Goal: Task Accomplishment & Management: Complete application form

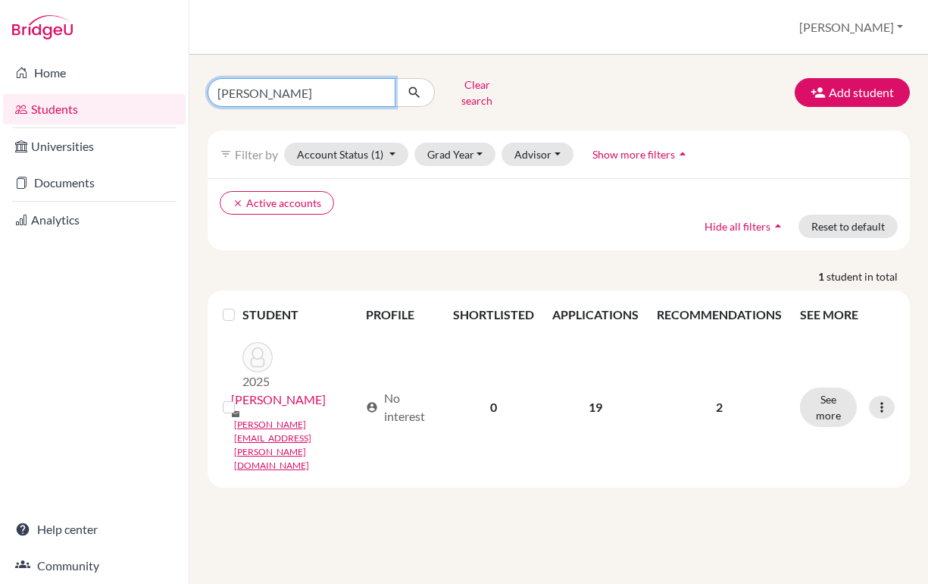
click at [275, 88] on input "[PERSON_NAME]" at bounding box center [302, 92] width 188 height 29
click at [275, 89] on input "[PERSON_NAME]" at bounding box center [302, 92] width 188 height 29
type input "l"
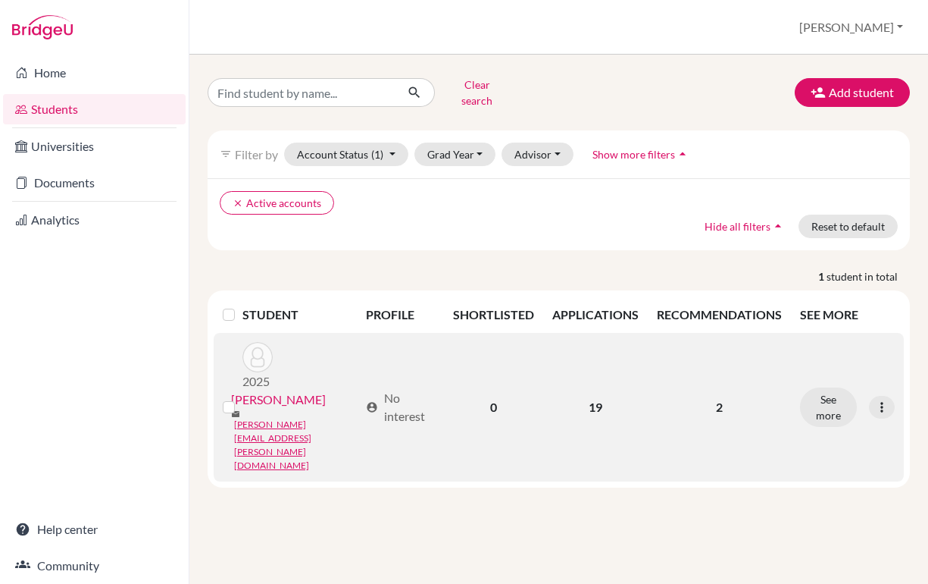
click at [262, 390] on link "[PERSON_NAME]" at bounding box center [278, 399] width 95 height 18
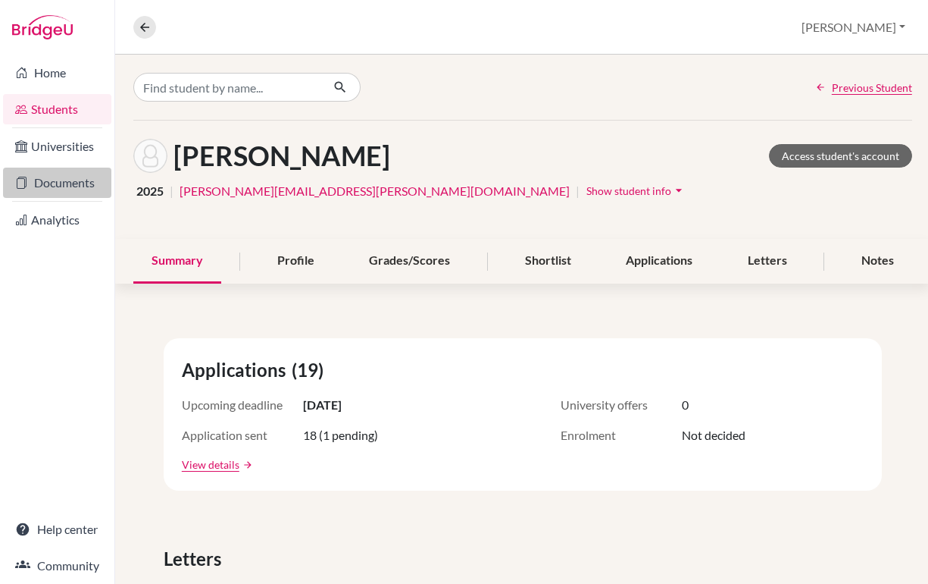
click at [53, 180] on link "Documents" at bounding box center [57, 182] width 108 height 30
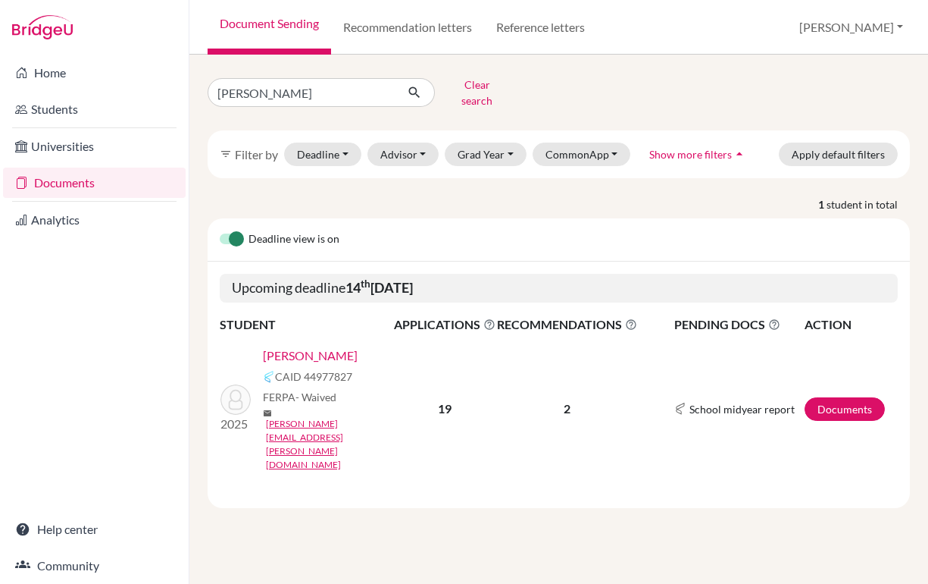
click at [301, 346] on link "[PERSON_NAME]" at bounding box center [310, 355] width 95 height 18
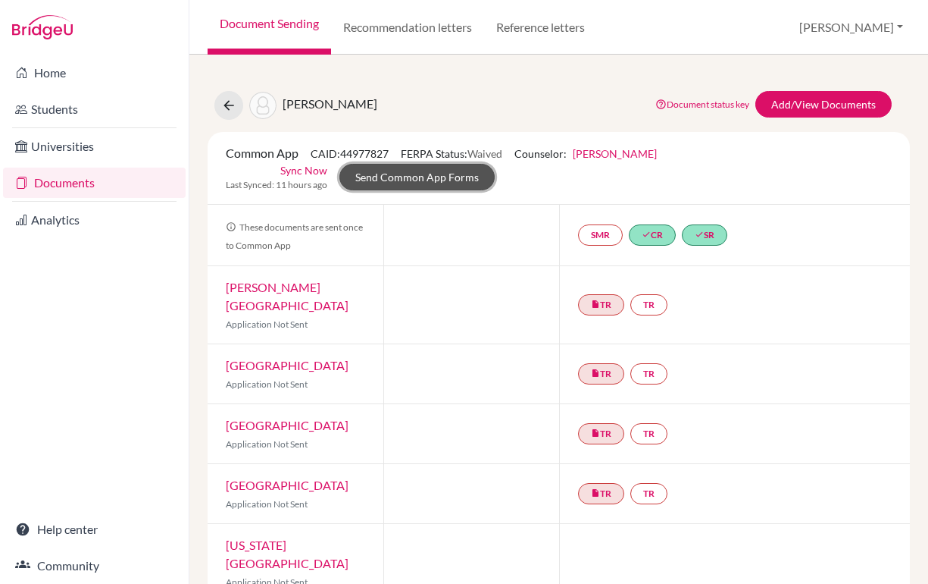
click at [387, 185] on link "Send Common App Forms" at bounding box center [417, 177] width 155 height 27
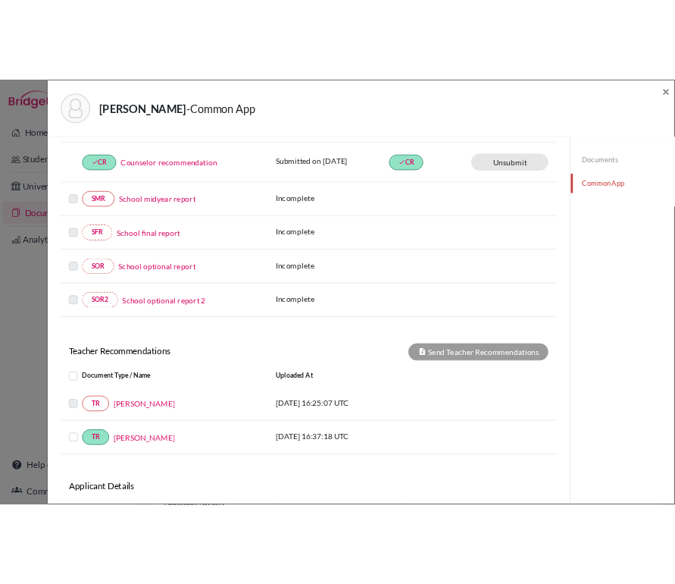
scroll to position [369, 0]
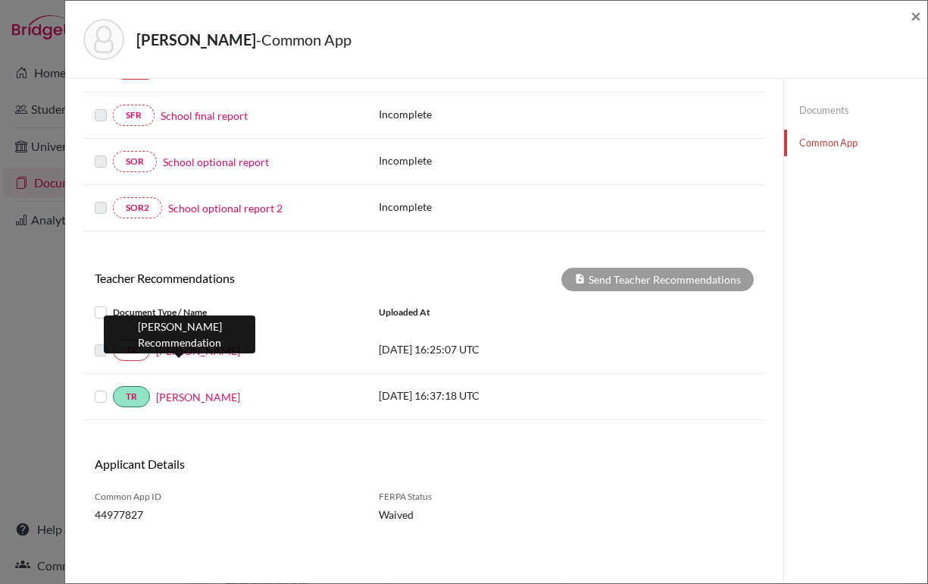
click at [180, 348] on link "Juliana Gil" at bounding box center [198, 351] width 84 height 16
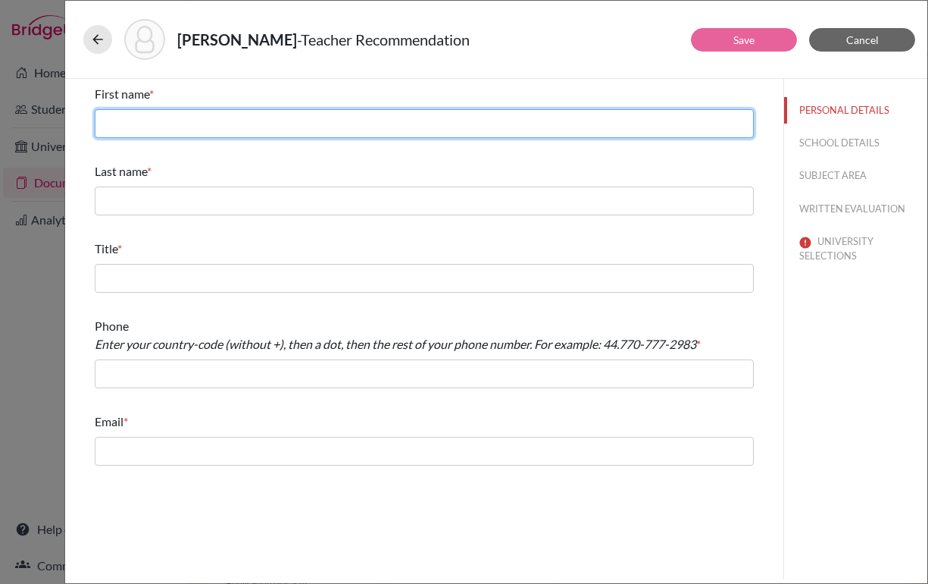
click at [279, 120] on input "text" at bounding box center [424, 123] width 659 height 29
type input "Juliana"
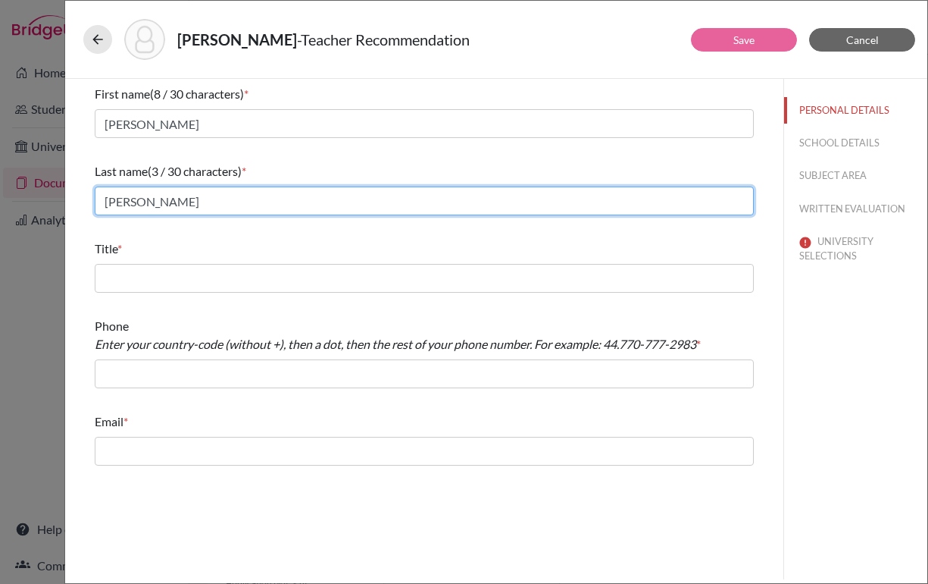
type input "Gil"
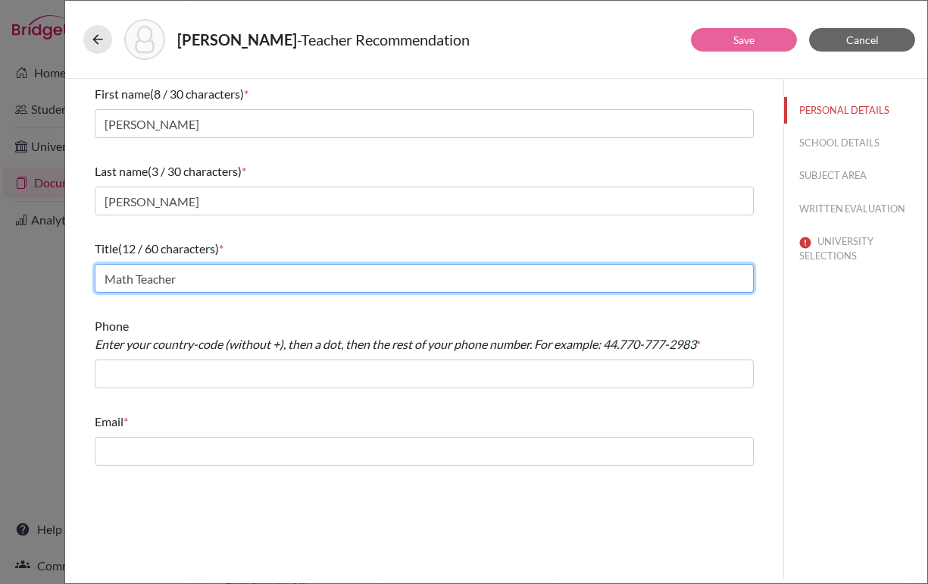
type input "Math Teacher"
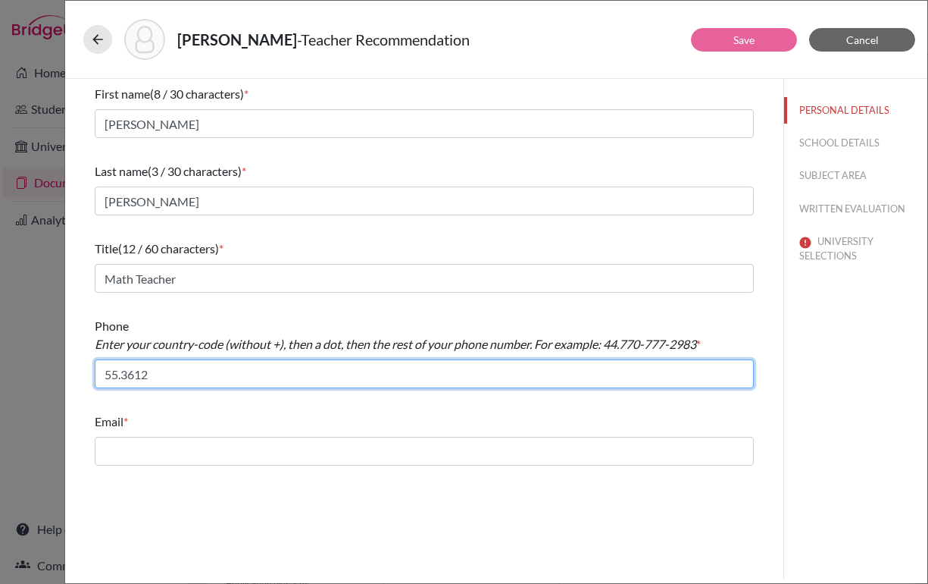
type input "55.3612-6055"
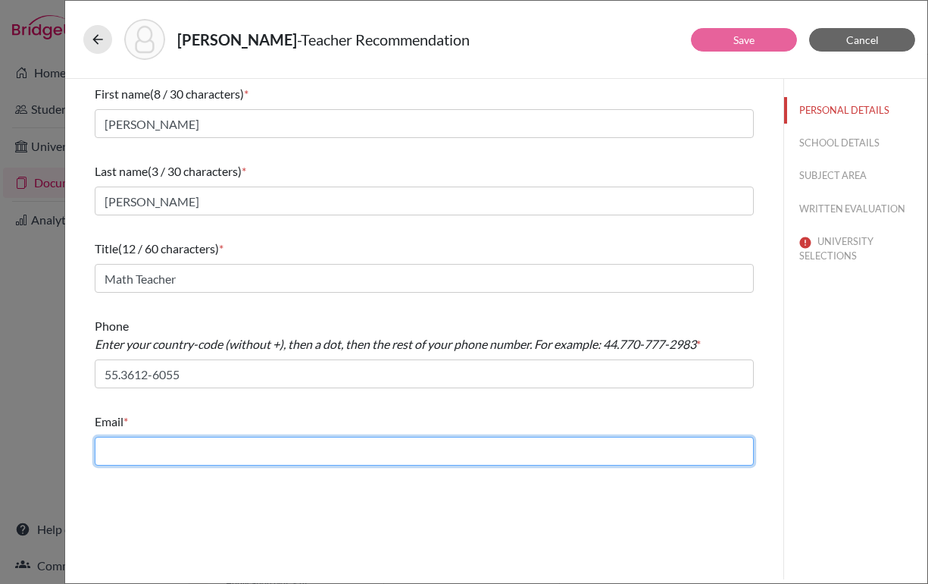
click at [207, 449] on input "text" at bounding box center [424, 451] width 659 height 29
type input "juliana.gil@beityaacov.com.br"
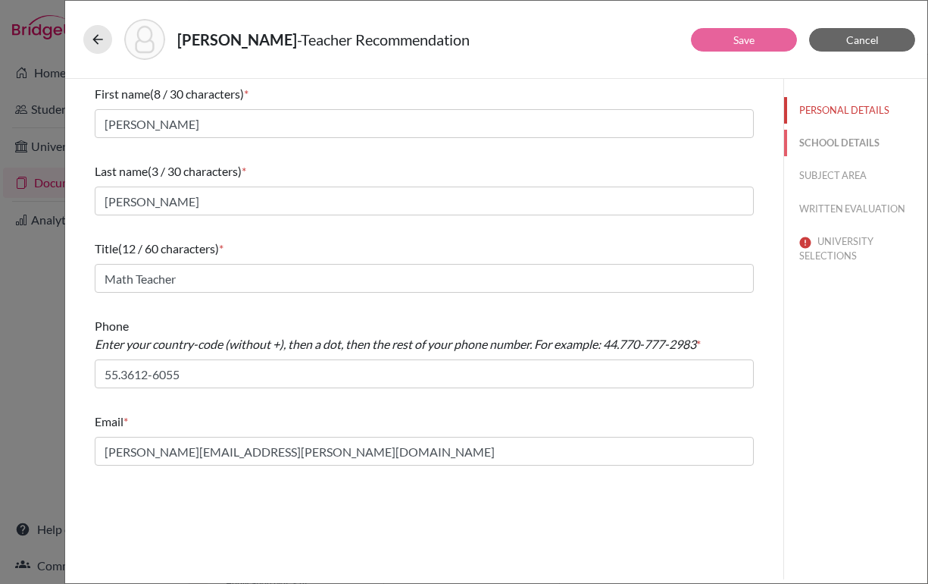
click at [837, 139] on button "SCHOOL DETAILS" at bounding box center [855, 143] width 143 height 27
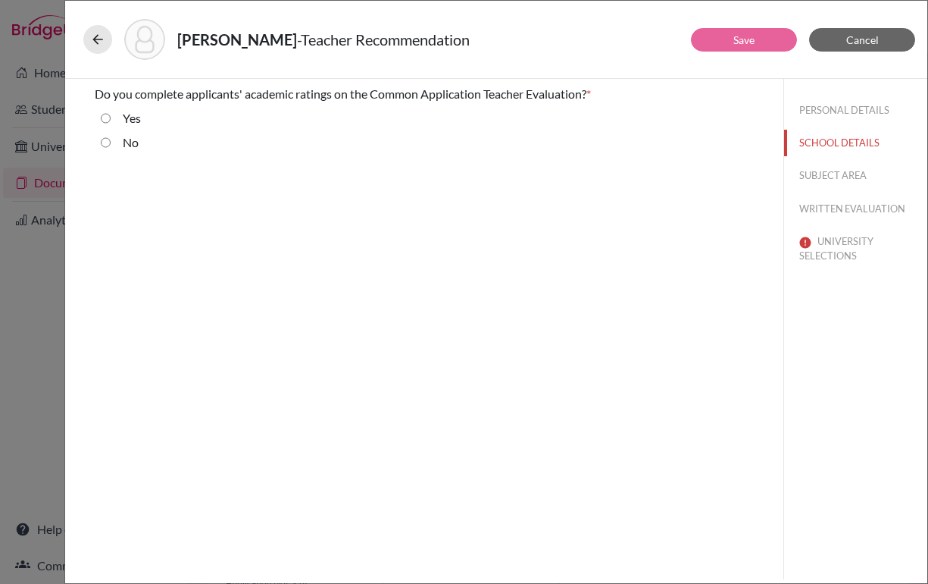
click at [114, 123] on div "Yes" at bounding box center [126, 121] width 30 height 24
click at [112, 117] on div "Yes" at bounding box center [126, 121] width 30 height 24
click at [127, 114] on label "Yes" at bounding box center [132, 118] width 18 height 18
click at [111, 114] on input "Yes" at bounding box center [106, 118] width 10 height 18
radio input "true"
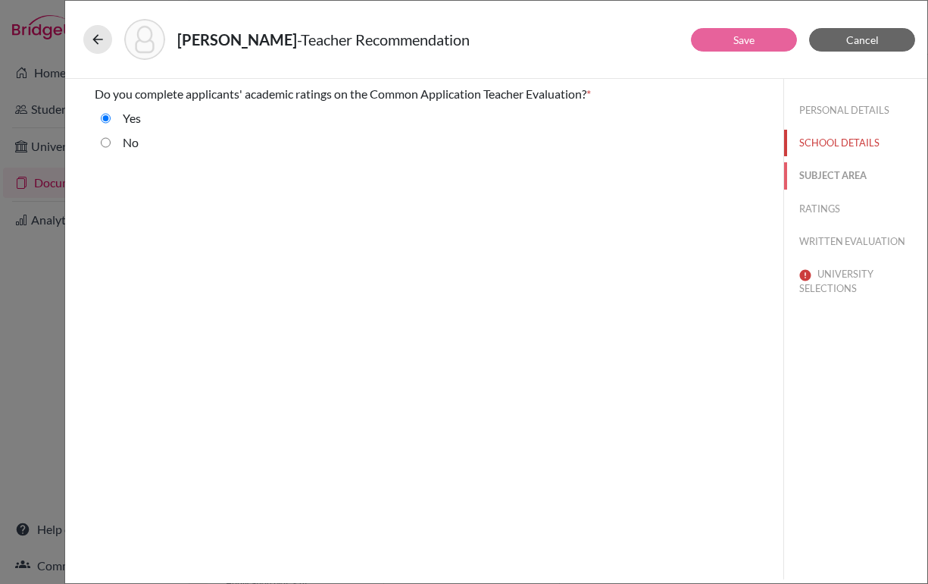
click at [837, 184] on button "SUBJECT AREA" at bounding box center [855, 175] width 143 height 27
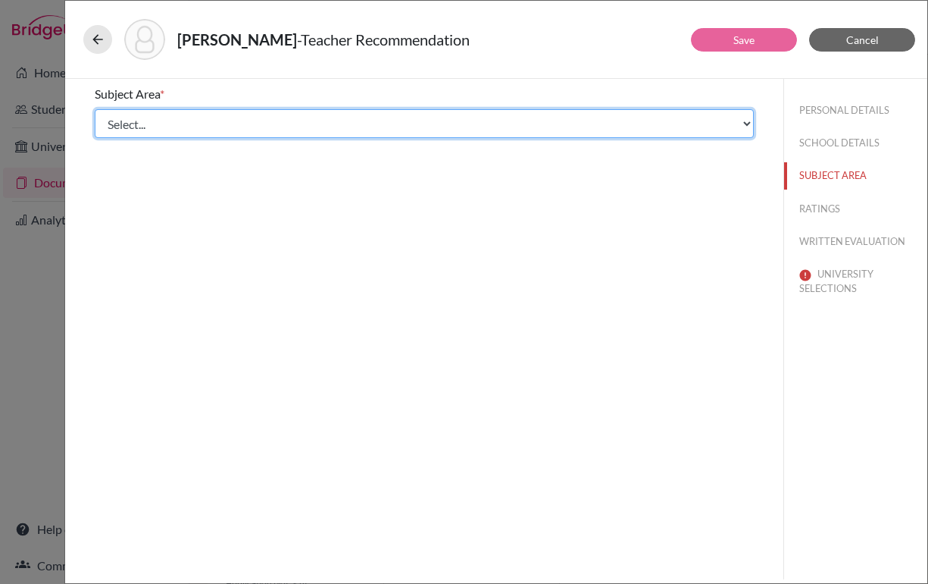
click at [313, 117] on select "Select... Math English Science World Language Social Studies Other Computer Sci…" at bounding box center [424, 123] width 659 height 29
select select "0"
click at [95, 109] on select "Select... Math English Science World Language Social Studies Other Computer Sci…" at bounding box center [424, 123] width 659 height 29
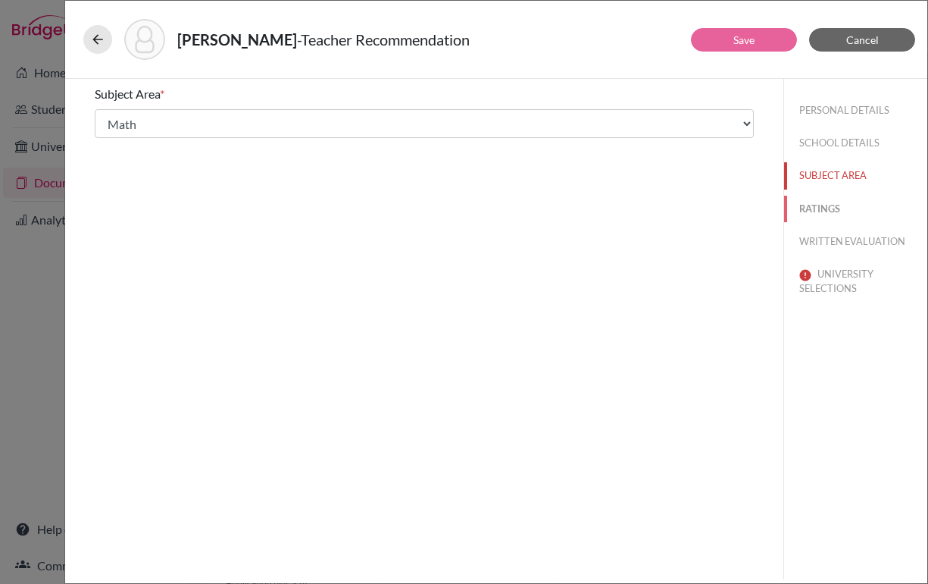
click at [828, 211] on button "RATINGS" at bounding box center [855, 209] width 143 height 27
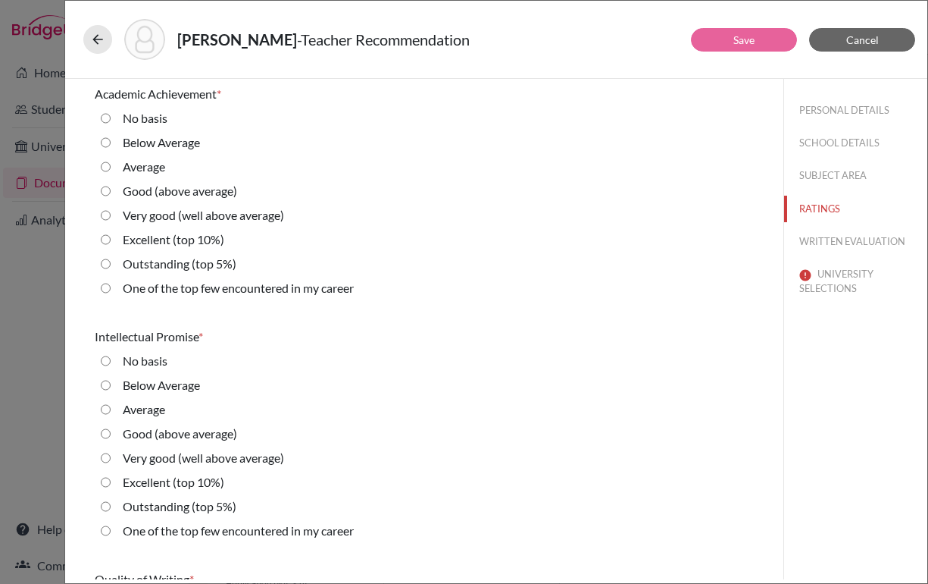
click at [106, 289] on career "One of the top few encountered in my career" at bounding box center [106, 288] width 10 height 18
radio career "true"
click at [925, 282] on button "UNIVERSITY SELECTIONS" at bounding box center [855, 281] width 143 height 41
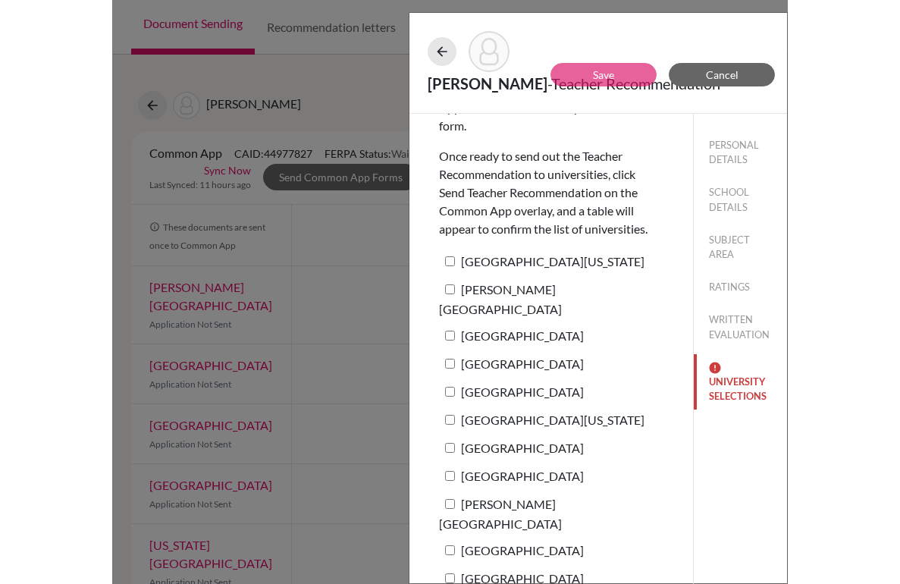
scroll to position [145, 0]
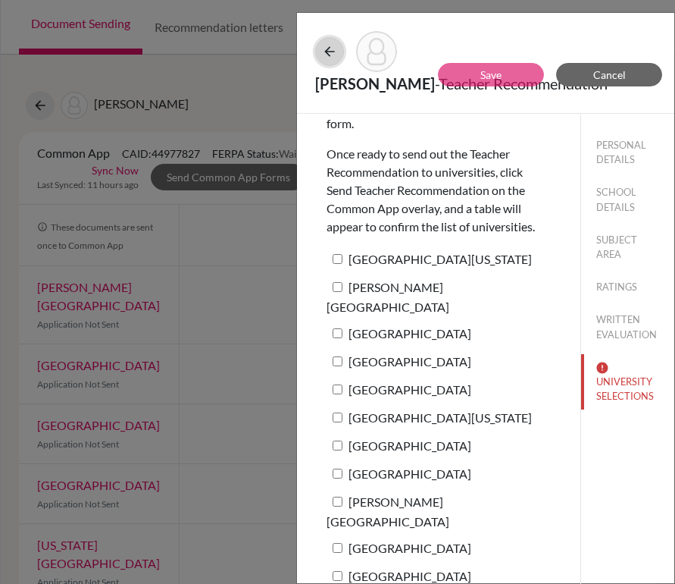
click at [327, 52] on icon at bounding box center [329, 51] width 15 height 15
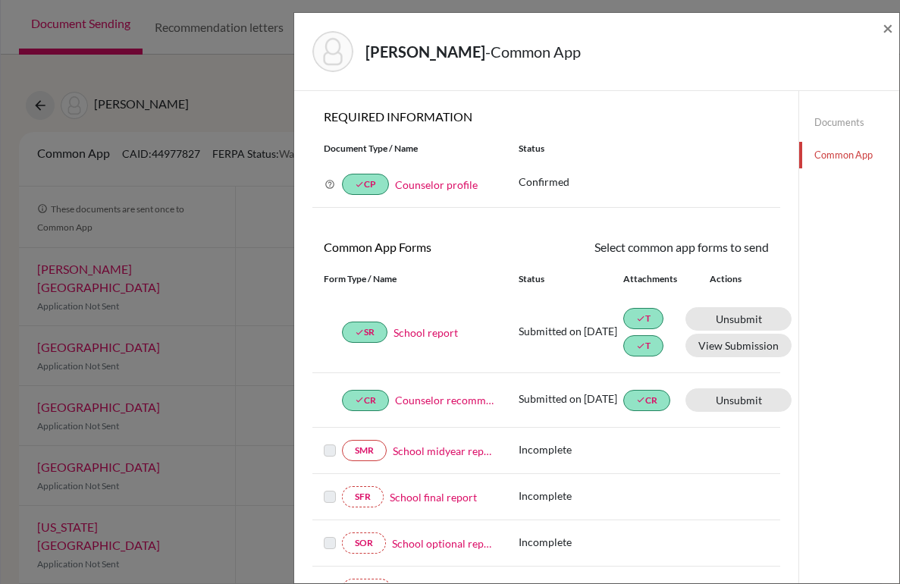
scroll to position [386, 0]
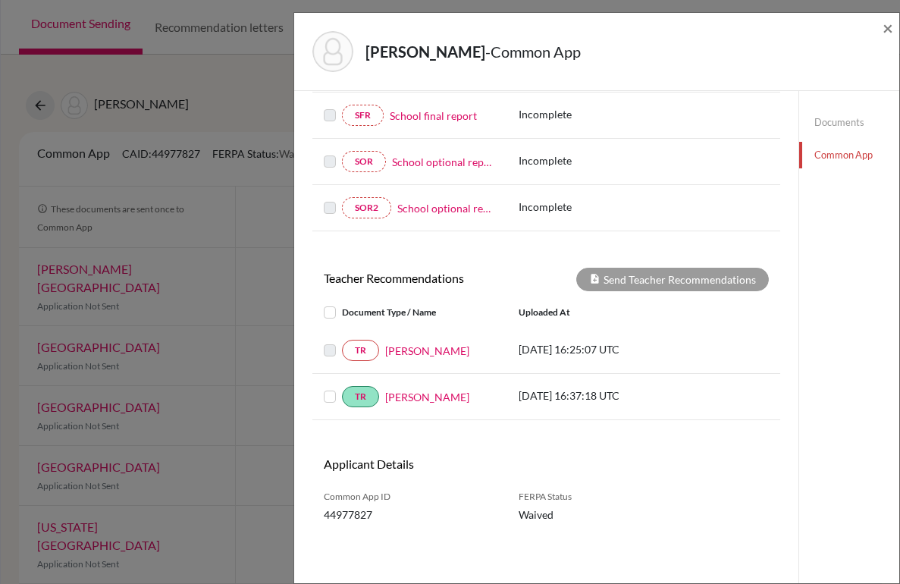
click at [403, 355] on link "Juliana Gil" at bounding box center [427, 351] width 84 height 16
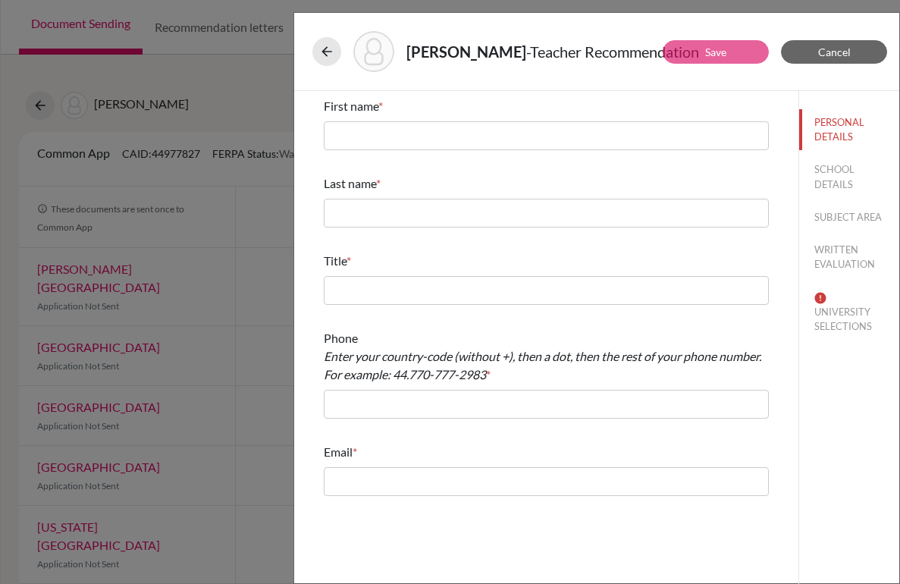
click at [516, 153] on div "First name *" at bounding box center [546, 123] width 445 height 65
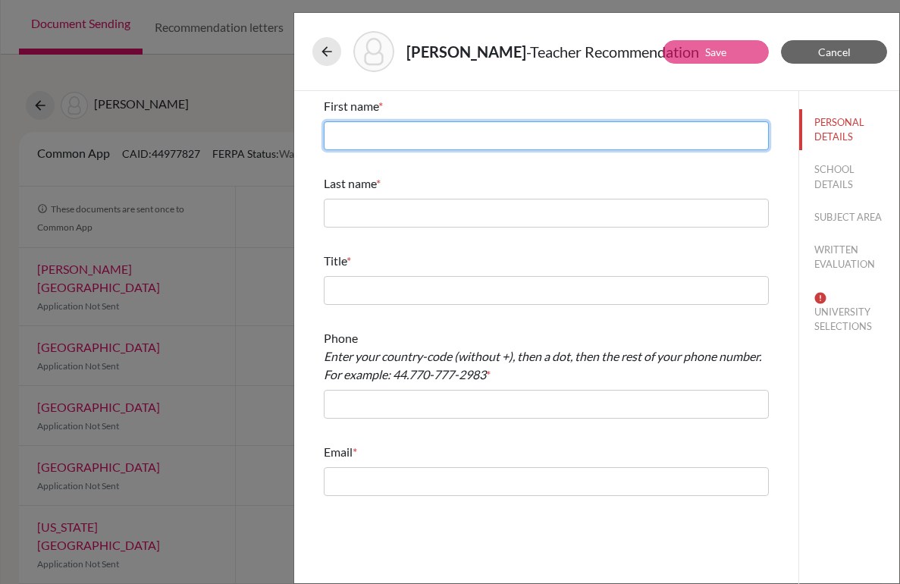
click at [529, 134] on input "text" at bounding box center [546, 135] width 445 height 29
click at [464, 142] on input "J" at bounding box center [546, 135] width 445 height 29
type input "Juliana"
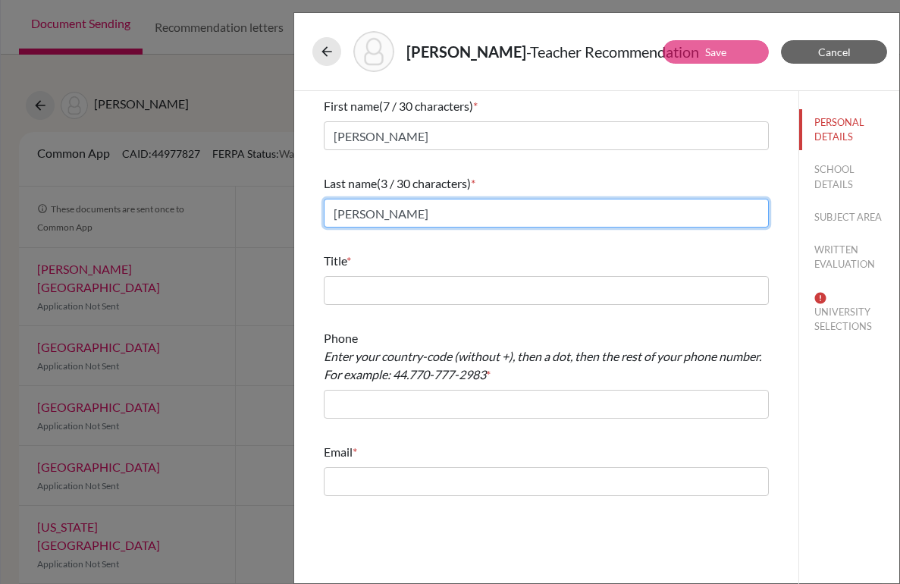
type input "Gil"
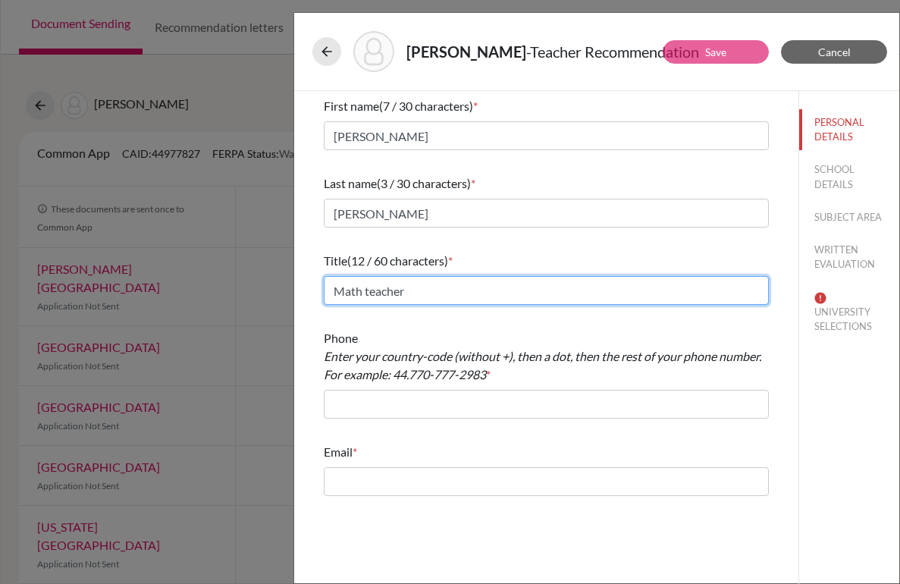
type input "Math teacher"
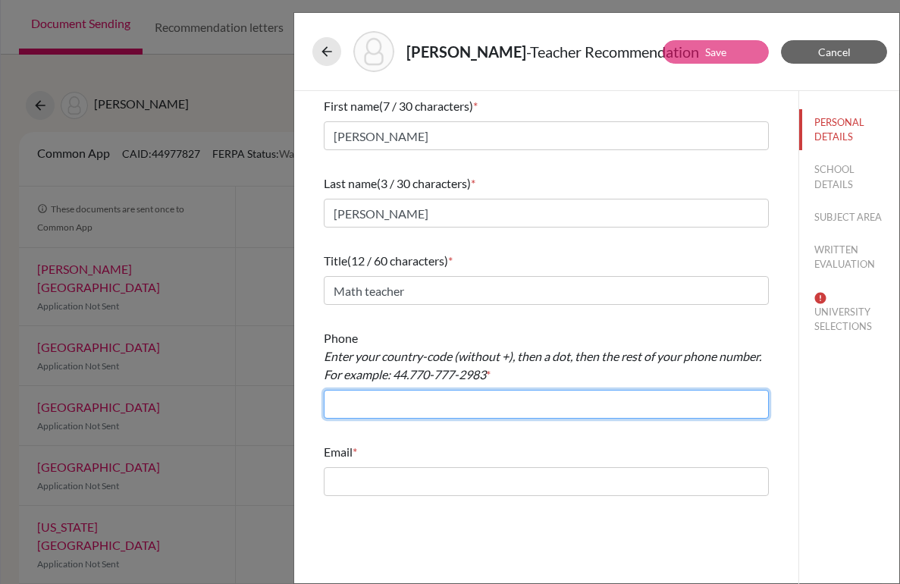
click at [373, 399] on input "text" at bounding box center [546, 404] width 445 height 29
type input "55.3612-6055"
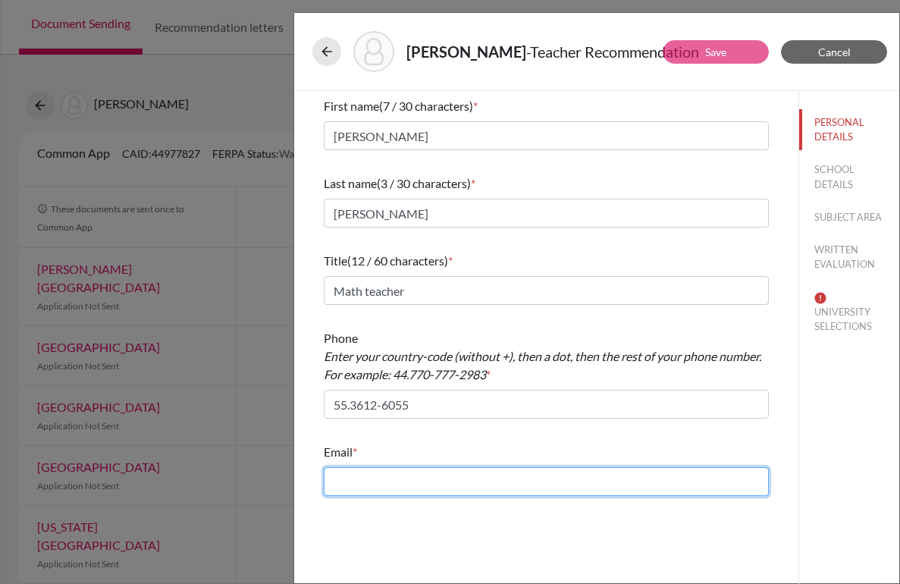
click at [415, 474] on input "text" at bounding box center [546, 481] width 445 height 29
type input "juliana.gil@beityaacov.com.br"
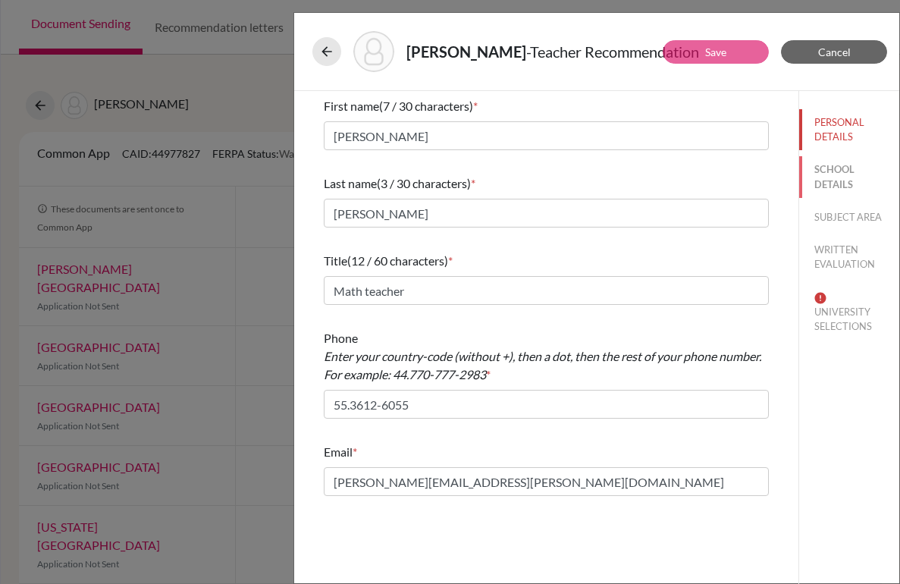
click at [839, 177] on button "SCHOOL DETAILS" at bounding box center [849, 176] width 100 height 41
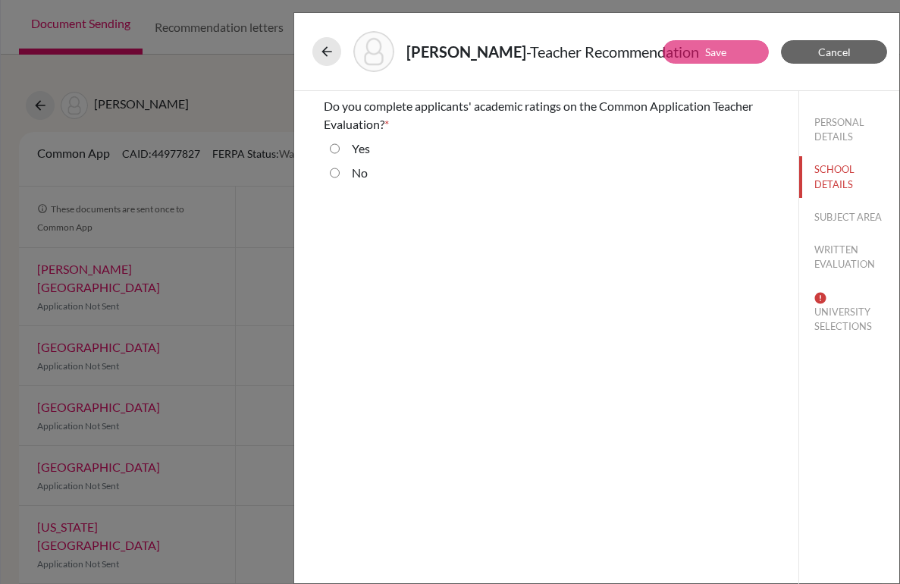
click at [343, 151] on div "Yes" at bounding box center [355, 151] width 30 height 24
click at [355, 146] on label "Yes" at bounding box center [361, 148] width 18 height 18
click at [359, 145] on label "Yes" at bounding box center [361, 148] width 18 height 18
click at [340, 145] on input "Yes" at bounding box center [335, 148] width 10 height 18
radio input "true"
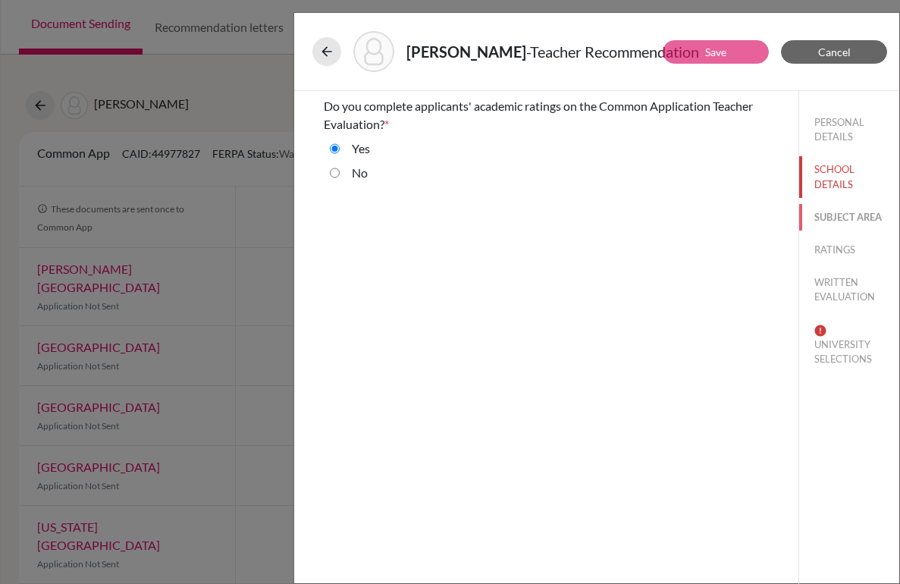
click at [846, 224] on button "SUBJECT AREA" at bounding box center [849, 217] width 100 height 27
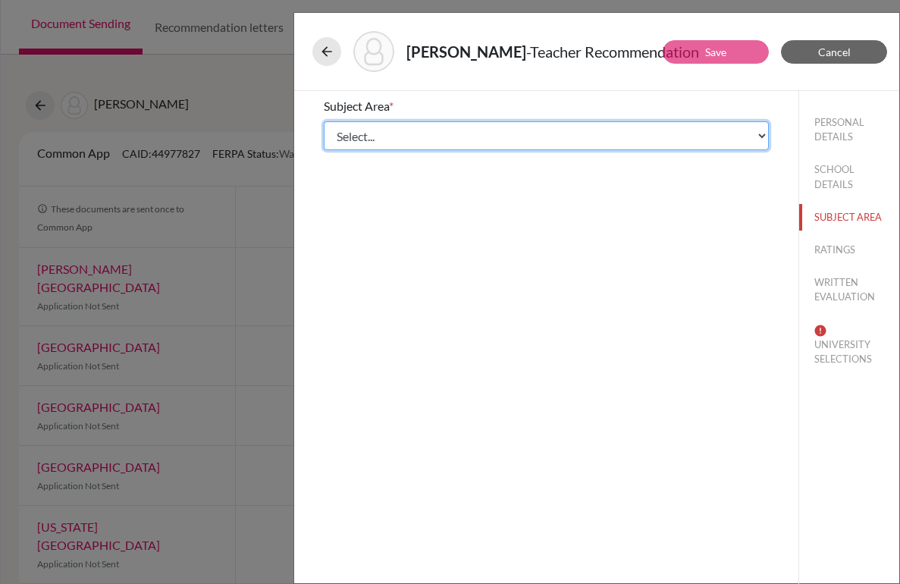
click at [512, 134] on select "Select... Math English Science World Language Social Studies Other Computer Sci…" at bounding box center [546, 135] width 445 height 29
select select "0"
click at [324, 121] on select "Select... Math English Science World Language Social Studies Other Computer Sci…" at bounding box center [546, 135] width 445 height 29
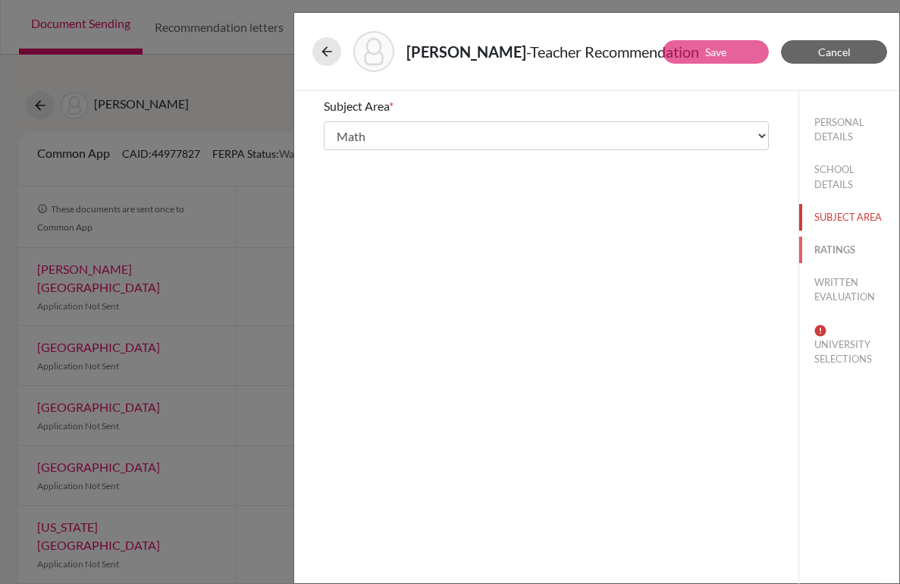
click at [840, 255] on button "RATINGS" at bounding box center [849, 249] width 100 height 27
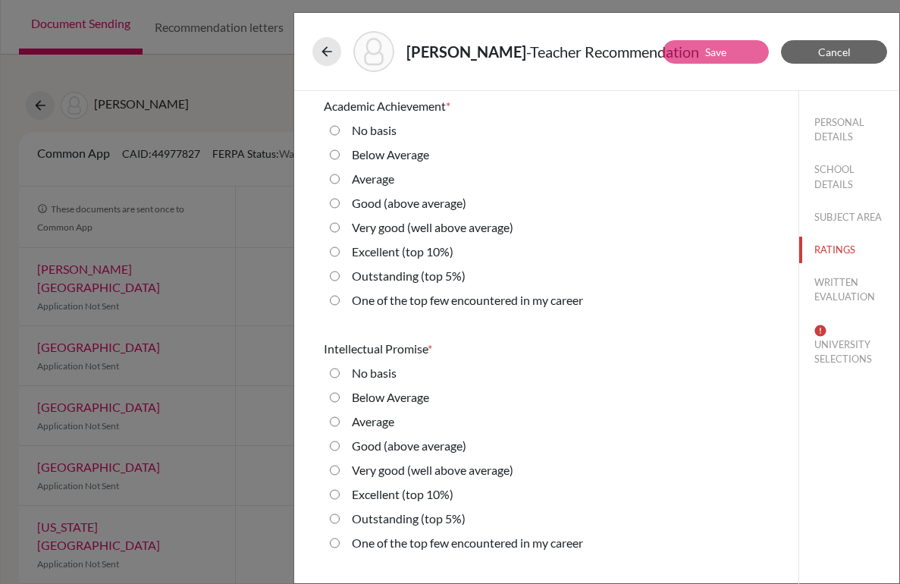
click at [471, 305] on label "One of the top few encountered in my career" at bounding box center [467, 300] width 231 height 18
click at [340, 305] on career "One of the top few encountered in my career" at bounding box center [335, 300] width 10 height 18
radio career "true"
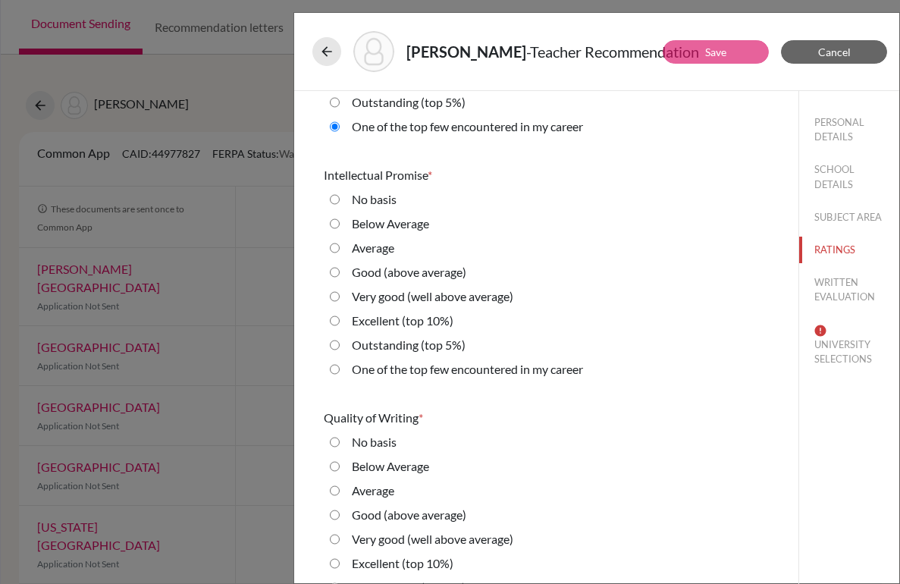
scroll to position [196, 0]
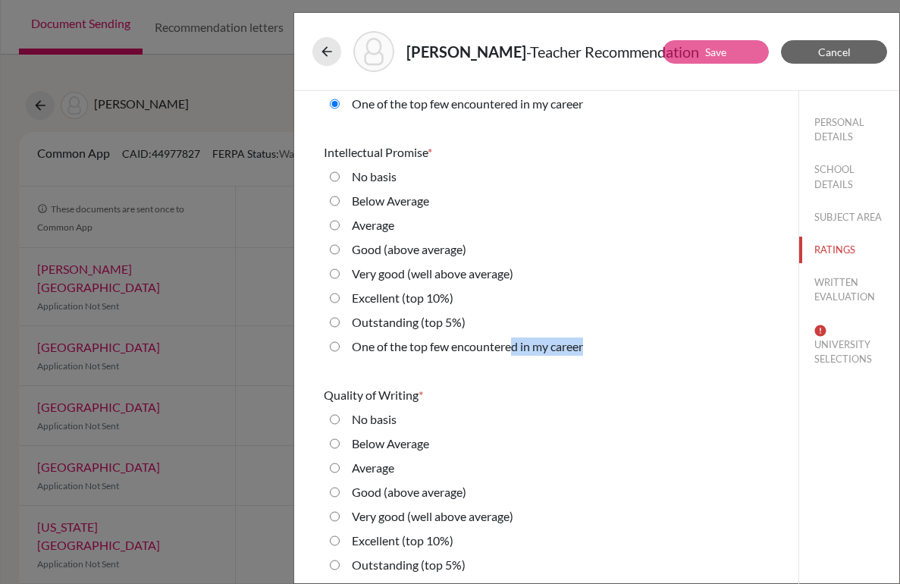
click at [514, 355] on div "One of the top few encountered in my career" at bounding box center [461, 349] width 243 height 24
click at [462, 349] on label "One of the top few encountered in my career" at bounding box center [467, 346] width 231 height 18
click at [340, 349] on career "One of the top few encountered in my career" at bounding box center [335, 346] width 10 height 18
radio career "true"
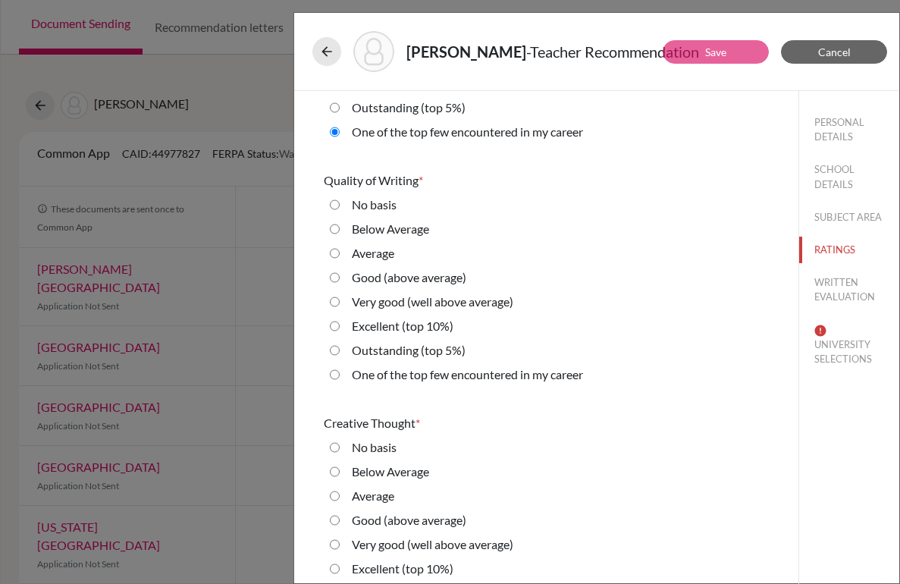
scroll to position [411, 0]
click at [399, 349] on label "Outstanding (top 5%)" at bounding box center [409, 350] width 114 height 18
click at [340, 349] on 5\%\) "Outstanding (top 5%)" at bounding box center [335, 350] width 10 height 18
radio 5\%\) "true"
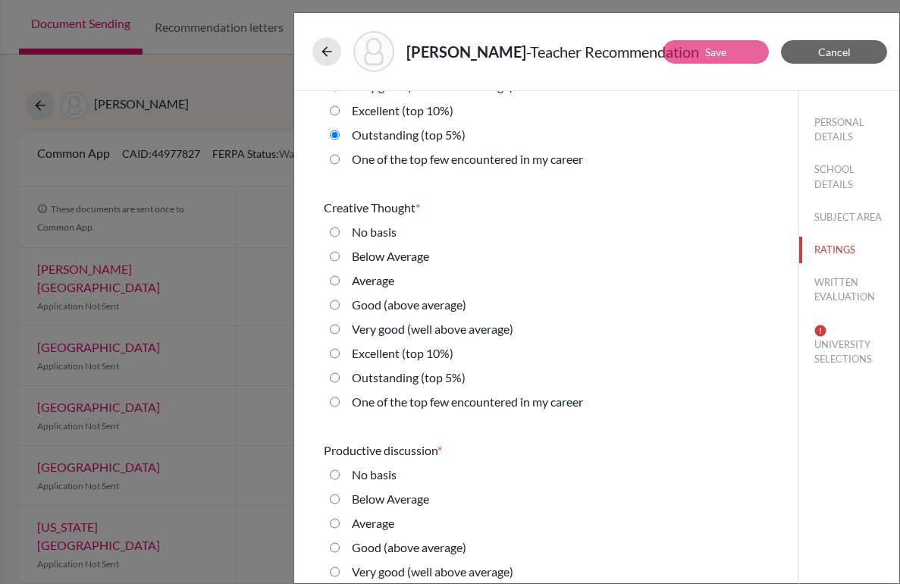
scroll to position [627, 0]
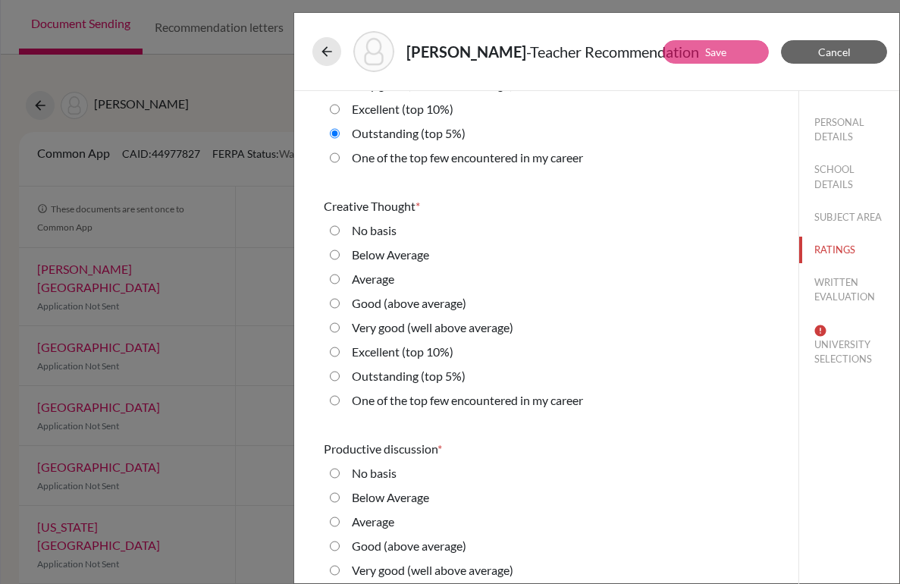
click at [330, 352] on 10\%\) "Excellent (top 10%)" at bounding box center [335, 352] width 10 height 18
radio 10\%\) "true"
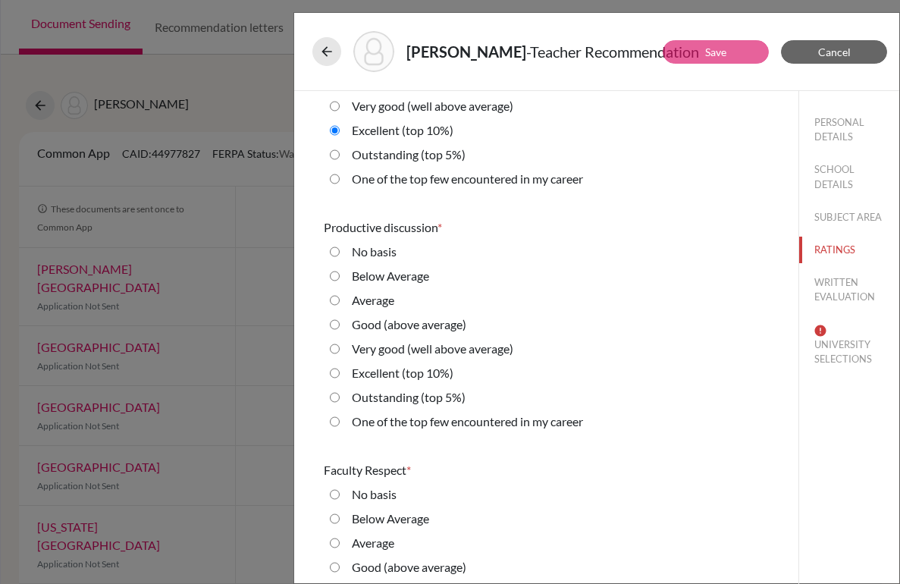
scroll to position [868, 0]
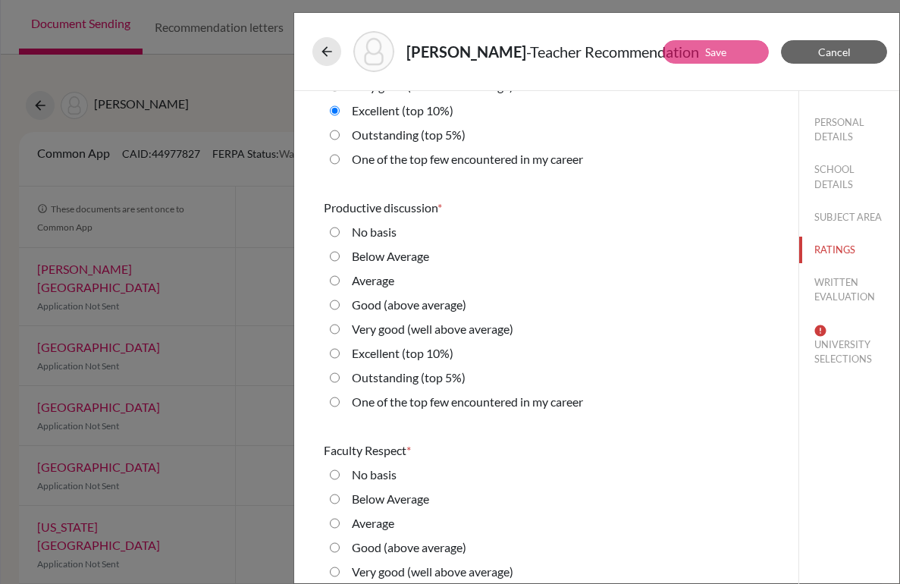
click at [370, 384] on label "Outstanding (top 5%)" at bounding box center [409, 377] width 114 height 18
click at [340, 384] on 5\%\) "Outstanding (top 5%)" at bounding box center [335, 377] width 10 height 18
radio 5\%\) "true"
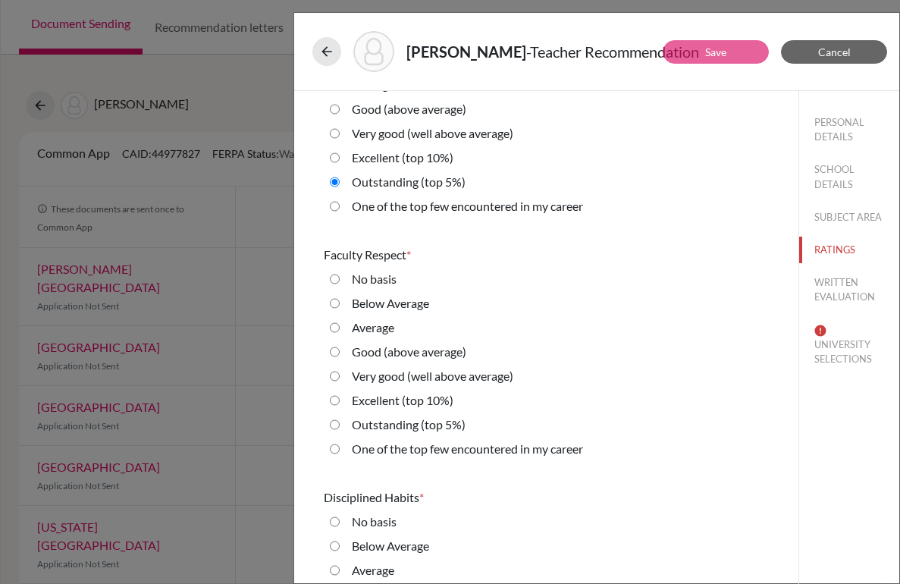
scroll to position [1076, 0]
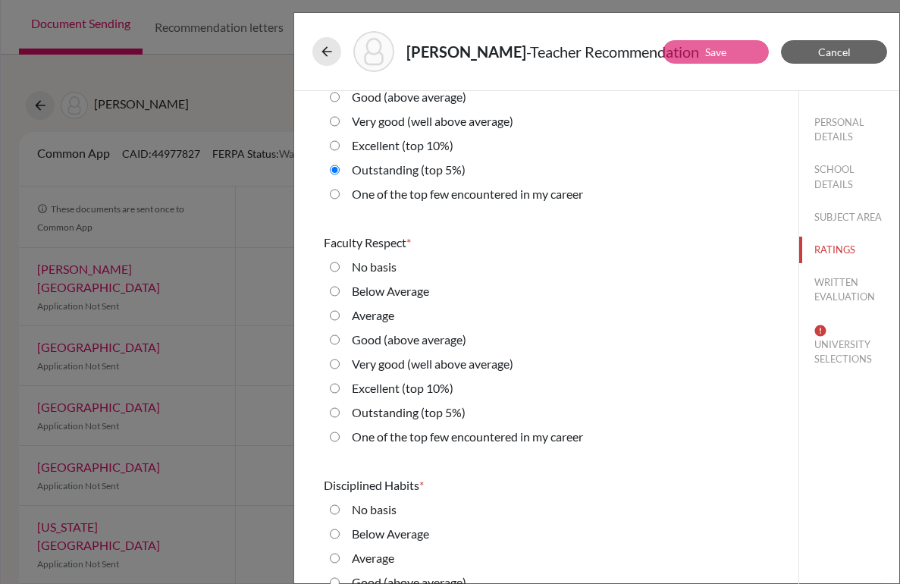
click at [396, 439] on label "One of the top few encountered in my career" at bounding box center [467, 436] width 231 height 18
click at [340, 439] on career "One of the top few encountered in my career" at bounding box center [335, 436] width 10 height 18
radio career "true"
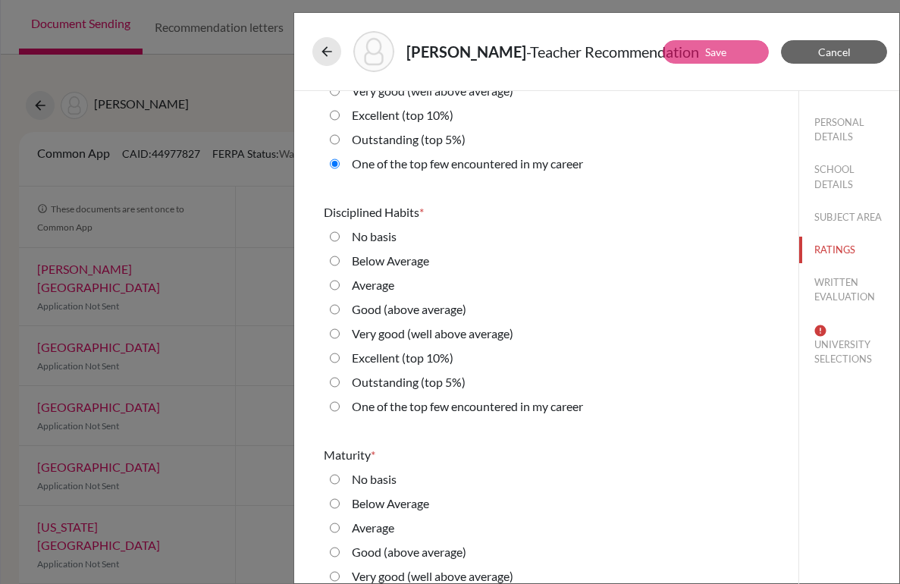
scroll to position [1361, 0]
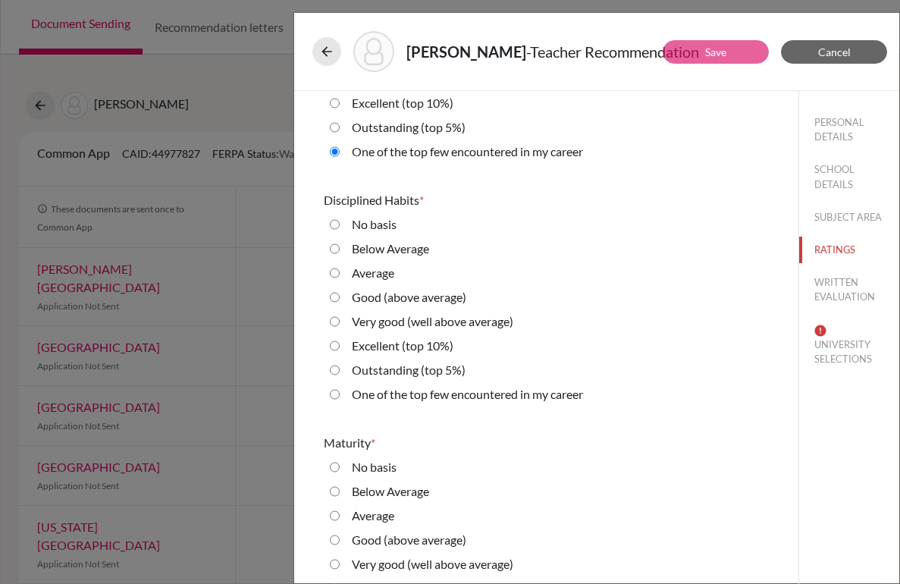
click at [463, 392] on label "One of the top few encountered in my career" at bounding box center [467, 394] width 231 height 18
click at [340, 392] on career "One of the top few encountered in my career" at bounding box center [335, 394] width 10 height 18
radio career "true"
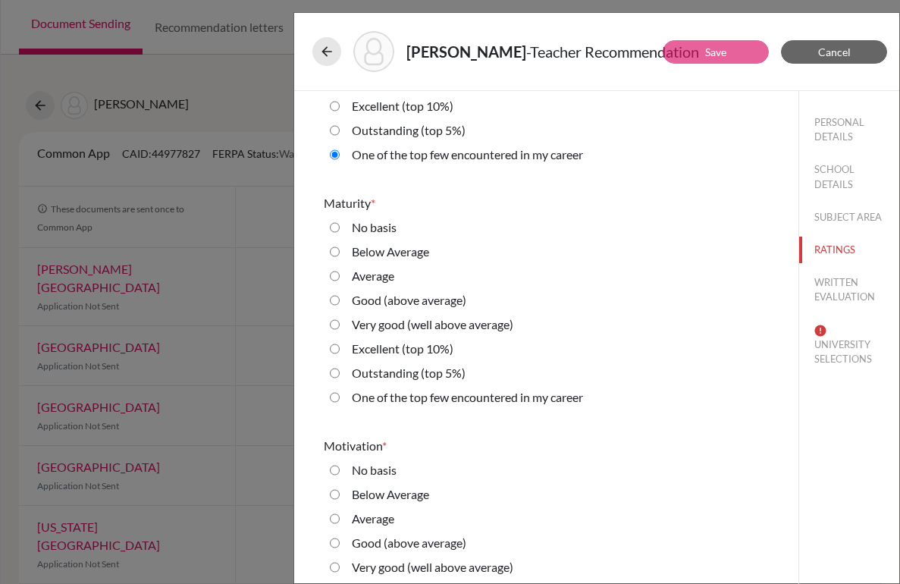
scroll to position [1601, 0]
click at [330, 396] on career "One of the top few encountered in my career" at bounding box center [335, 396] width 10 height 18
radio career "true"
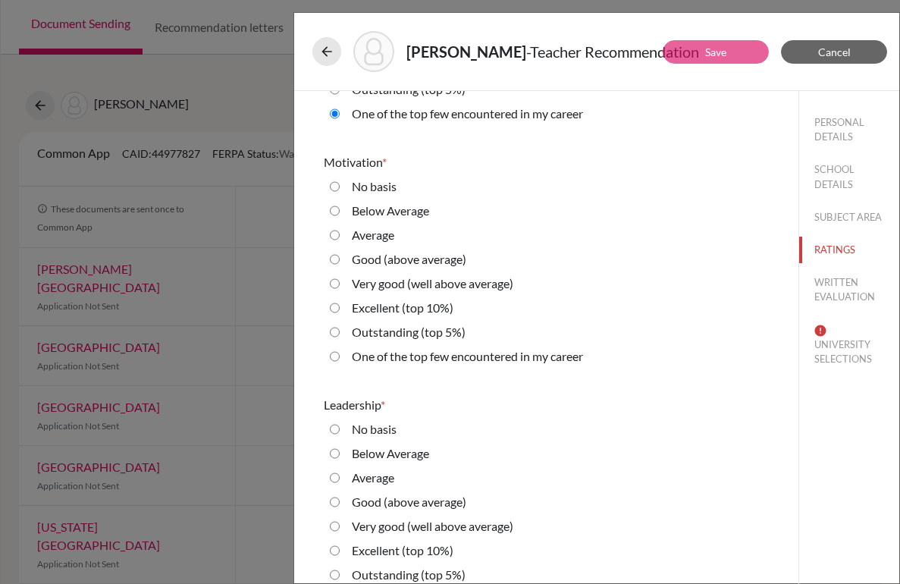
scroll to position [1886, 0]
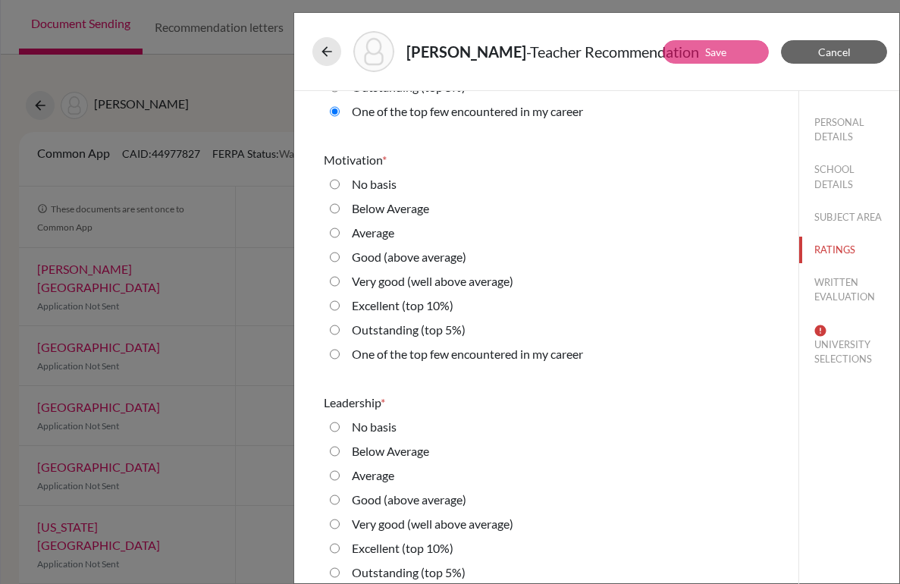
click at [447, 354] on label "One of the top few encountered in my career" at bounding box center [467, 354] width 231 height 18
click at [340, 354] on career "One of the top few encountered in my career" at bounding box center [335, 354] width 10 height 18
radio career "true"
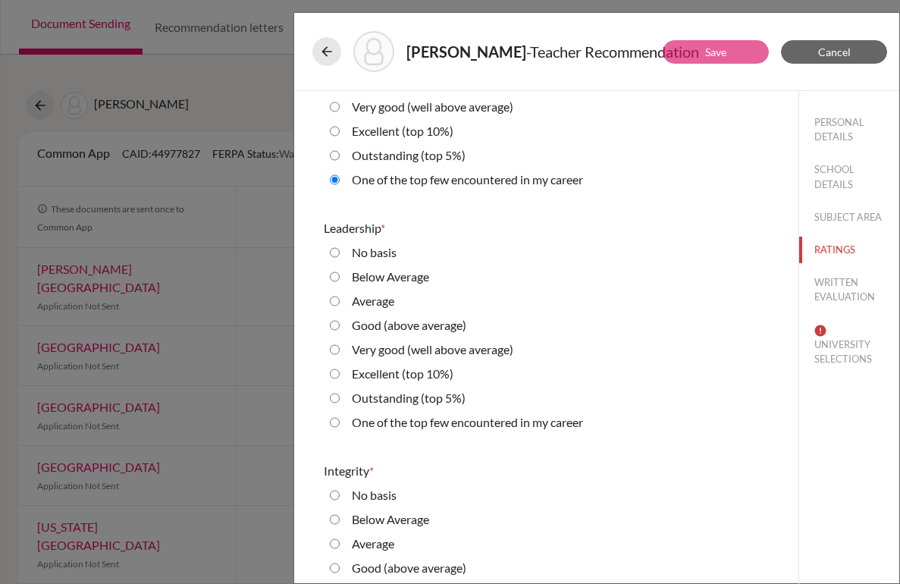
scroll to position [2075, 0]
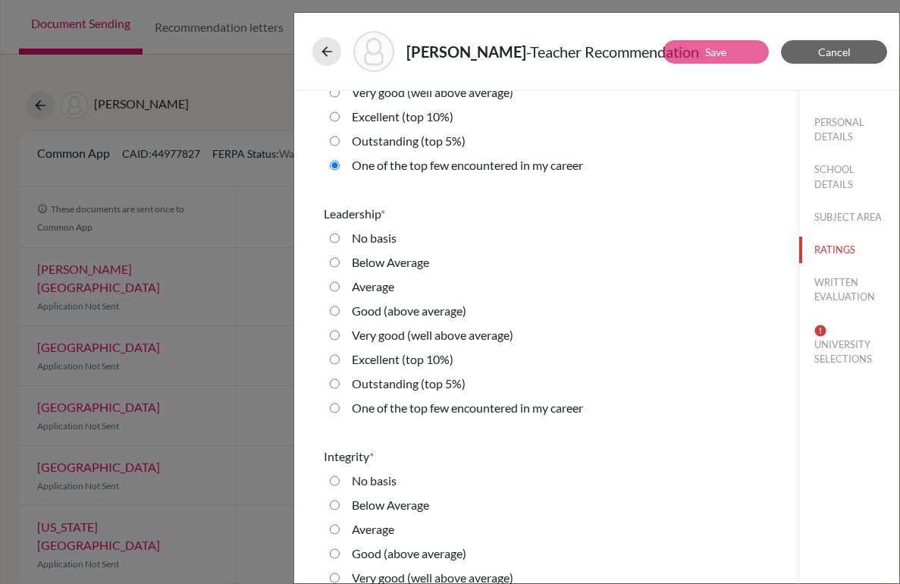
click at [380, 360] on label "Excellent (top 10%)" at bounding box center [403, 359] width 102 height 18
click at [340, 360] on 10\%\) "Excellent (top 10%)" at bounding box center [335, 359] width 10 height 18
radio 10\%\) "true"
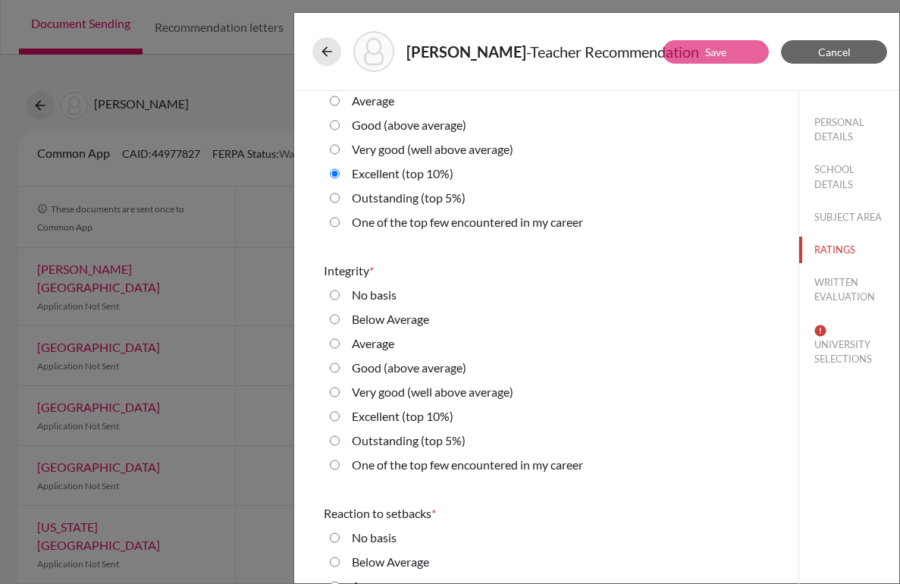
scroll to position [2267, 0]
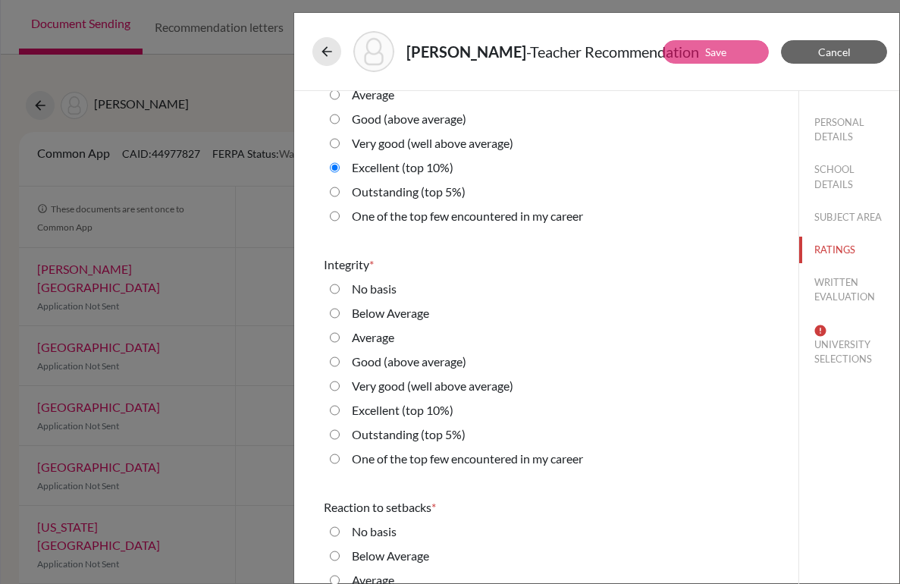
click at [417, 457] on label "One of the top few encountered in my career" at bounding box center [467, 458] width 231 height 18
click at [340, 457] on career "One of the top few encountered in my career" at bounding box center [335, 458] width 10 height 18
radio career "true"
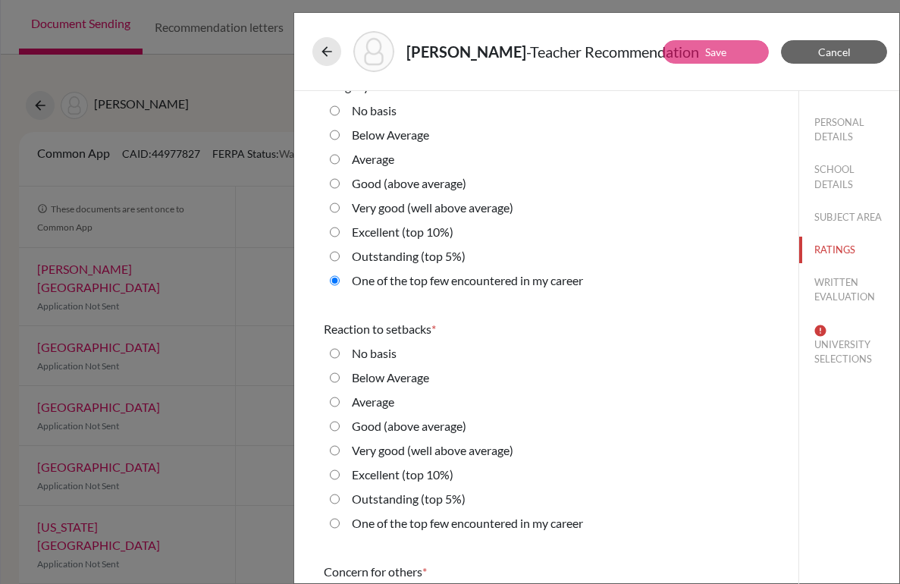
scroll to position [2466, 0]
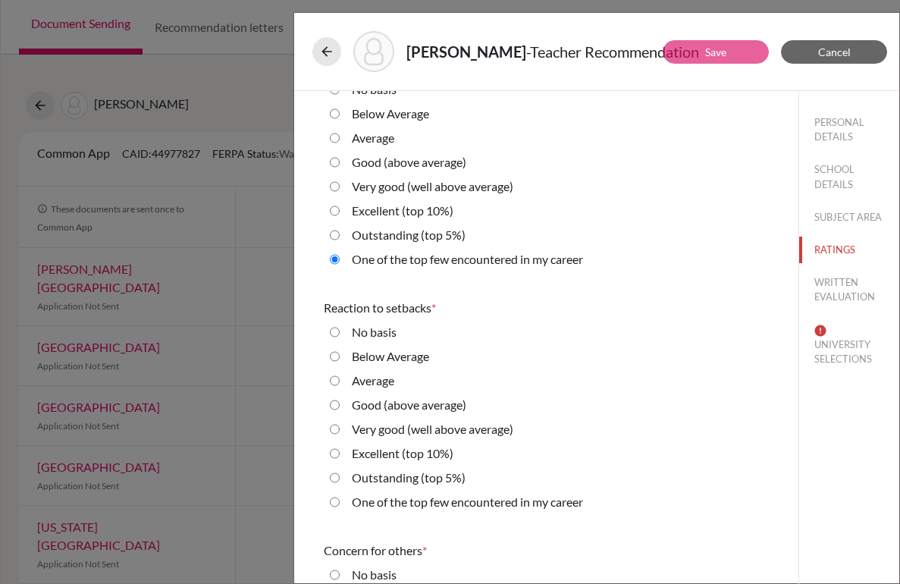
click at [408, 504] on label "One of the top few encountered in my career" at bounding box center [467, 502] width 231 height 18
click at [340, 504] on career "One of the top few encountered in my career" at bounding box center [335, 502] width 10 height 18
radio career "true"
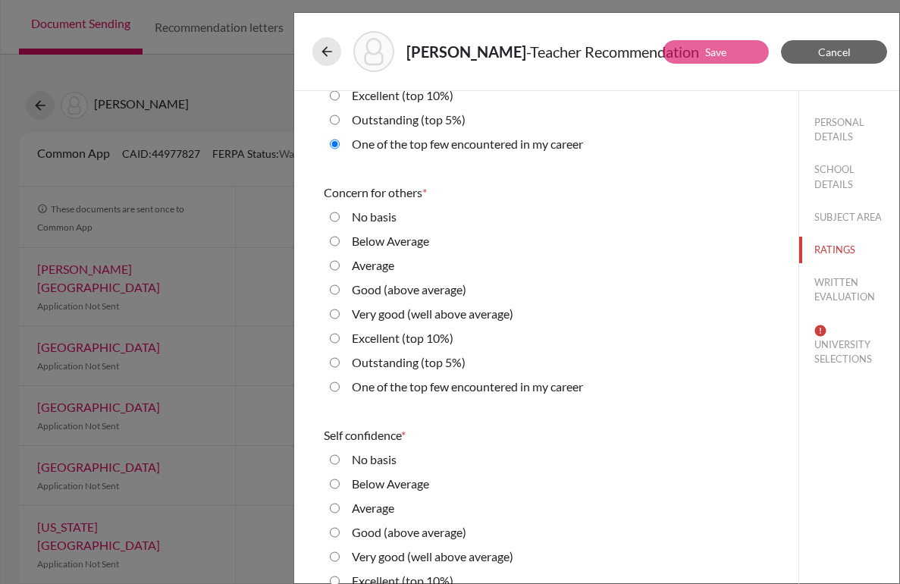
scroll to position [2831, 0]
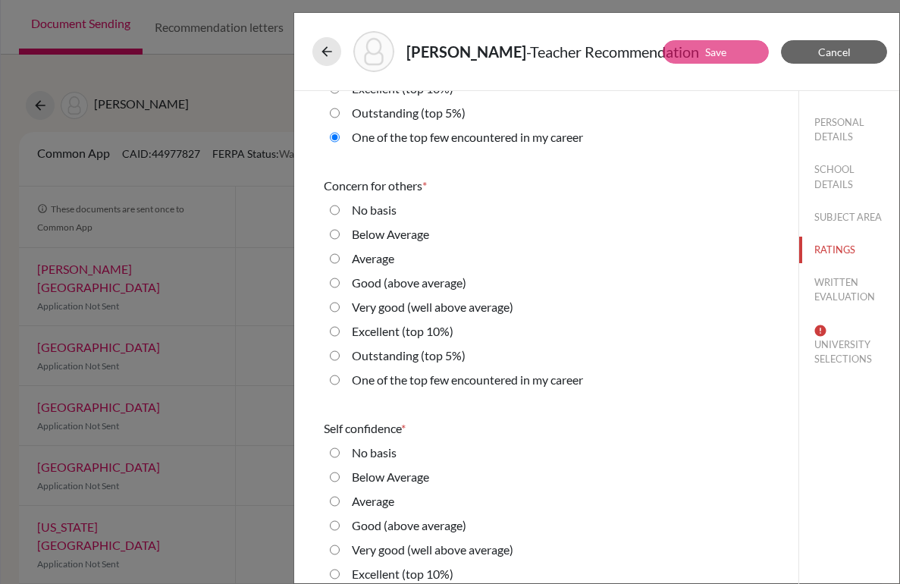
click at [449, 355] on label "Outstanding (top 5%)" at bounding box center [409, 355] width 114 height 18
click at [340, 355] on 5\%\) "Outstanding (top 5%)" at bounding box center [335, 355] width 10 height 18
radio 5\%\) "true"
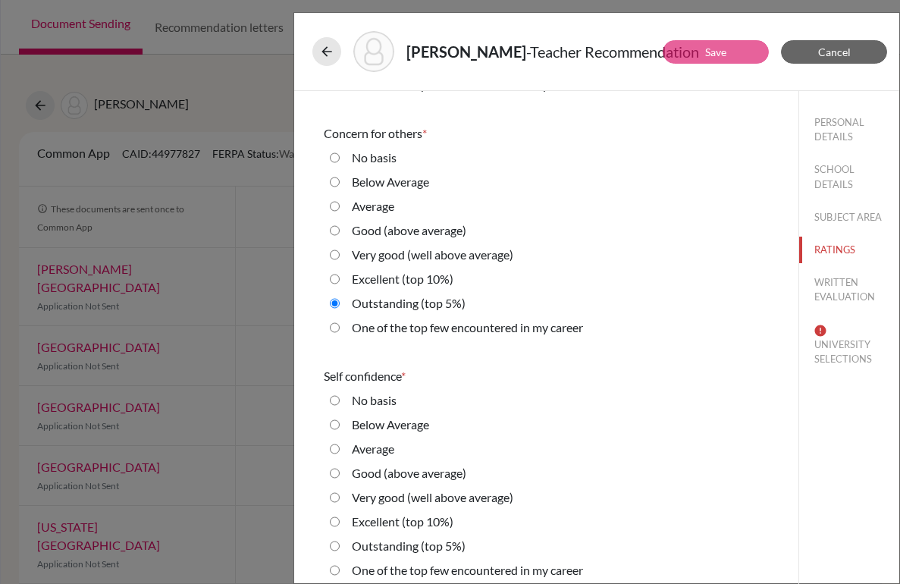
scroll to position [2884, 0]
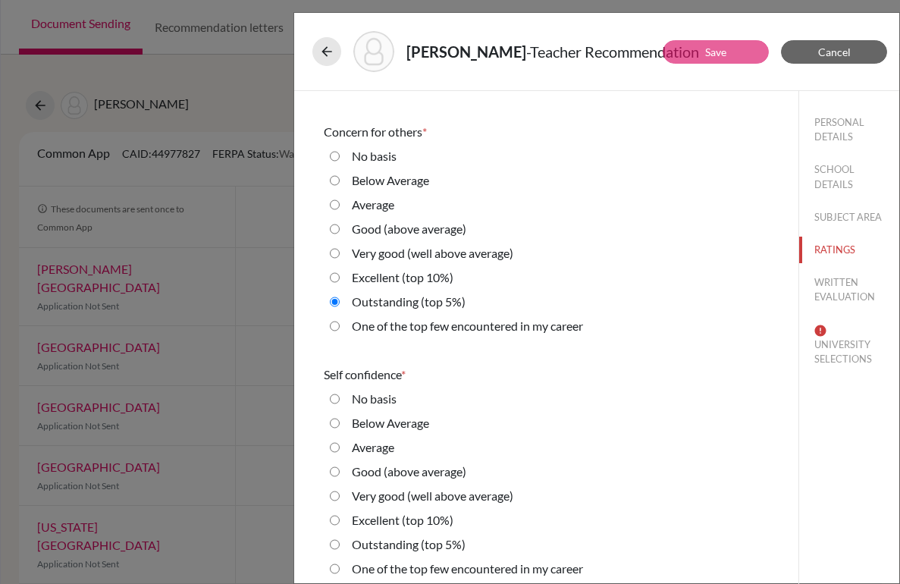
click at [332, 525] on 10\%\) "Excellent (top 10%)" at bounding box center [335, 520] width 10 height 18
radio 10\%\) "true"
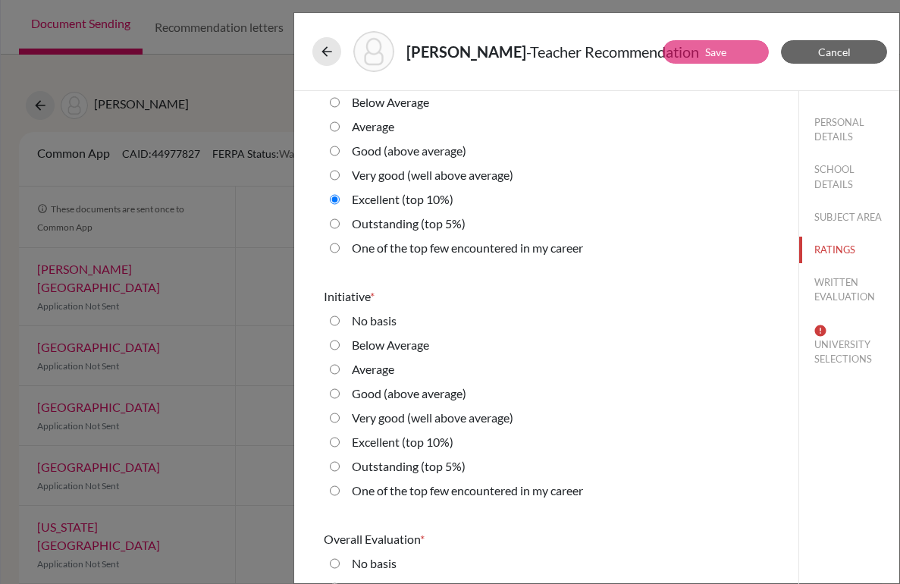
scroll to position [3208, 0]
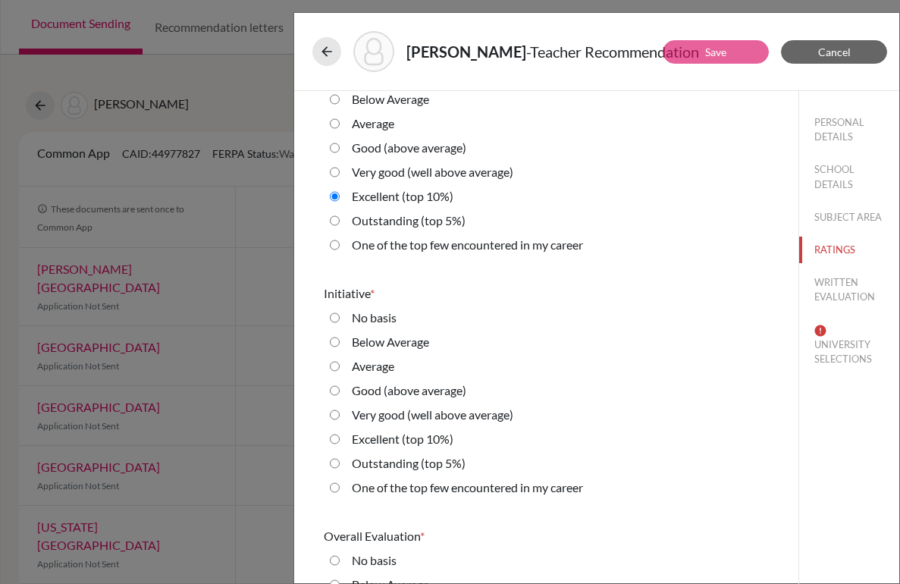
click at [330, 488] on career "One of the top few encountered in my career" at bounding box center [335, 487] width 10 height 18
radio career "true"
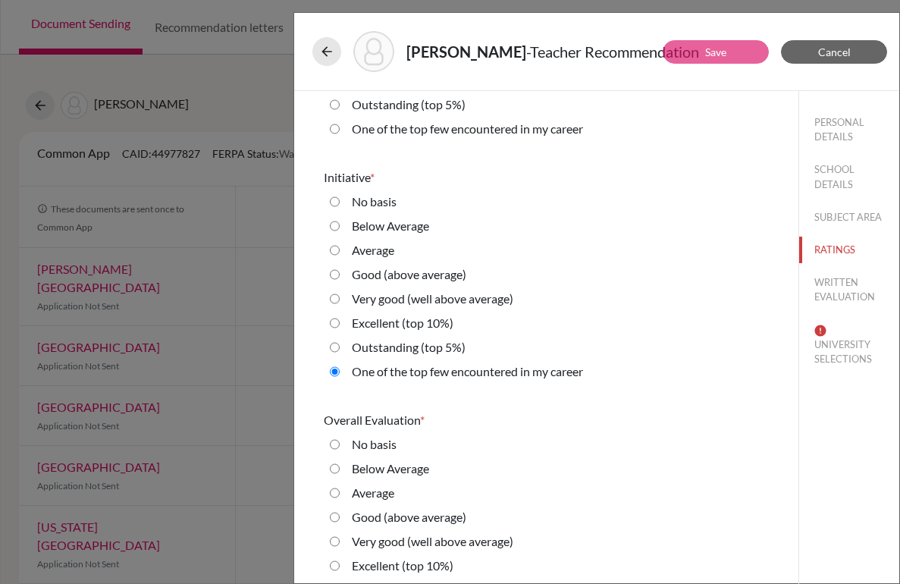
scroll to position [3368, 0]
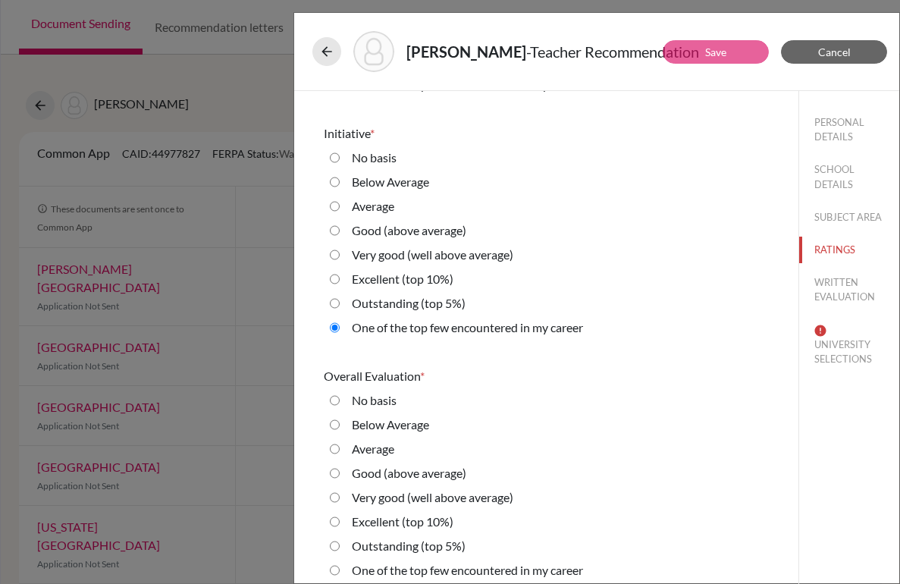
click at [331, 570] on career "One of the top few encountered in my career" at bounding box center [335, 570] width 10 height 18
radio career "true"
click at [836, 293] on button "WRITTEN EVALUATION" at bounding box center [849, 289] width 100 height 41
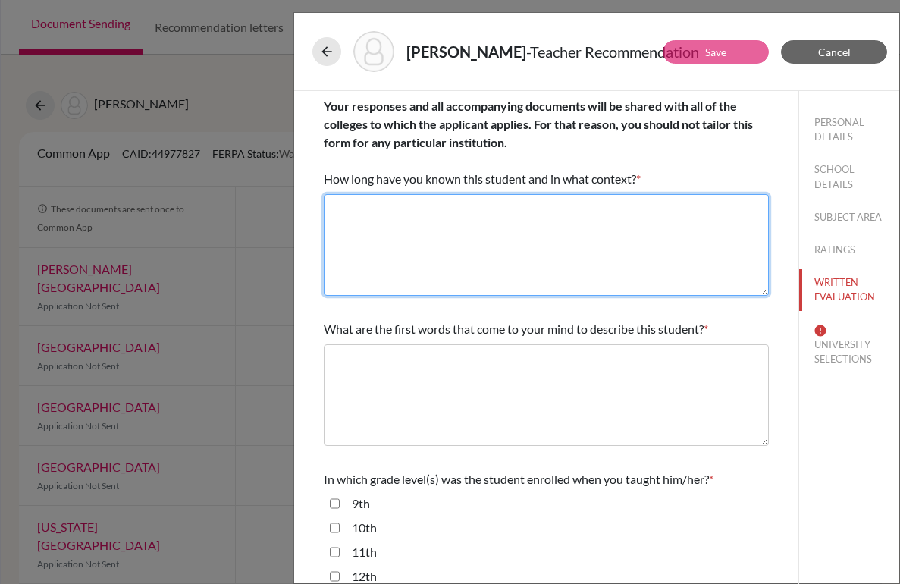
click at [521, 230] on textarea at bounding box center [546, 245] width 445 height 102
type textarea "T"
click at [433, 205] on textarea "Two years as her Math teacher" at bounding box center [546, 245] width 445 height 102
type textarea "Two years as her math teacher"
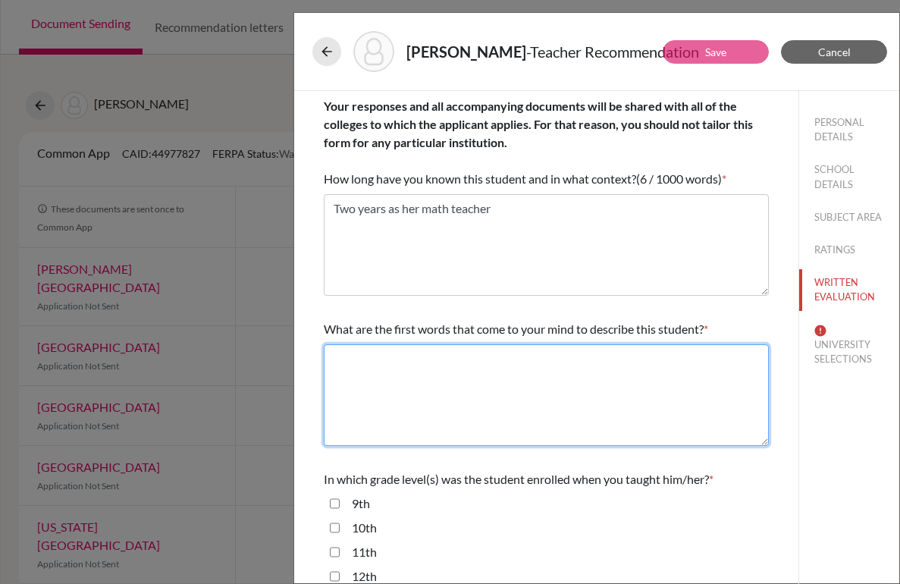
click at [424, 372] on textarea at bounding box center [546, 395] width 445 height 102
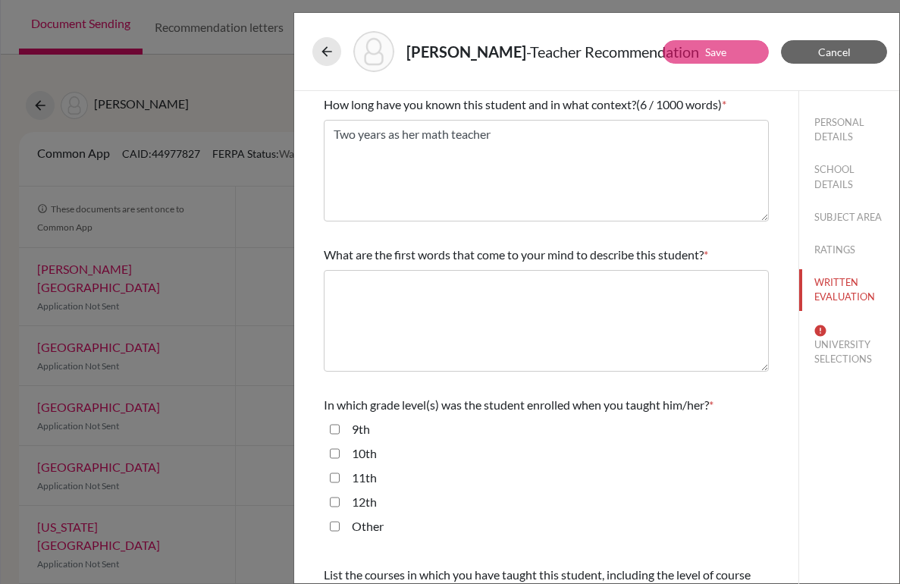
click at [333, 449] on input "10th" at bounding box center [335, 453] width 10 height 18
checkbox input "true"
click at [333, 487] on div "11th" at bounding box center [546, 480] width 445 height 24
click at [333, 480] on input "11th" at bounding box center [335, 477] width 10 height 18
checkbox input "true"
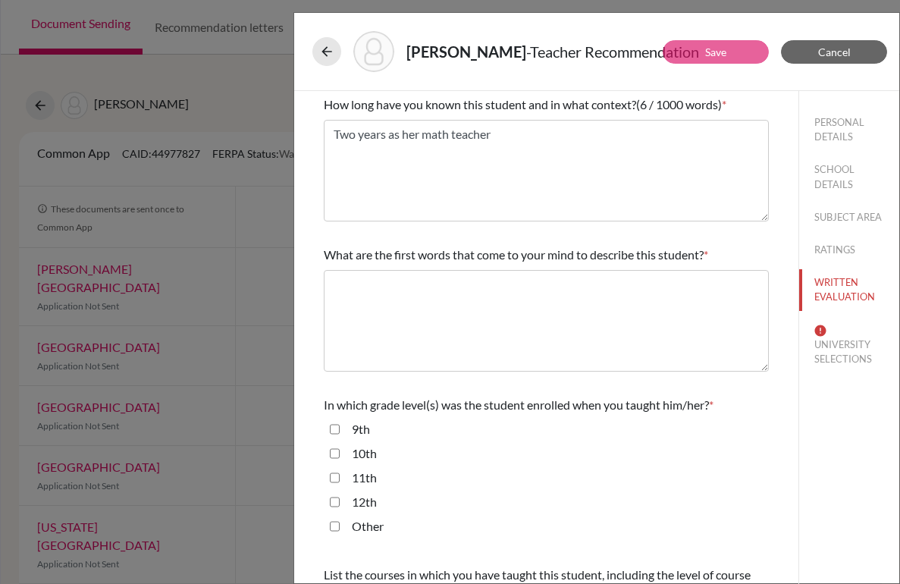
click at [333, 493] on input "12th" at bounding box center [335, 502] width 10 height 18
checkbox input "true"
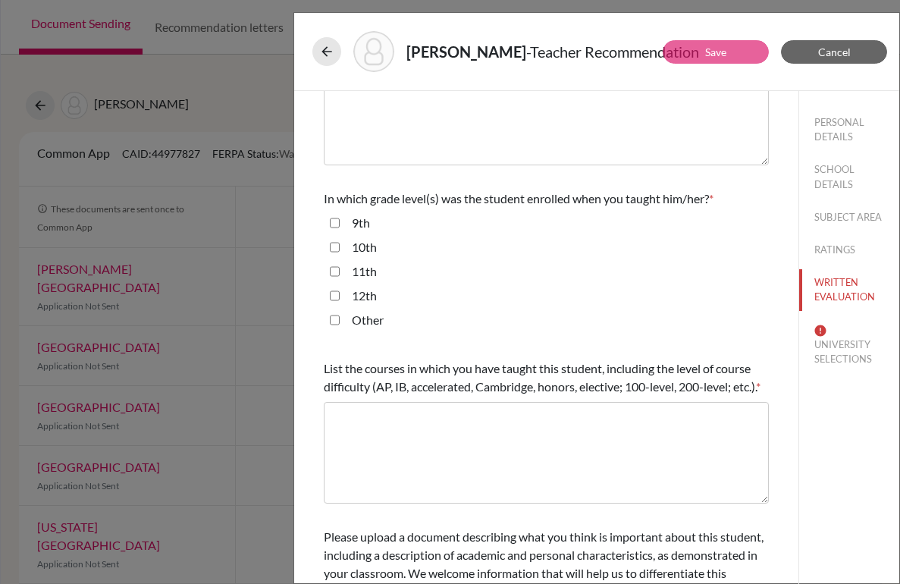
scroll to position [280, 0]
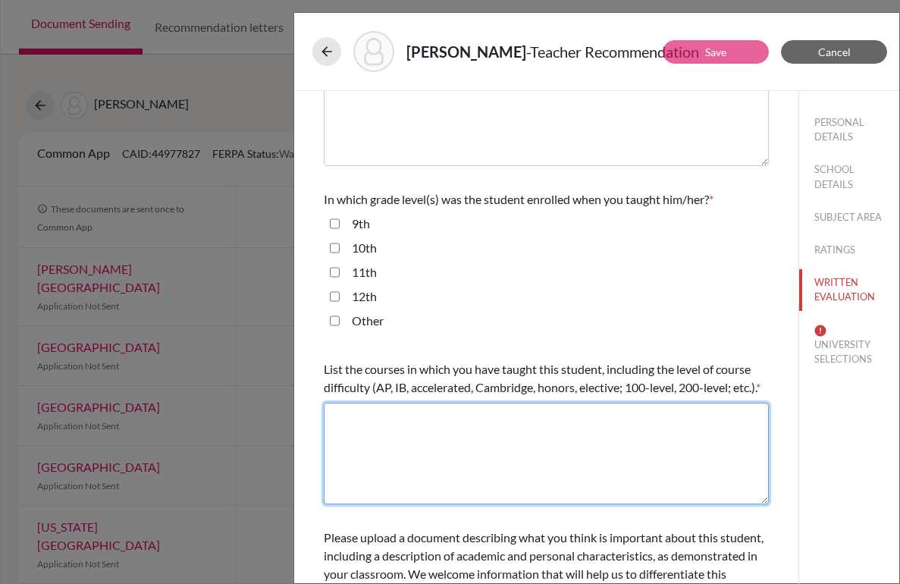
click at [471, 470] on textarea at bounding box center [546, 453] width 445 height 102
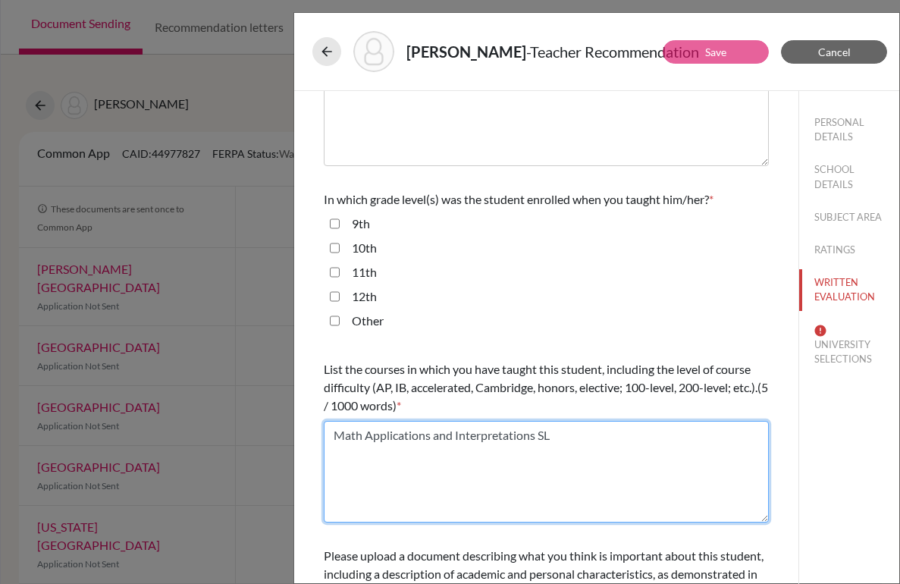
click at [537, 441] on textarea "Math Applications and Interpretations SL" at bounding box center [546, 472] width 445 height 102
click at [578, 444] on textarea "Math Applications and Interpretation SL" at bounding box center [546, 472] width 445 height 102
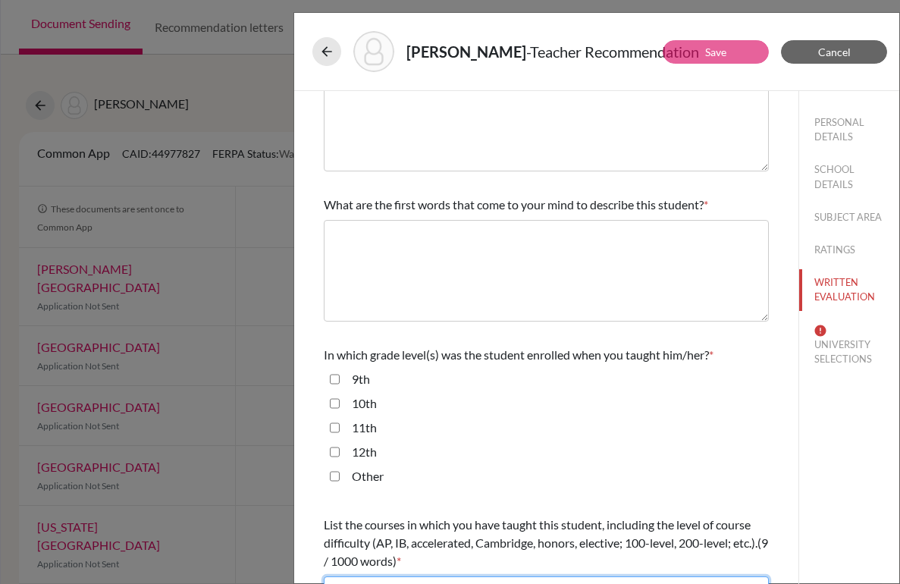
scroll to position [0, 0]
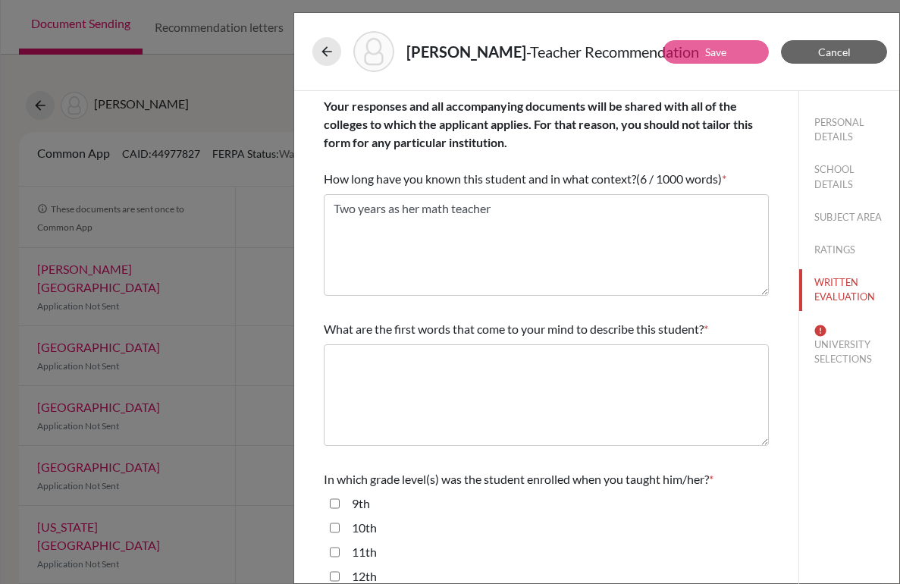
type textarea "Math Applications and Interpretation SL Mathematics - Brazilian Curriculum"
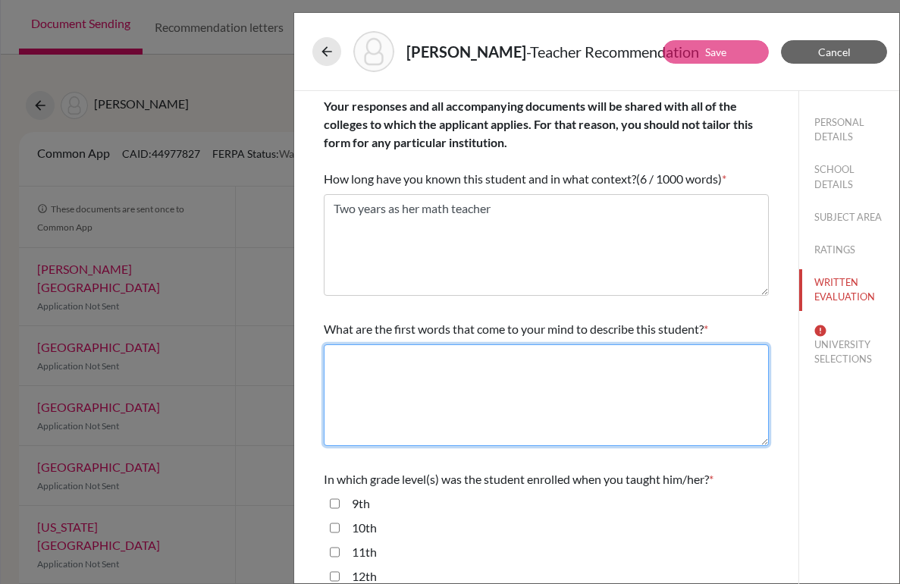
click at [561, 382] on textarea at bounding box center [546, 395] width 445 height 102
click at [563, 379] on textarea at bounding box center [546, 395] width 445 height 102
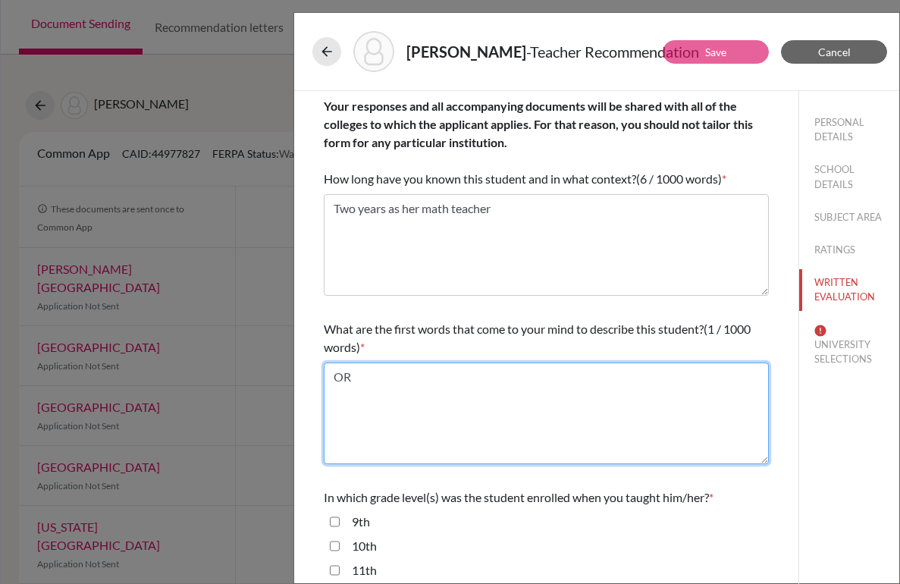
type textarea "O"
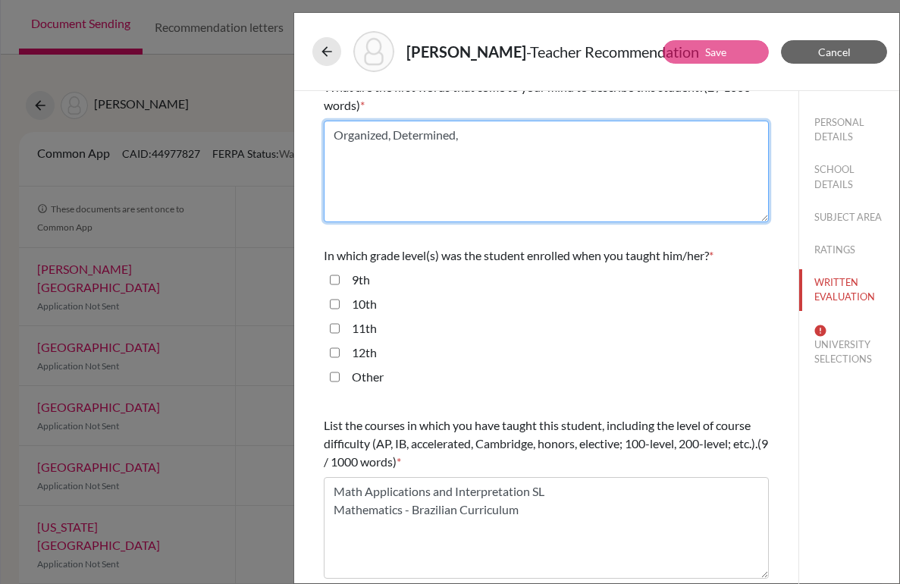
scroll to position [246, 0]
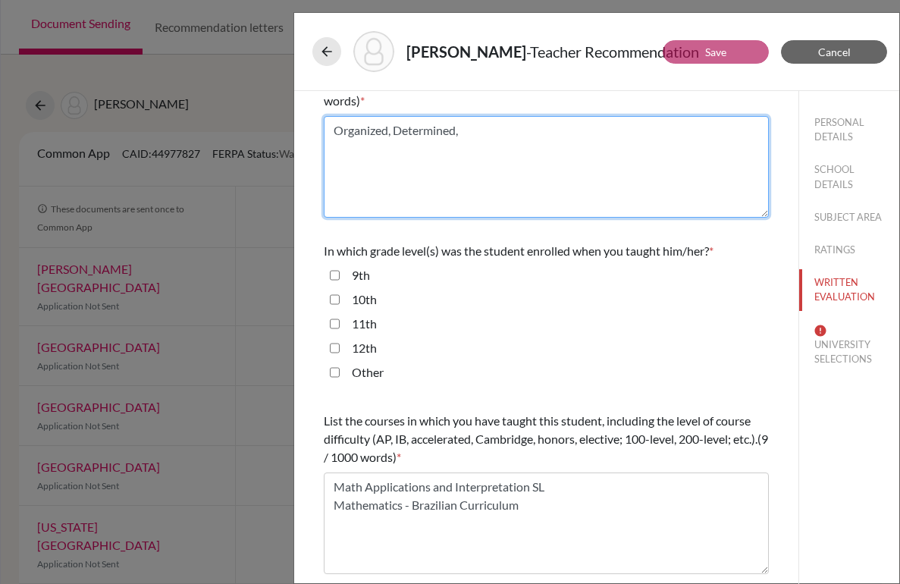
type textarea "Organized, Determined,"
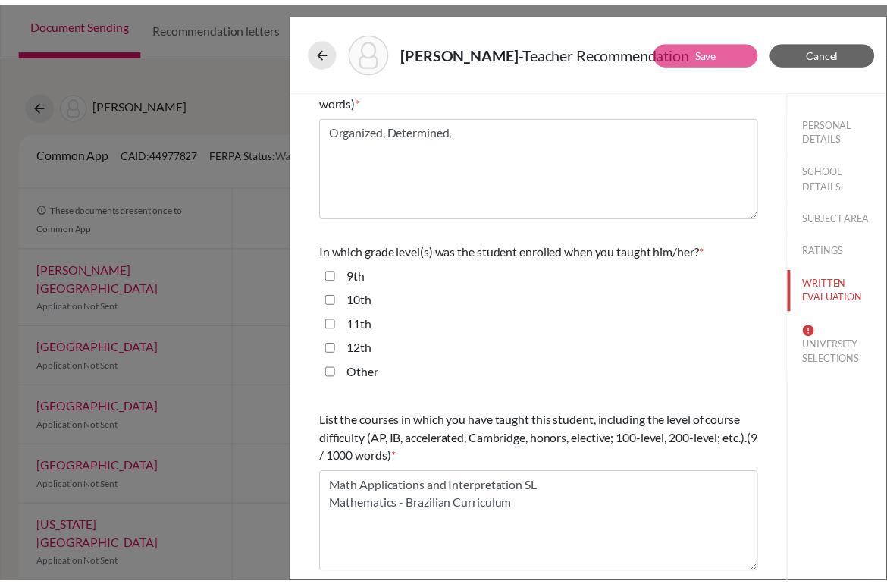
scroll to position [0, 0]
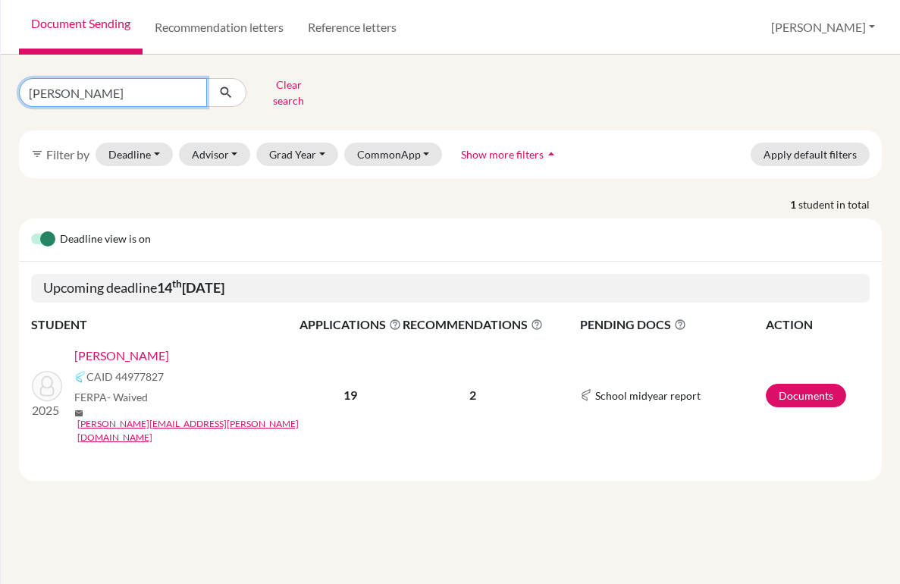
click at [87, 96] on input "zaitz" at bounding box center [113, 92] width 188 height 29
type input "elie shayo"
click button "submit" at bounding box center [226, 92] width 40 height 29
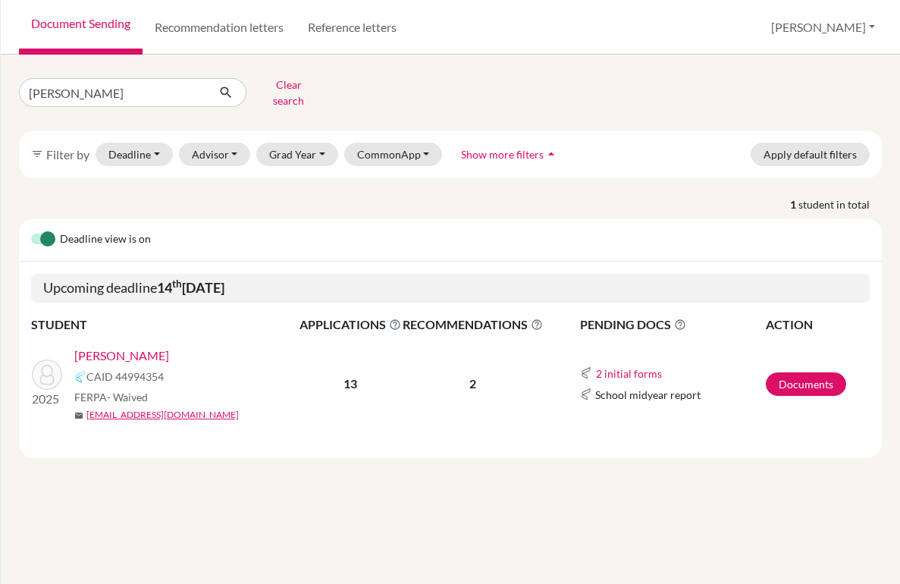
click at [93, 346] on link "[PERSON_NAME]" at bounding box center [121, 355] width 95 height 18
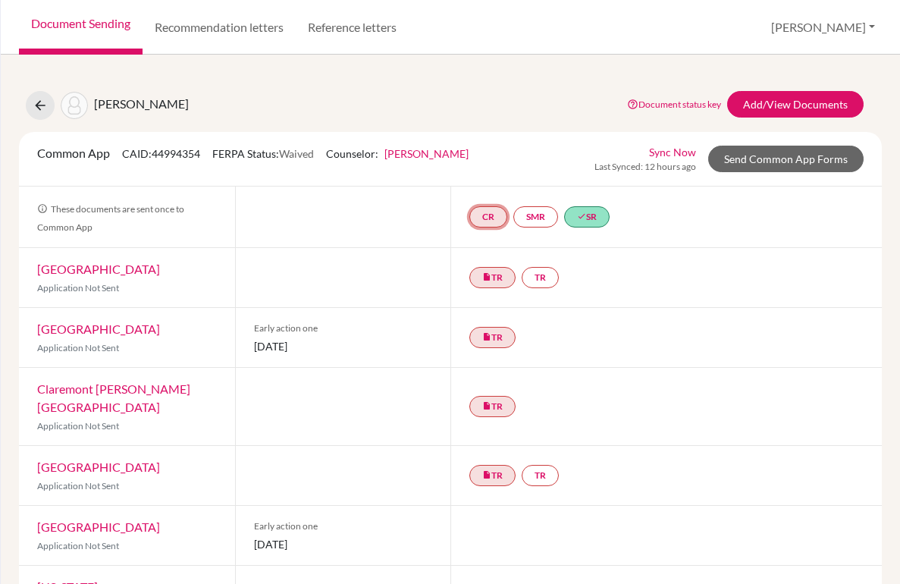
click at [485, 220] on link "CR" at bounding box center [488, 216] width 38 height 21
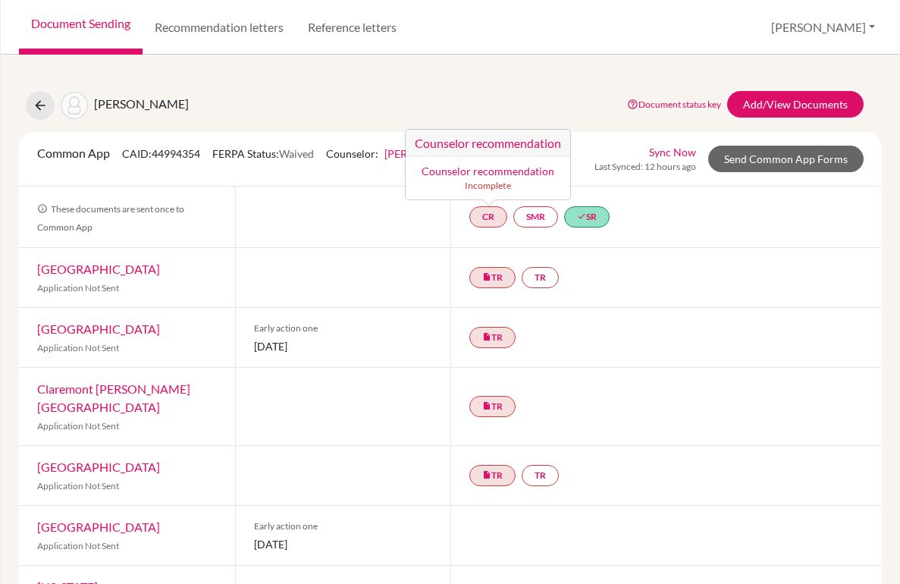
click at [484, 174] on link "Counselor recommendation" at bounding box center [487, 170] width 133 height 13
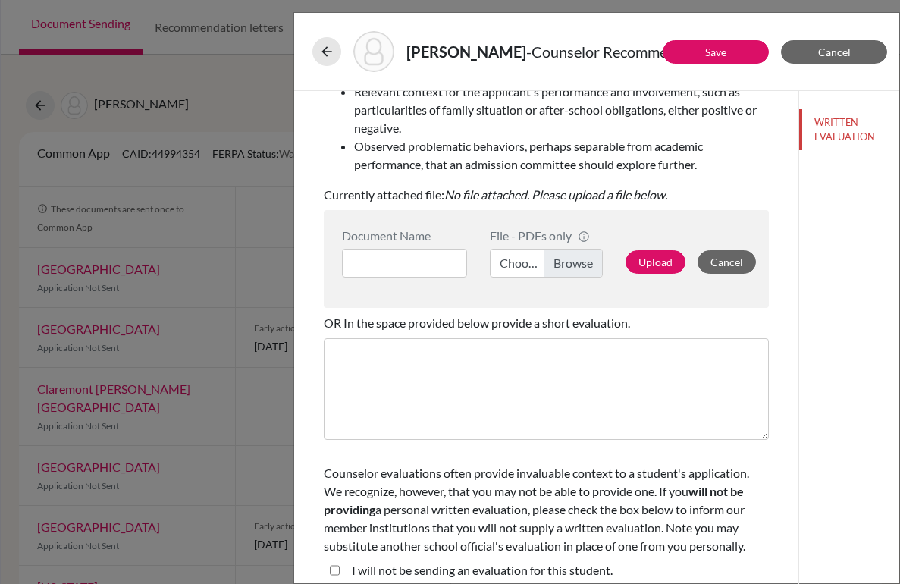
scroll to position [2, 0]
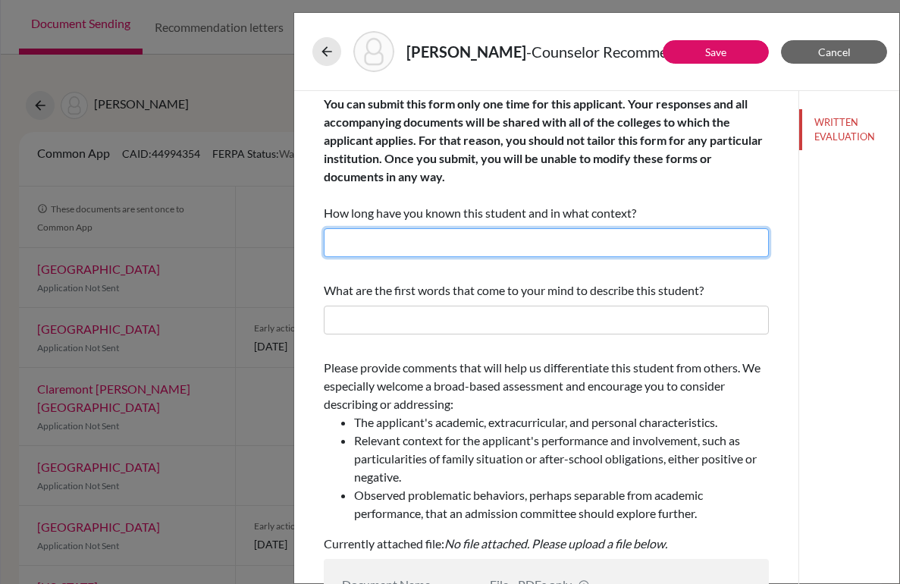
click at [464, 234] on input "text" at bounding box center [546, 242] width 445 height 29
type input "Three years as his counselor"
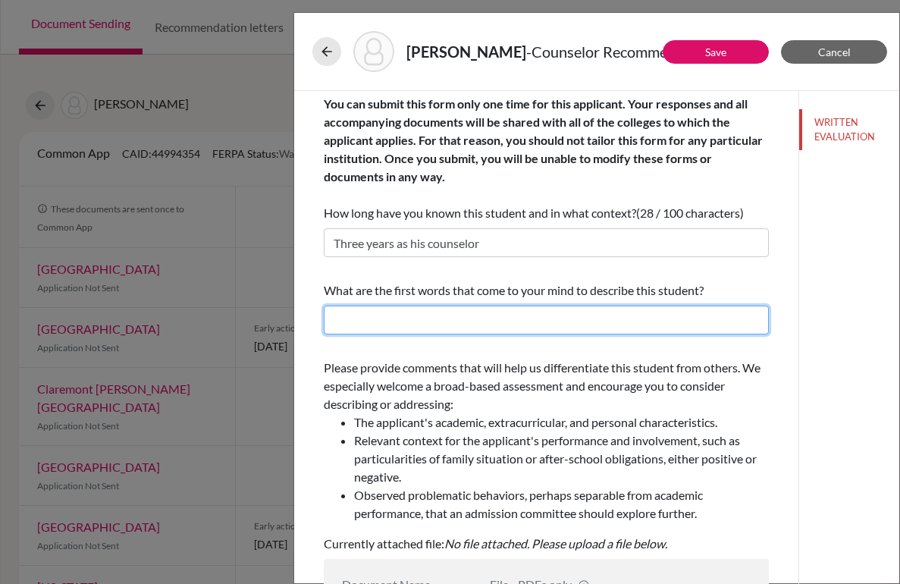
click at [446, 324] on input "text" at bounding box center [546, 319] width 445 height 29
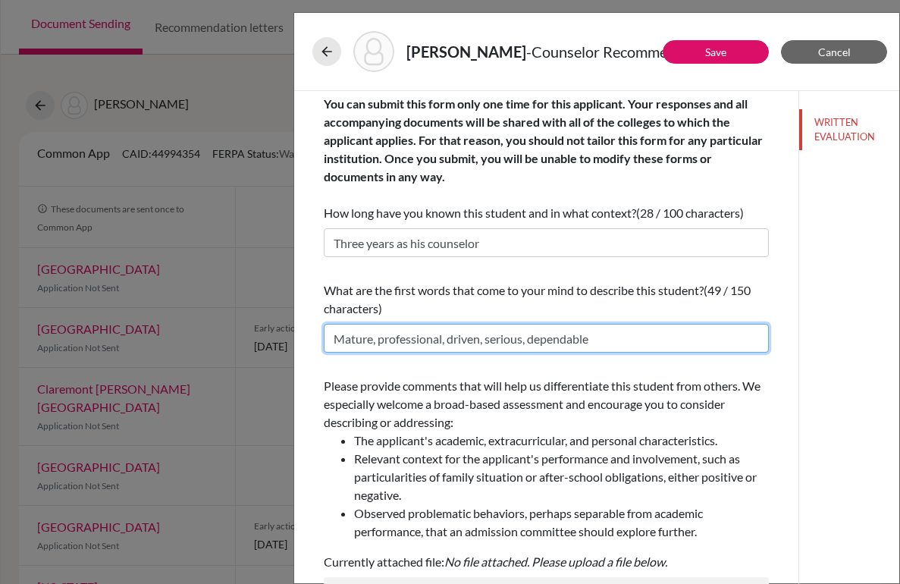
click at [590, 340] on input "Mature, professional, driven, serious, dependable" at bounding box center [546, 338] width 445 height 29
type input "Mature, professional, driven, serious, dependable"
click at [591, 324] on input "Mature, professional, driven, serious, dependable" at bounding box center [546, 338] width 445 height 29
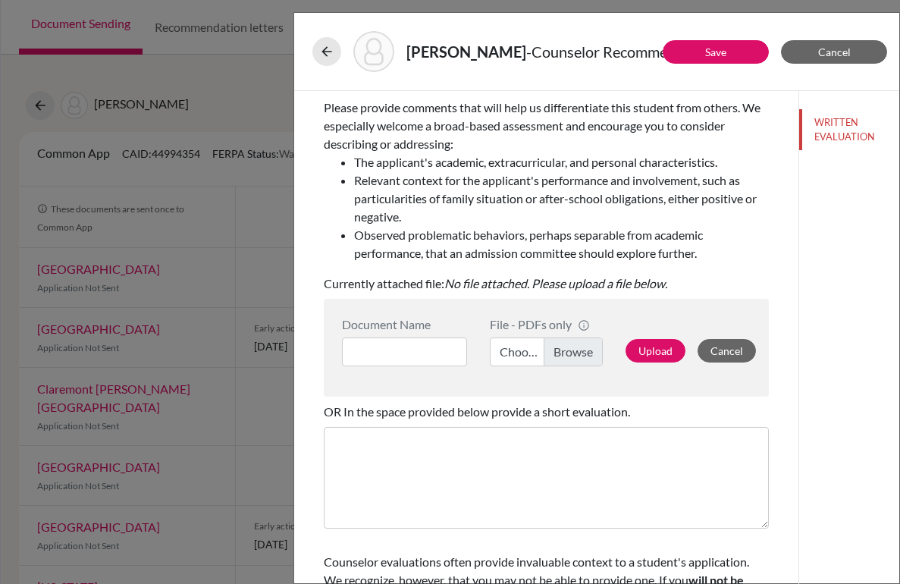
scroll to position [278, 0]
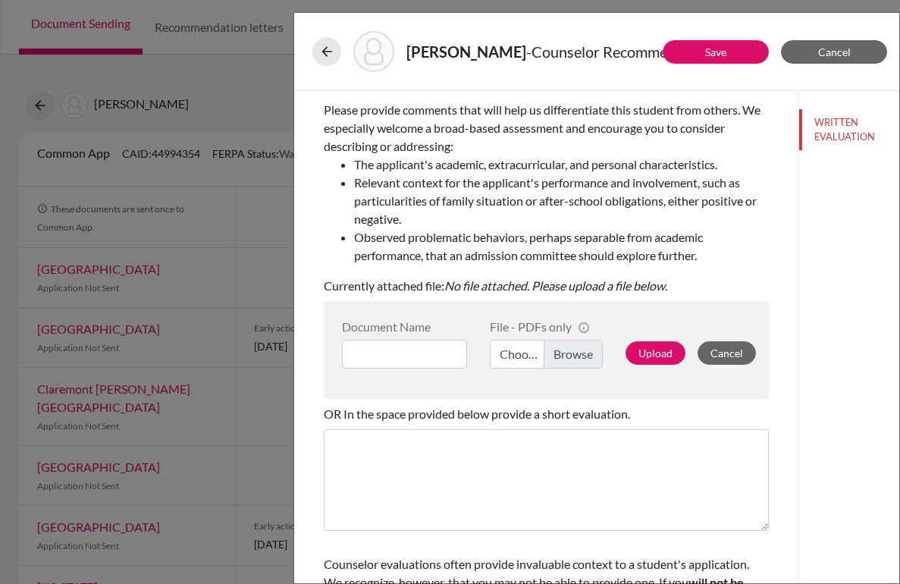
click at [563, 352] on label "Choose file" at bounding box center [547, 354] width 114 height 29
click at [563, 352] on input "Choose file" at bounding box center [547, 354] width 114 height 29
click at [389, 349] on input at bounding box center [404, 354] width 125 height 29
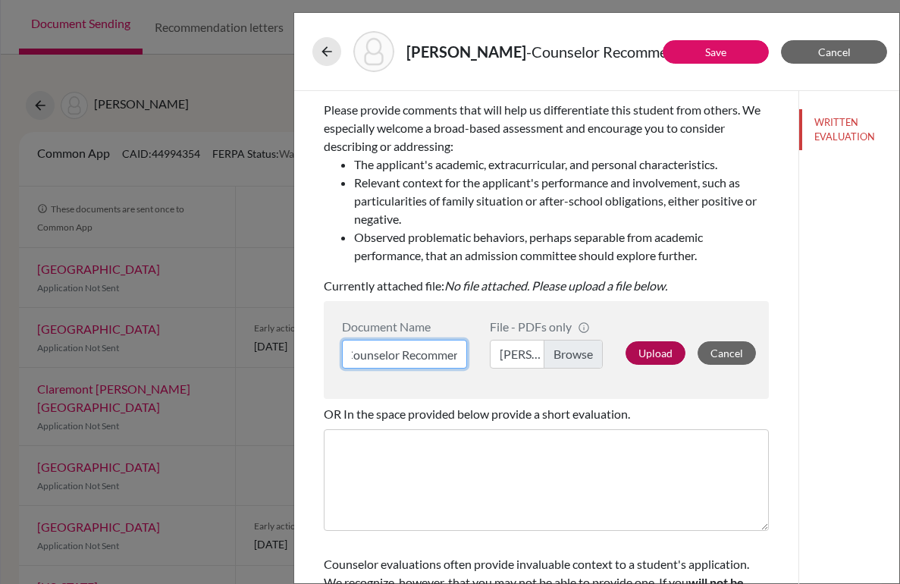
type input "Elie Shayo - Counselor Recommendation"
click at [654, 361] on button "Upload" at bounding box center [655, 352] width 60 height 23
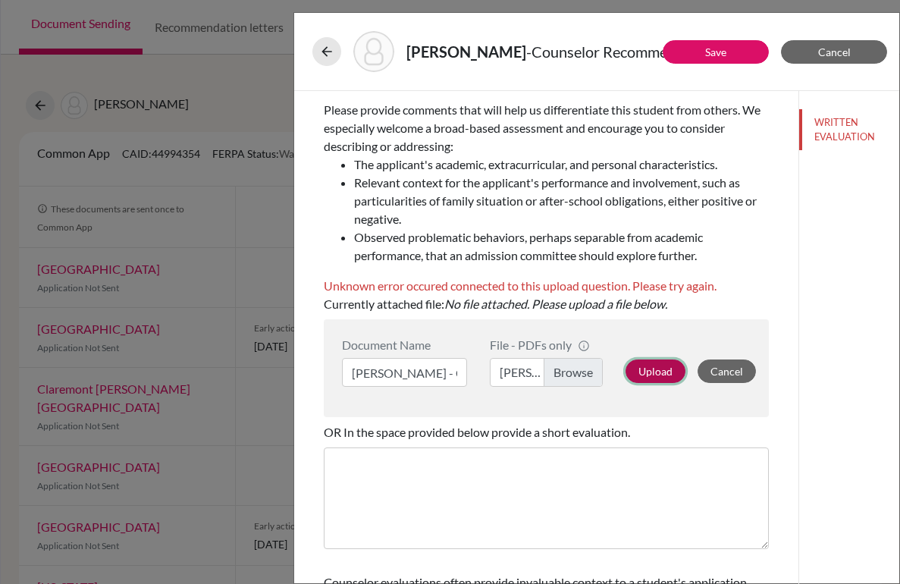
click at [661, 368] on button "Upload" at bounding box center [655, 370] width 60 height 23
click at [565, 376] on label "Elie Shayo counselor rec letter first draft.pdf" at bounding box center [547, 372] width 114 height 29
click at [565, 376] on input "Elie Shayo counselor rec letter first draft.pdf" at bounding box center [547, 372] width 114 height 29
click at [664, 375] on button "Upload" at bounding box center [655, 370] width 60 height 23
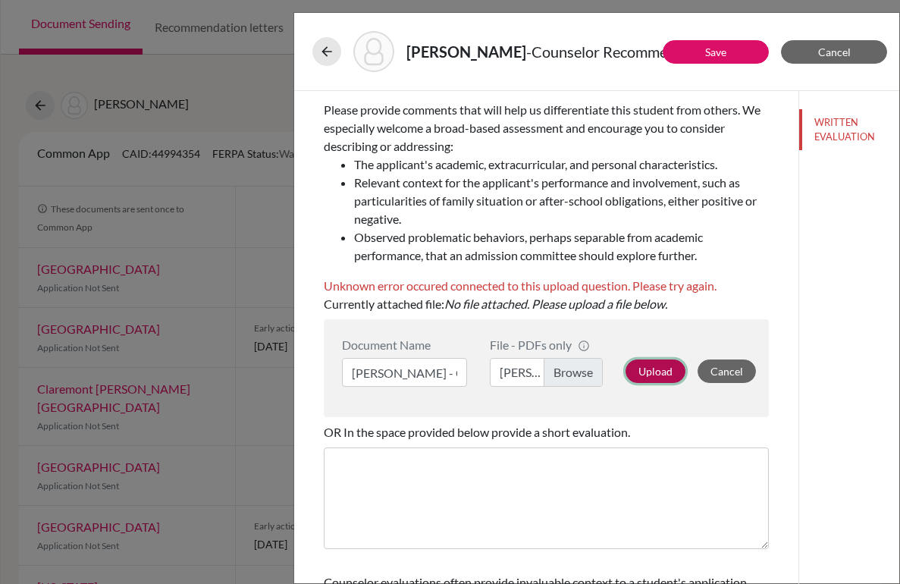
click at [664, 375] on button "Upload" at bounding box center [655, 370] width 60 height 23
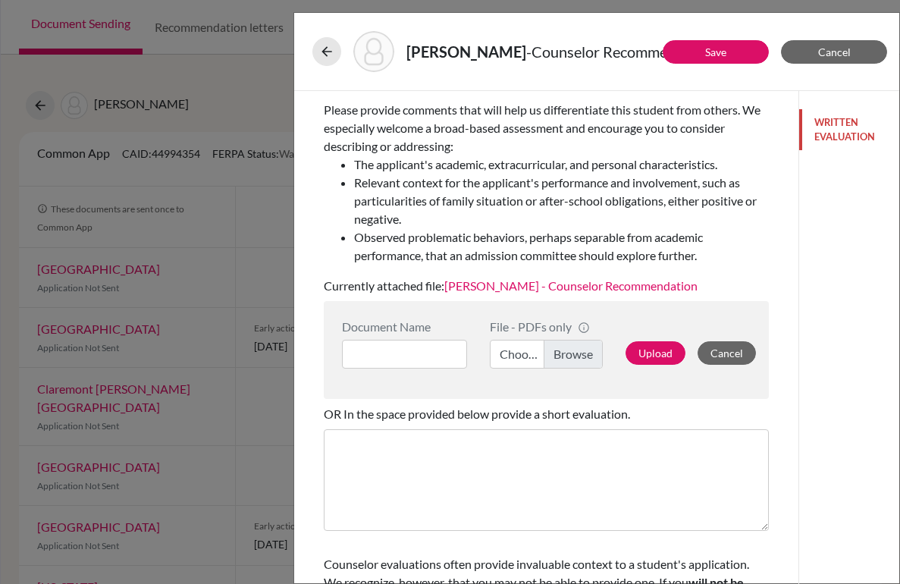
drag, startPoint x: 831, startPoint y: 137, endPoint x: 625, endPoint y: 170, distance: 208.7
click at [625, 170] on div "Save Cancel You can submit this form only one time for this applicant. Your res…" at bounding box center [596, 341] width 605 height 500
click at [628, 169] on li "The applicant's academic, extracurricular, and personal characteristics." at bounding box center [561, 164] width 415 height 18
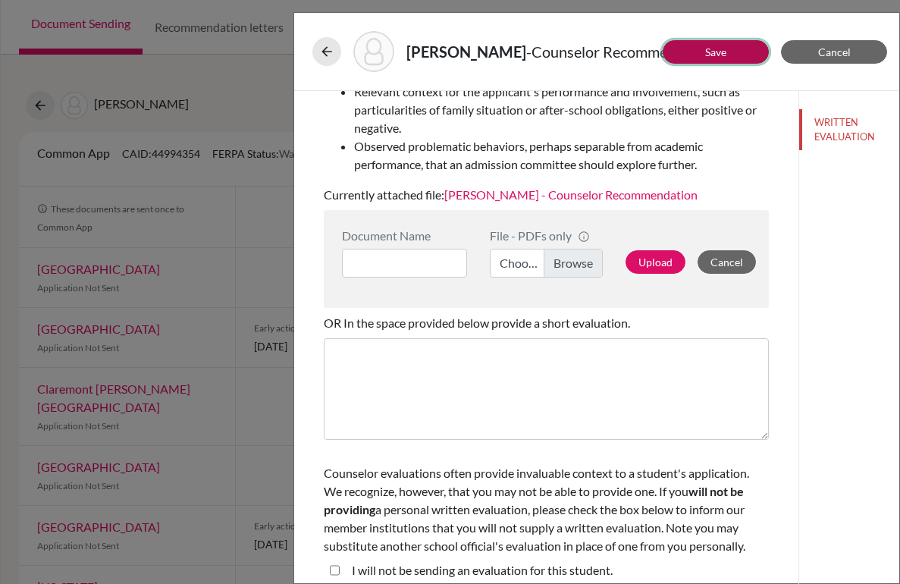
click at [711, 49] on link "Save" at bounding box center [715, 51] width 21 height 13
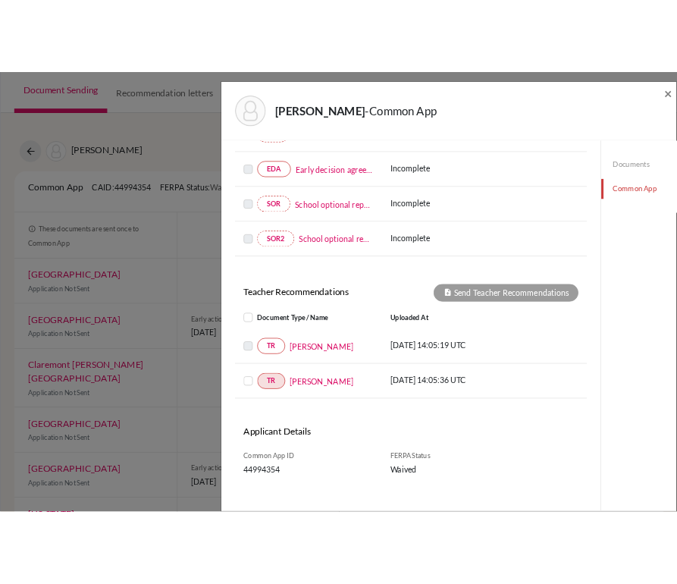
scroll to position [425, 0]
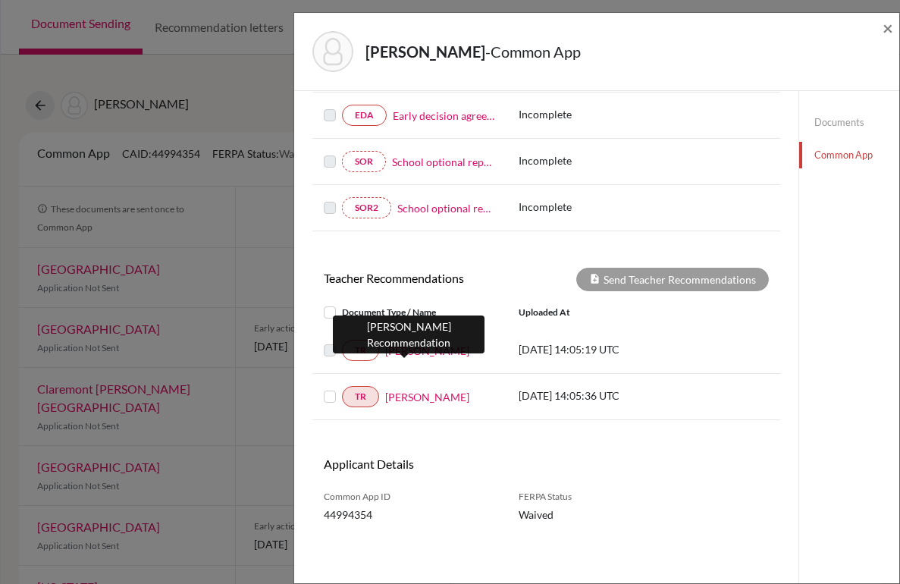
click at [413, 352] on link "Julie Wu" at bounding box center [427, 351] width 84 height 16
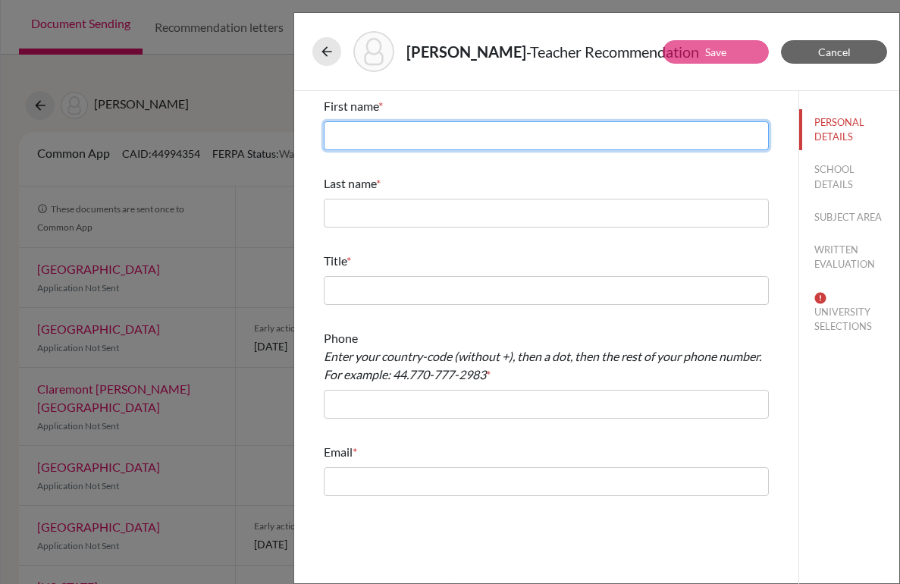
click at [426, 136] on input "text" at bounding box center [546, 135] width 445 height 29
type input "Julie"
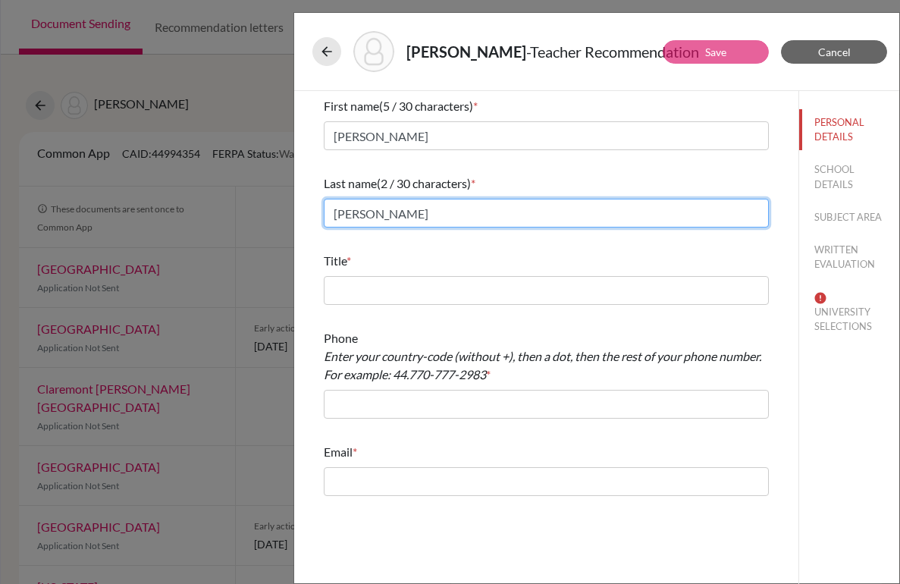
type input "Wu"
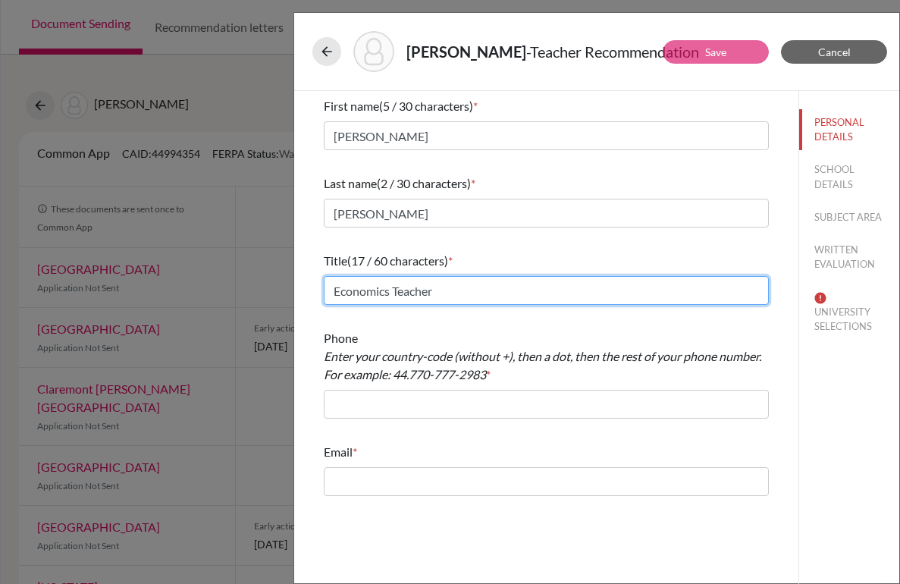
type input "Economics Teacher"
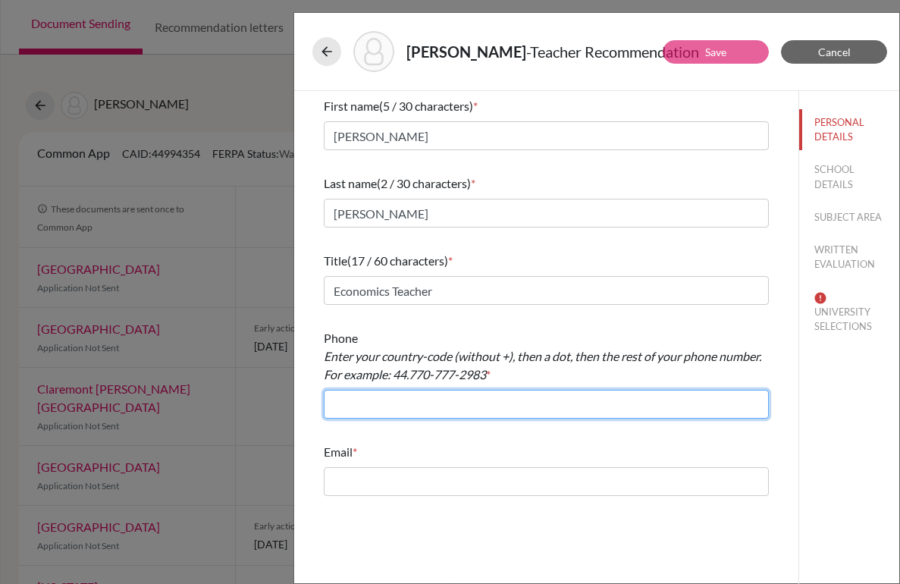
click at [497, 399] on input "text" at bounding box center [546, 404] width 445 height 29
type input "55.3612-6055"
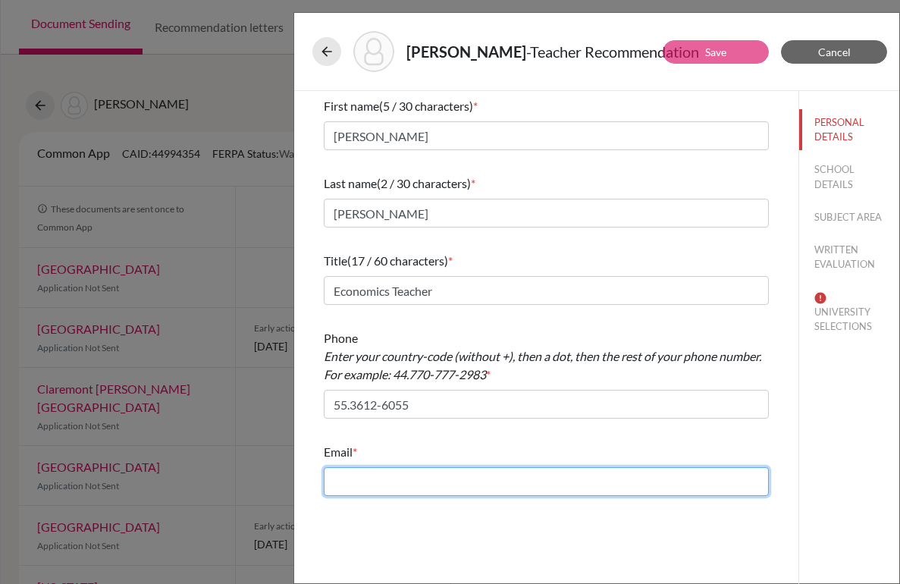
click at [424, 467] on input "text" at bounding box center [546, 481] width 445 height 29
type input "julie.wu@beityaacov.com.br"
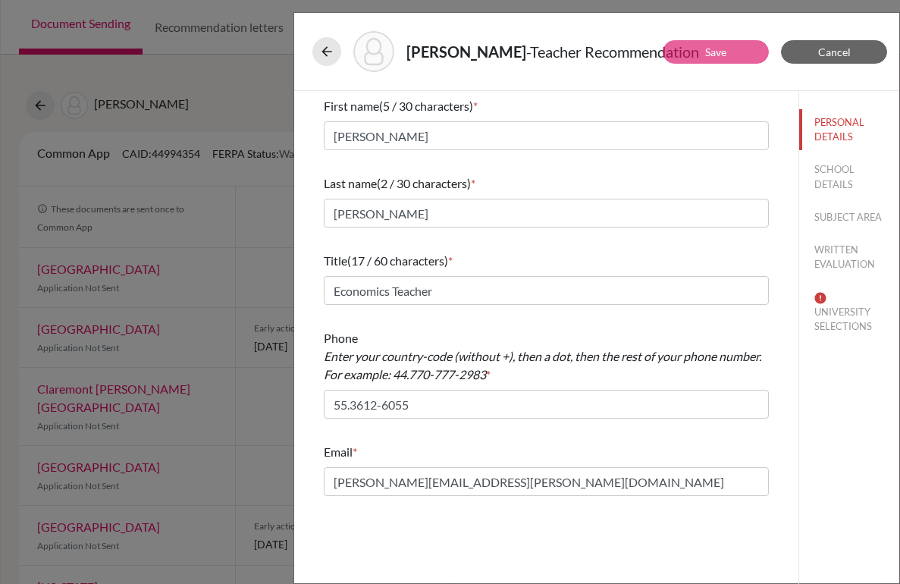
click at [460, 448] on div "Email *" at bounding box center [546, 452] width 445 height 18
click at [834, 173] on button "SCHOOL DETAILS" at bounding box center [849, 176] width 100 height 41
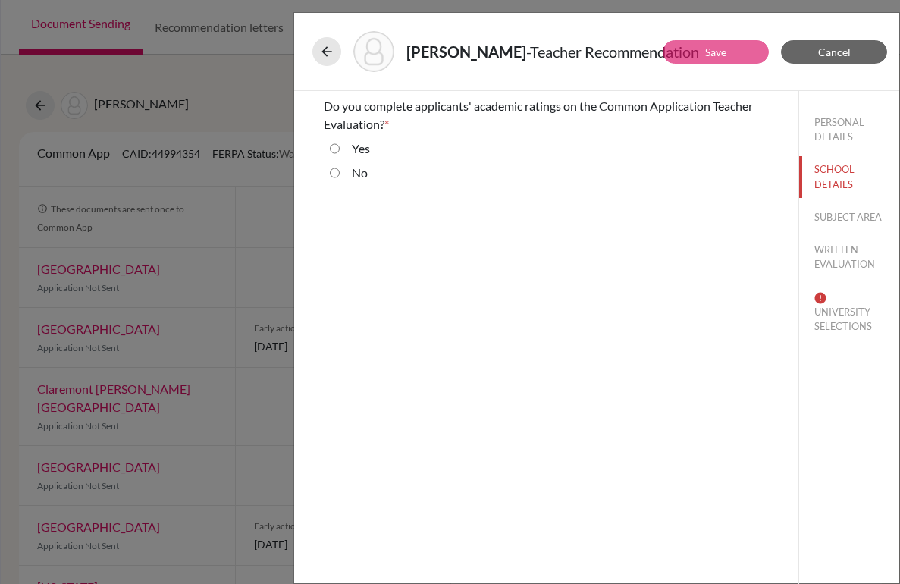
click at [348, 138] on div "Do you complete applicants' academic ratings on the Common Application Teacher …" at bounding box center [546, 142] width 445 height 103
click at [348, 152] on div "Yes" at bounding box center [355, 151] width 30 height 24
click at [358, 152] on label "Yes" at bounding box center [361, 148] width 18 height 18
click at [340, 152] on input "Yes" at bounding box center [335, 148] width 10 height 18
radio input "true"
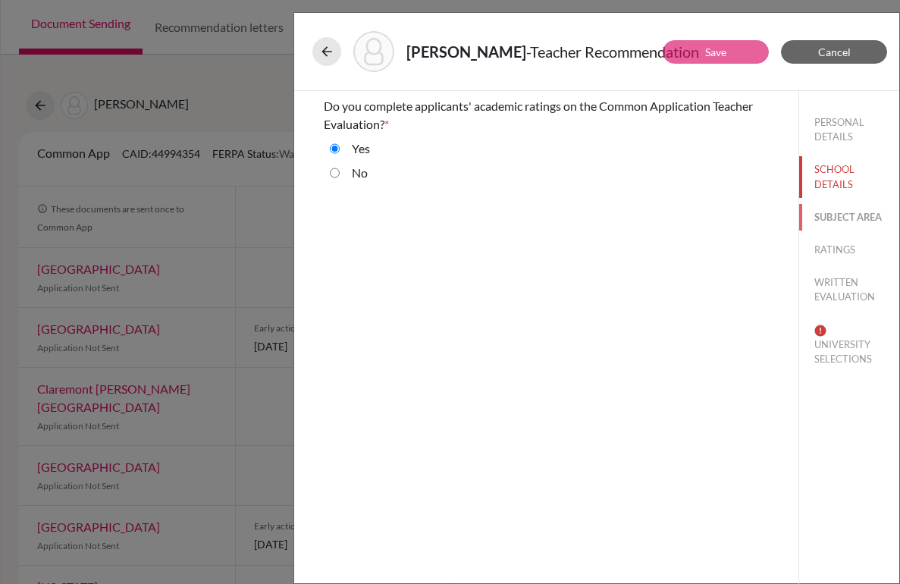
click at [837, 219] on button "SUBJECT AREA" at bounding box center [849, 217] width 100 height 27
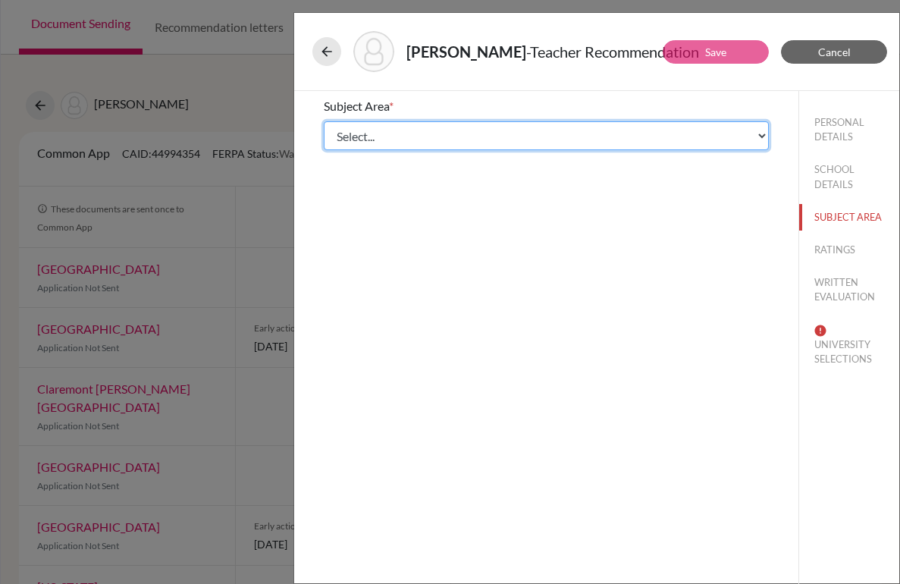
click at [399, 127] on select "Select... Math English Science World Language Social Studies Other Computer Sci…" at bounding box center [546, 135] width 445 height 29
select select "5"
click at [324, 121] on select "Select... Math English Science World Language Social Studies Other Computer Sci…" at bounding box center [546, 135] width 445 height 29
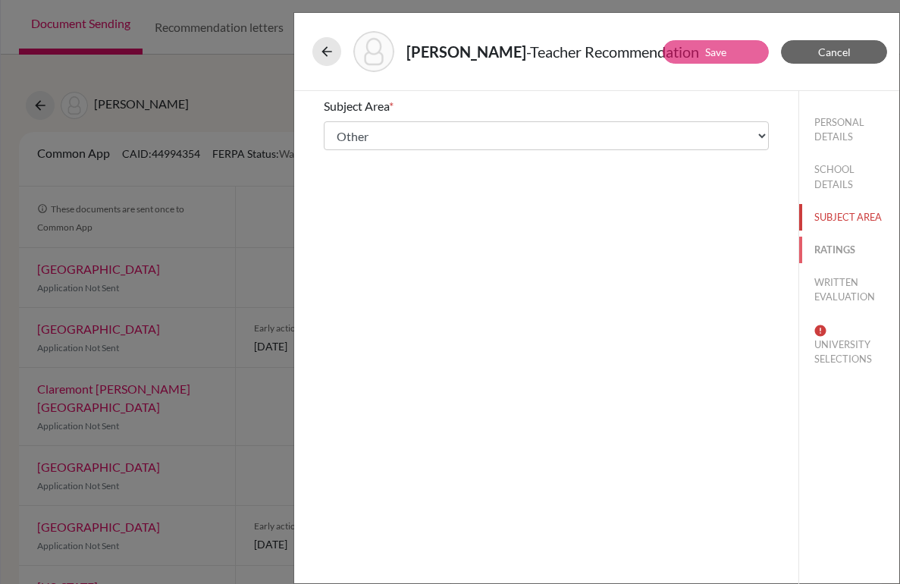
click at [824, 249] on button "RATINGS" at bounding box center [849, 249] width 100 height 27
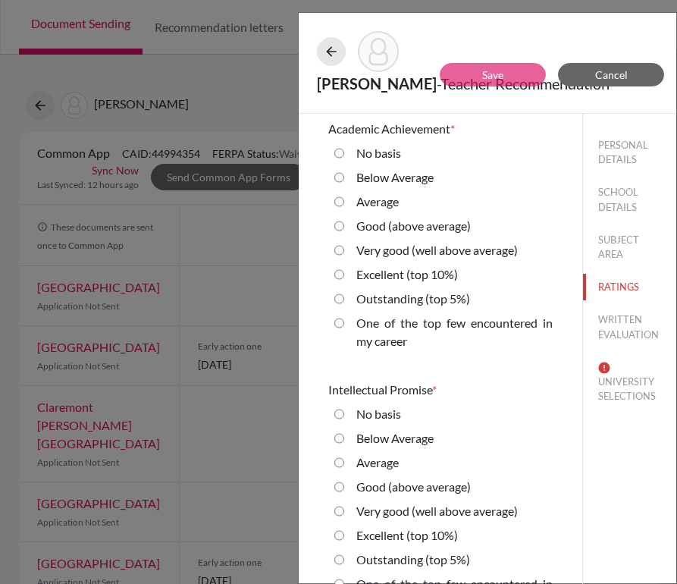
click at [340, 274] on 10\%\) "Excellent (top 10%)" at bounding box center [339, 274] width 10 height 18
radio 10\%\) "true"
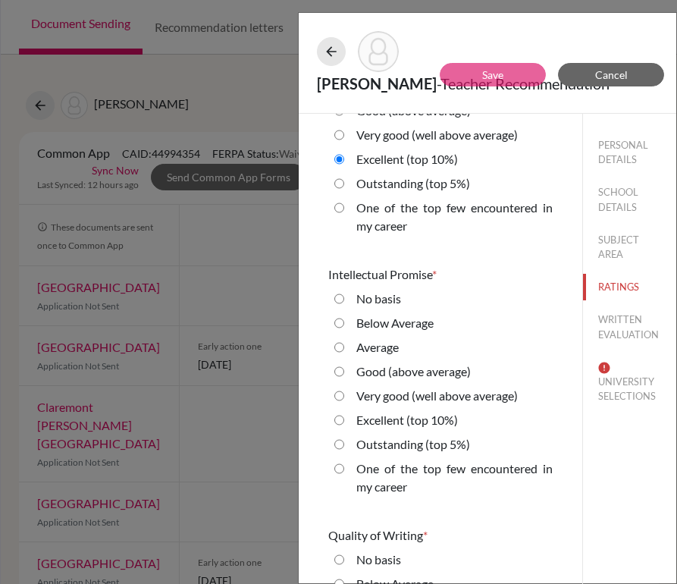
scroll to position [118, 0]
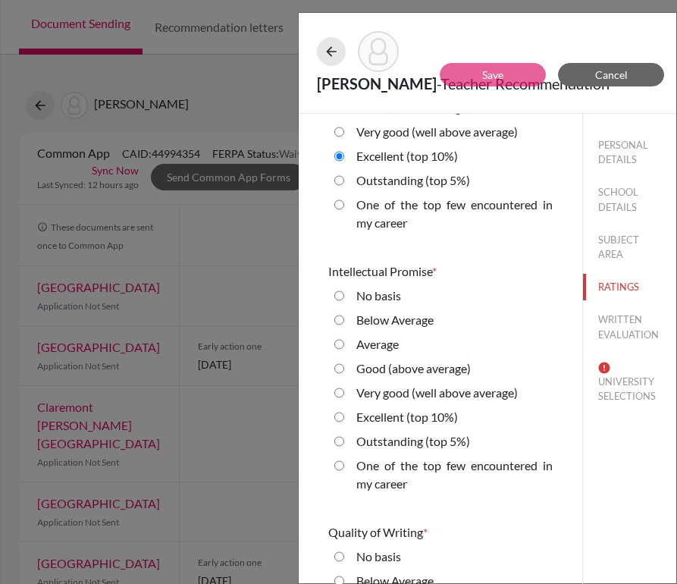
click at [339, 441] on 5\%\) "Outstanding (top 5%)" at bounding box center [339, 441] width 10 height 18
radio 5\%\) "true"
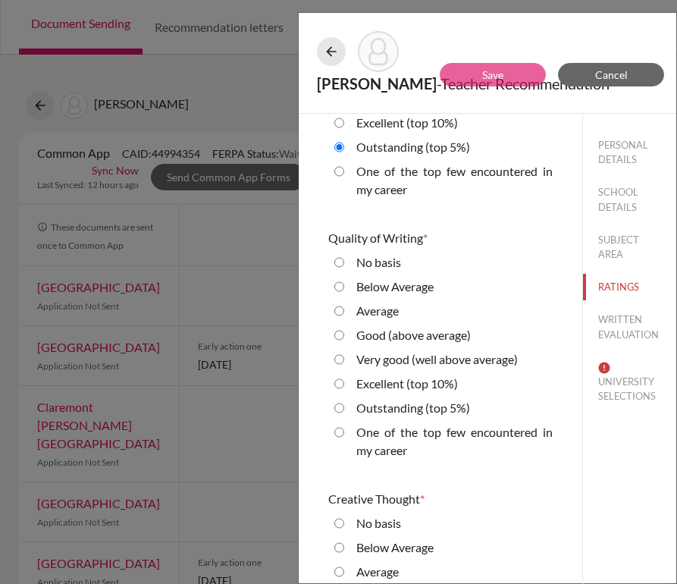
scroll to position [417, 0]
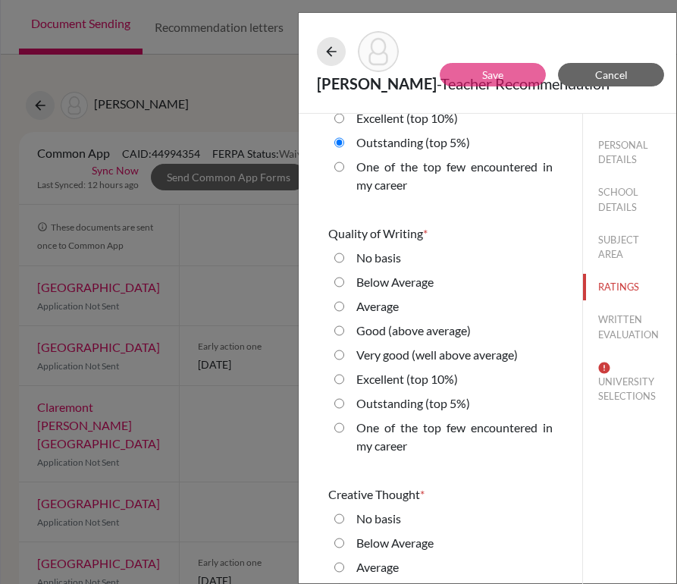
click at [340, 408] on 5\%\) "Outstanding (top 5%)" at bounding box center [339, 403] width 10 height 18
radio 5\%\) "true"
click at [336, 374] on 10\%\) "Excellent (top 10%)" at bounding box center [339, 378] width 10 height 18
radio 10\%\) "true"
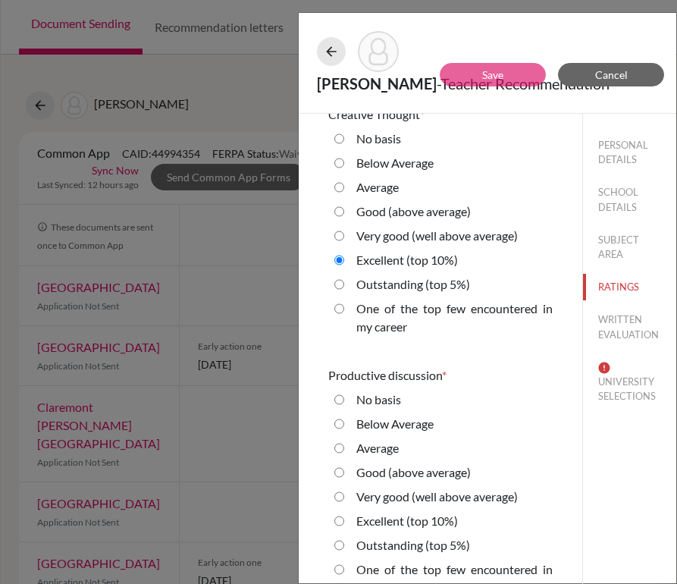
scroll to position [816, 0]
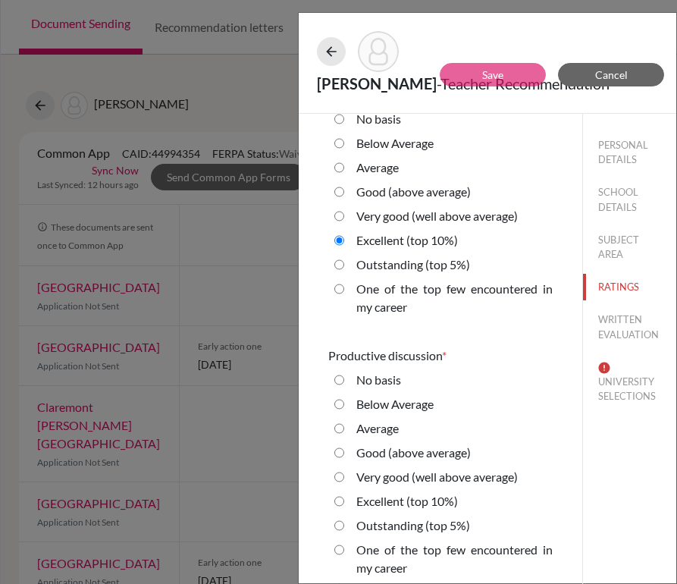
click at [359, 522] on label "Outstanding (top 5%)" at bounding box center [413, 525] width 114 height 18
click at [344, 522] on 5\%\) "Outstanding (top 5%)" at bounding box center [339, 525] width 10 height 18
radio 5\%\) "true"
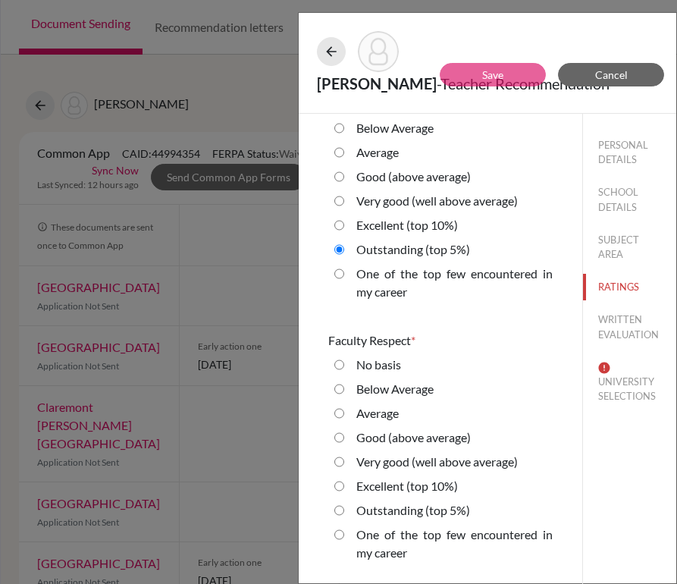
scroll to position [1090, 0]
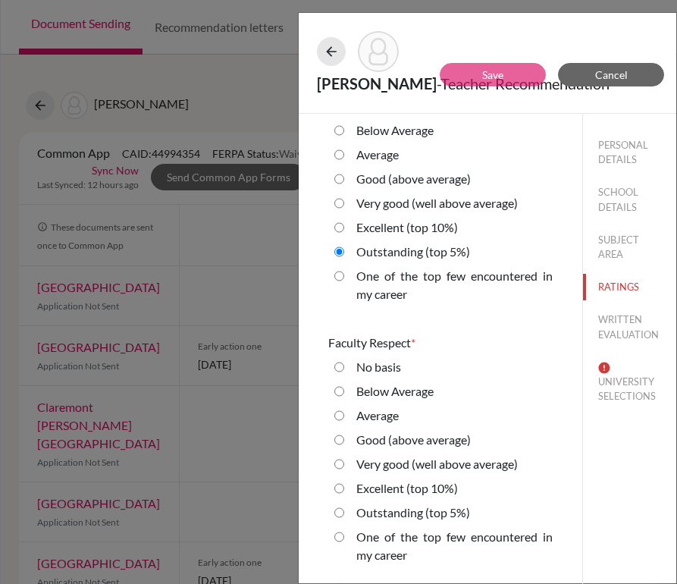
click at [341, 487] on 10\%\) "Excellent (top 10%)" at bounding box center [339, 488] width 10 height 18
radio 10\%\) "true"
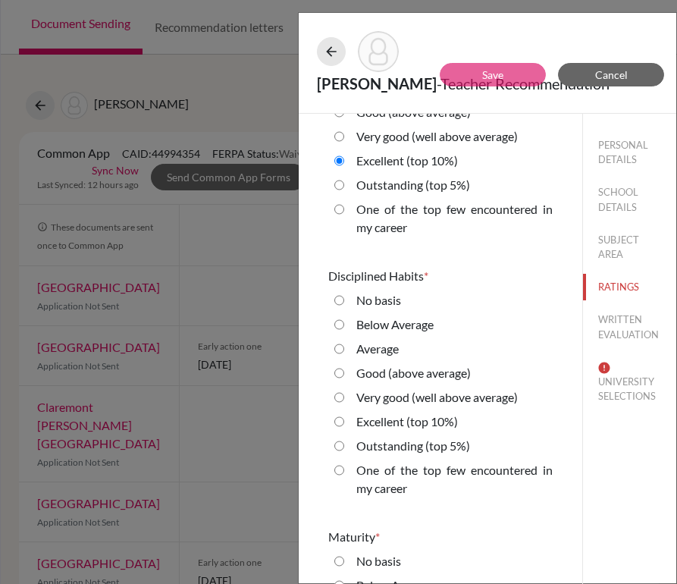
scroll to position [1441, 0]
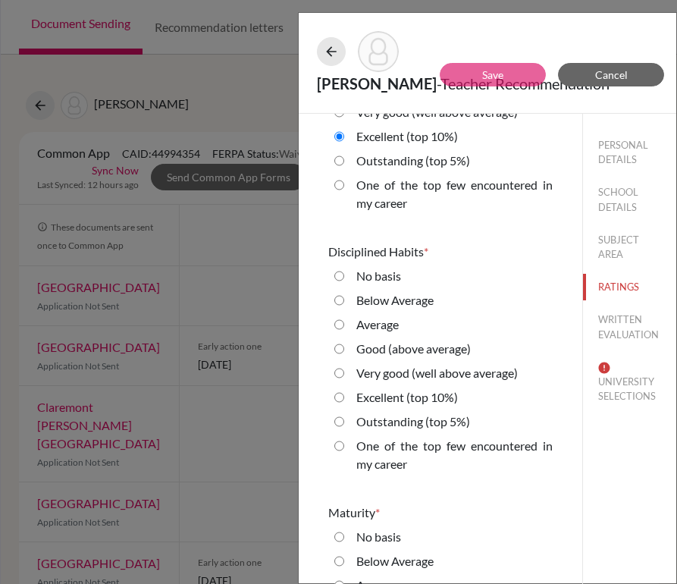
click at [340, 418] on 5\%\) "Outstanding (top 5%)" at bounding box center [339, 421] width 10 height 18
radio 5\%\) "true"
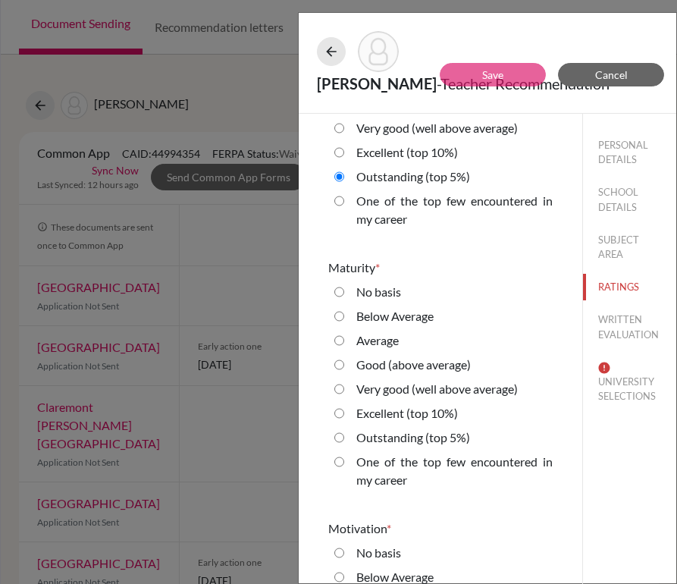
scroll to position [1698, 0]
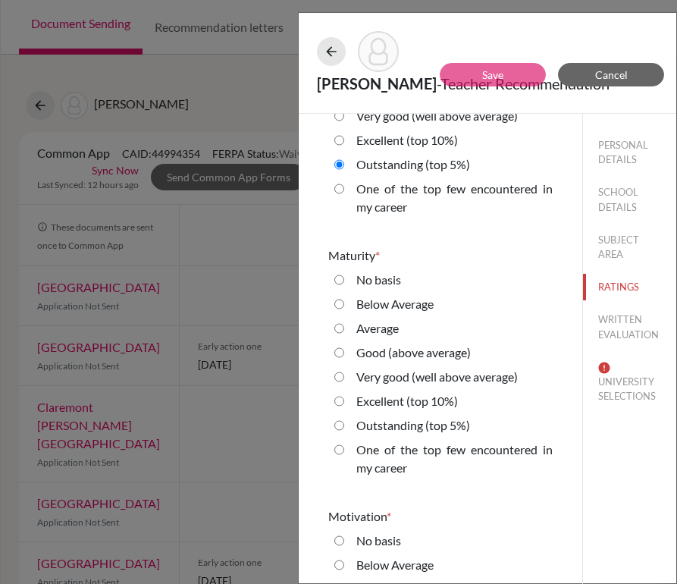
click at [332, 423] on div "Outstanding (top 5%)" at bounding box center [440, 428] width 224 height 24
click at [339, 424] on 5\%\) "Outstanding (top 5%)" at bounding box center [339, 425] width 10 height 18
radio 5\%\) "true"
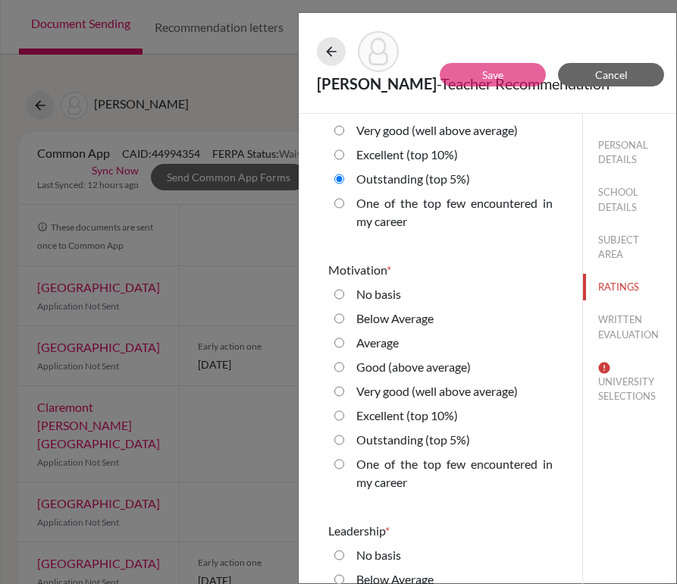
scroll to position [1959, 0]
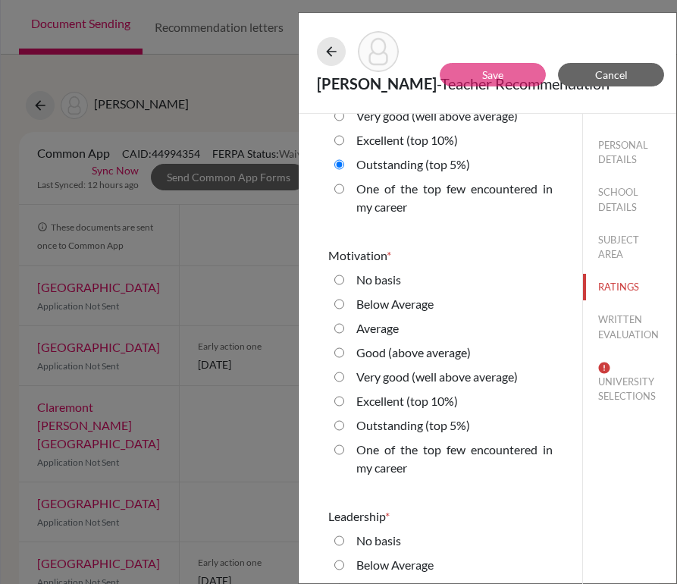
click at [338, 427] on 5\%\) "Outstanding (top 5%)" at bounding box center [339, 425] width 10 height 18
radio 5\%\) "true"
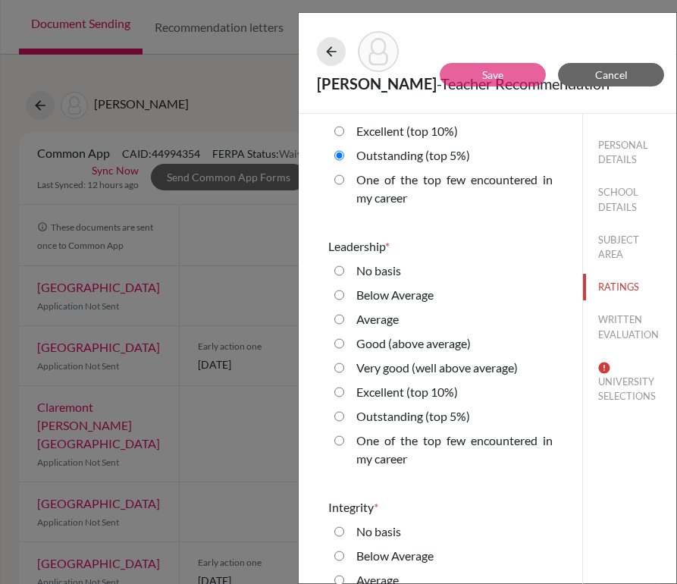
scroll to position [2252, 0]
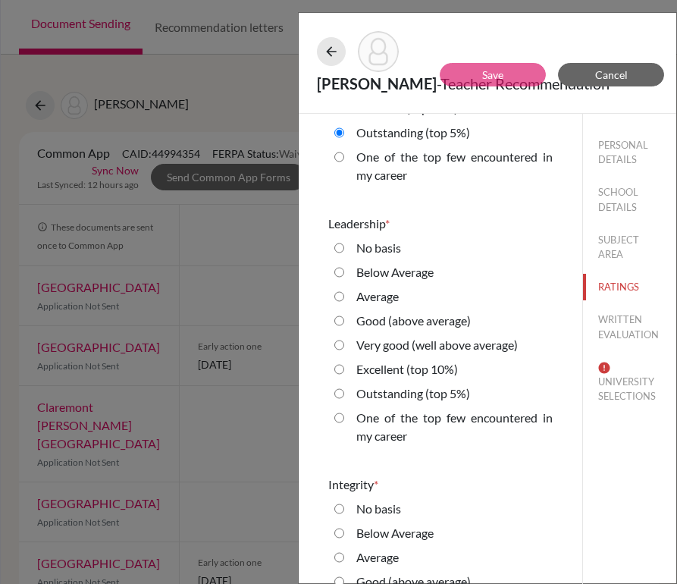
click at [336, 371] on 10\%\) "Excellent (top 10%)" at bounding box center [339, 369] width 10 height 18
radio 10\%\) "true"
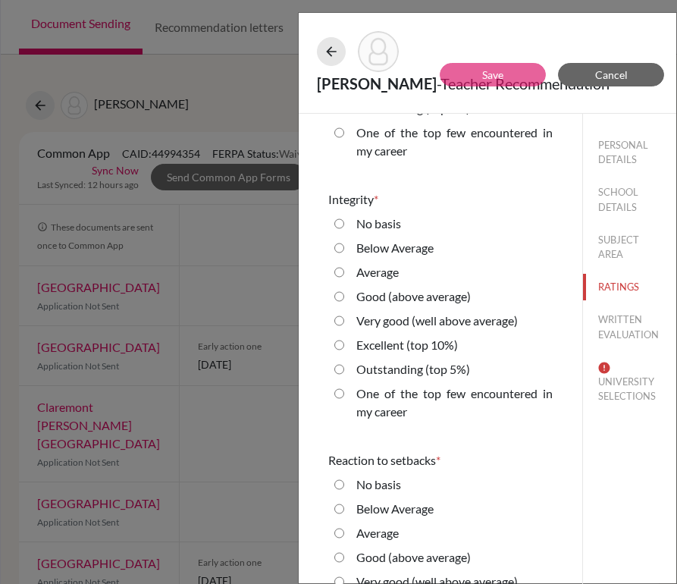
click at [336, 370] on 5\%\) "Outstanding (top 5%)" at bounding box center [339, 369] width 10 height 18
radio 5\%\) "true"
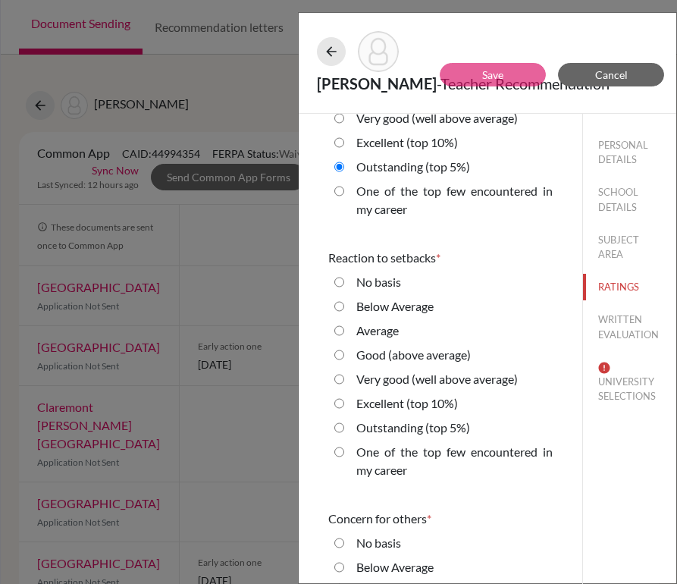
scroll to position [2758, 0]
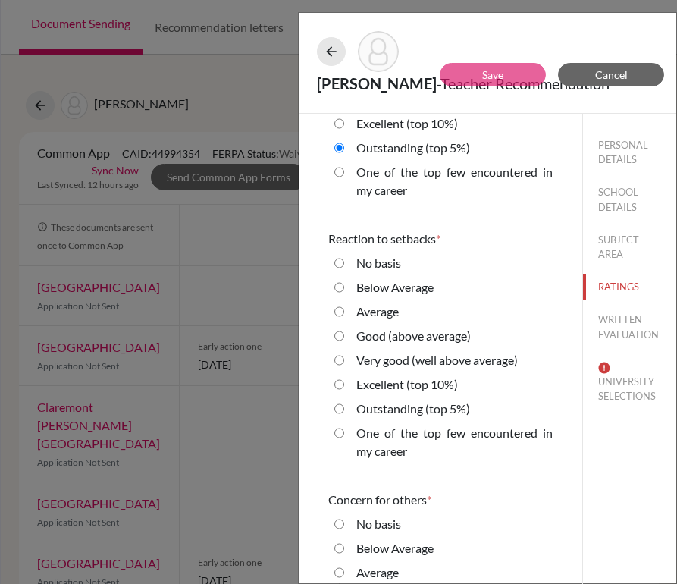
click at [339, 405] on 5\%\) "Outstanding (top 5%)" at bounding box center [339, 408] width 10 height 18
radio 5\%\) "true"
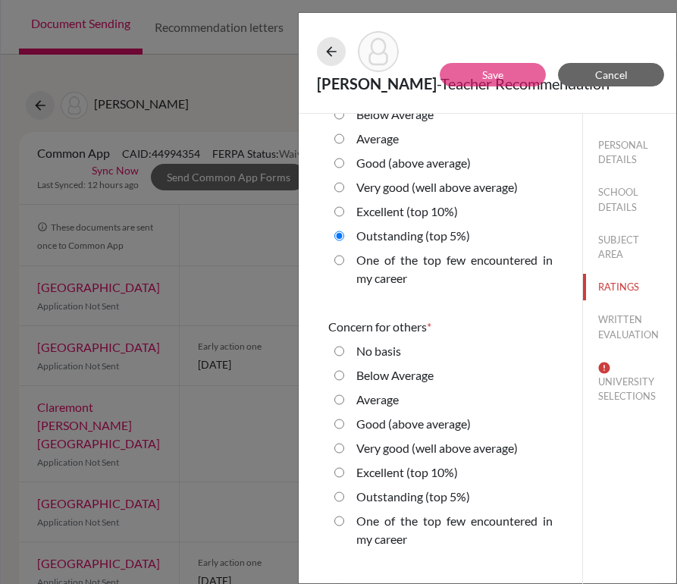
scroll to position [2932, 0]
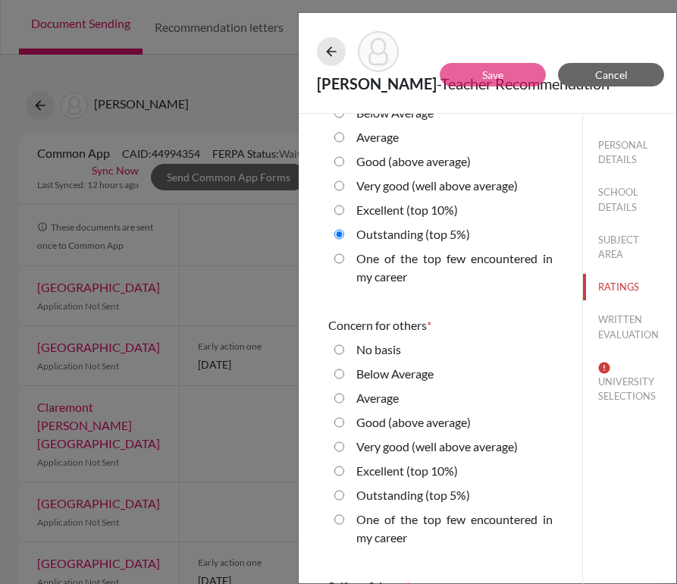
click at [337, 472] on 10\%\) "Excellent (top 10%)" at bounding box center [339, 471] width 10 height 18
radio 10\%\) "true"
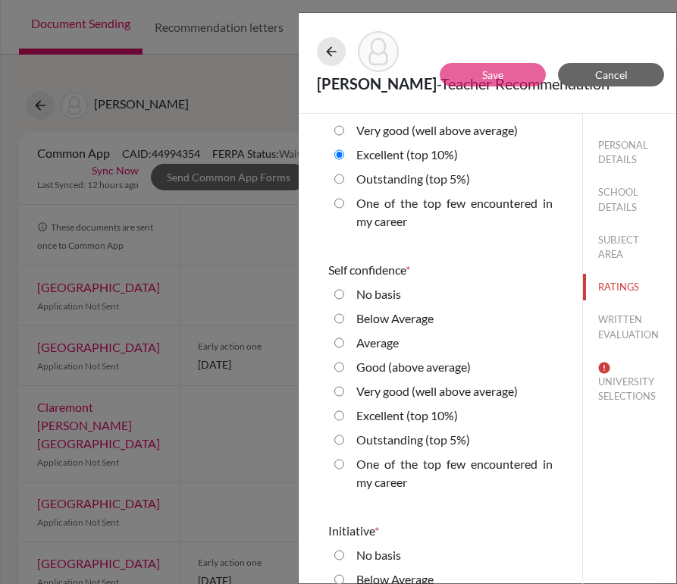
scroll to position [3279, 0]
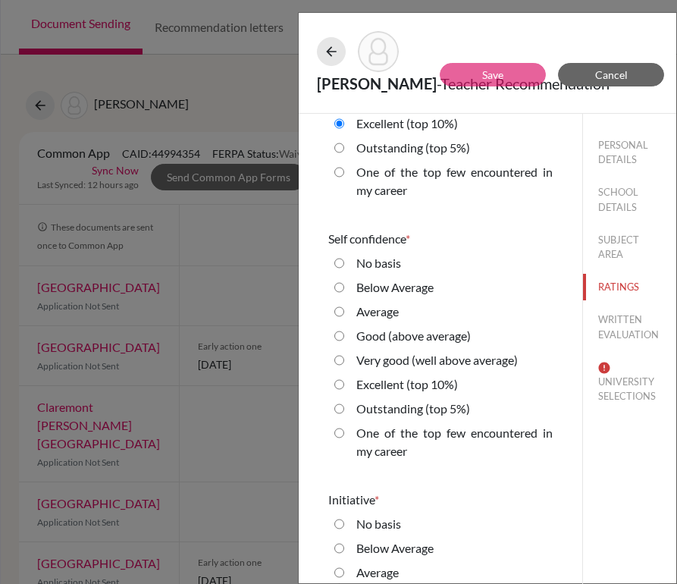
click at [336, 414] on 5\%\) "Outstanding (top 5%)" at bounding box center [339, 408] width 10 height 18
radio 5\%\) "true"
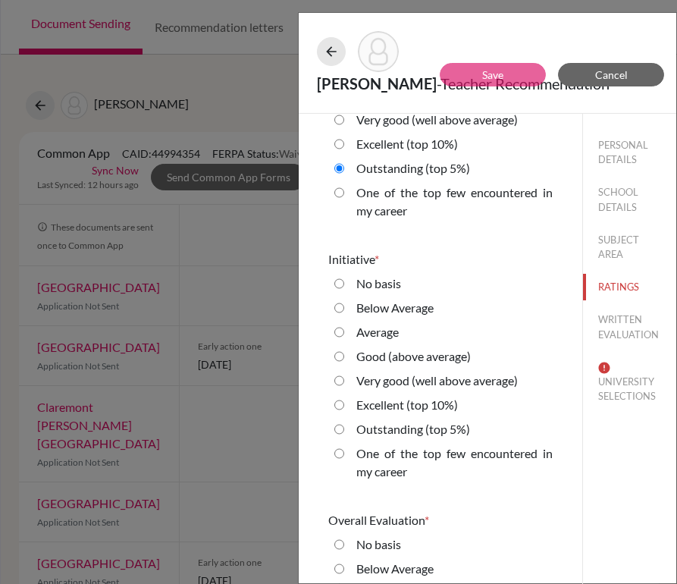
click at [336, 424] on 5\%\) "Outstanding (top 5%)" at bounding box center [339, 429] width 10 height 18
radio 5\%\) "true"
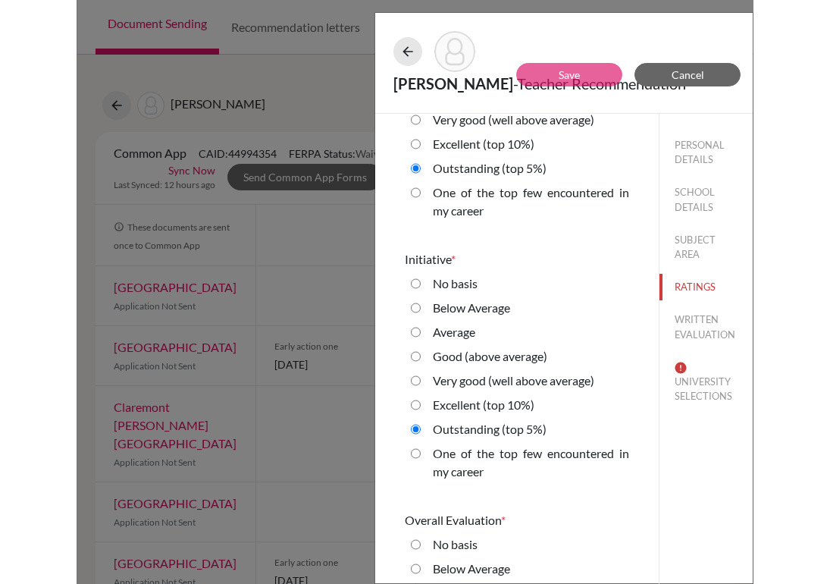
scroll to position [3659, 0]
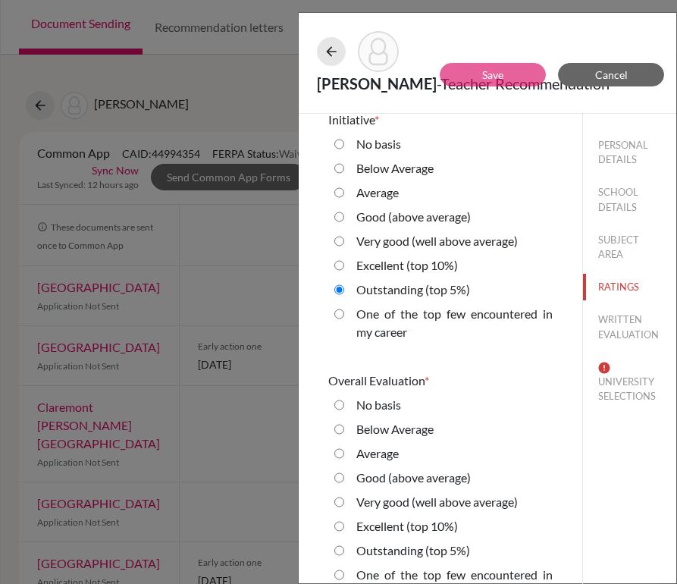
click at [339, 551] on 5\%\) "Outstanding (top 5%)" at bounding box center [339, 550] width 10 height 18
radio 5\%\) "true"
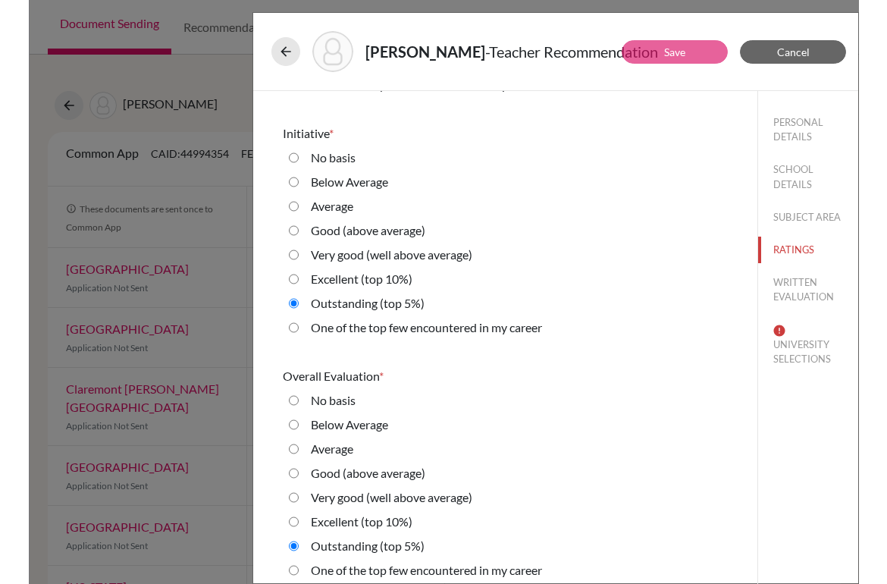
scroll to position [3368, 0]
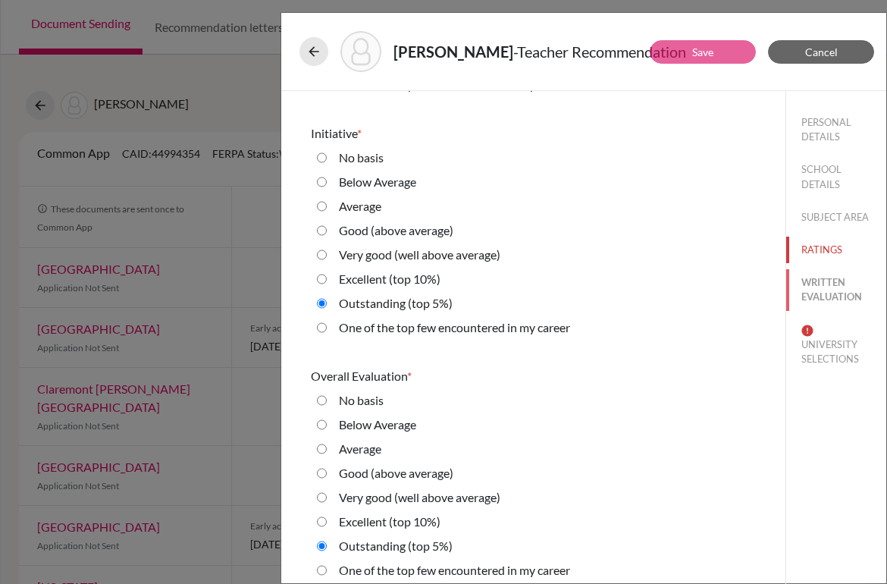
click at [816, 280] on button "WRITTEN EVALUATION" at bounding box center [836, 289] width 100 height 41
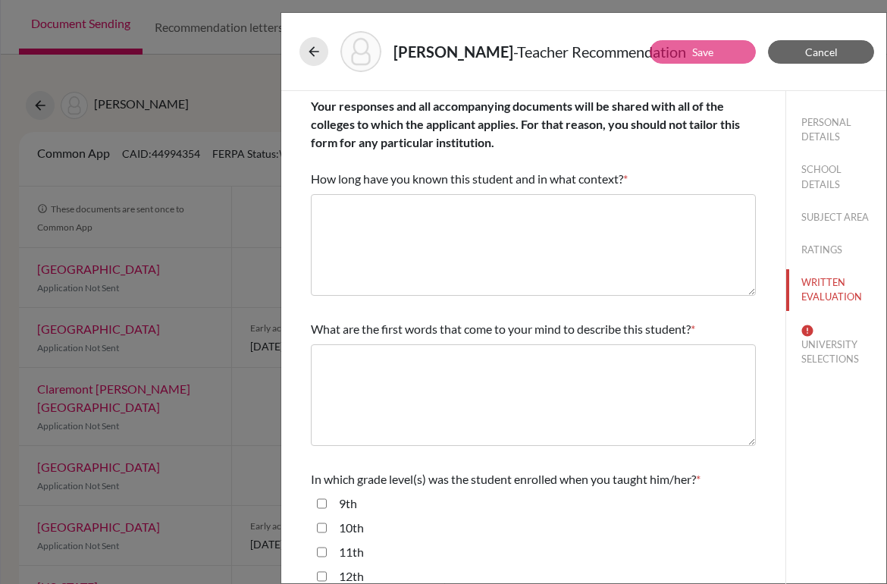
click at [828, 233] on div "PERSONAL DETAILS SCHOOL DETAILS SUBJECT AREA RATINGS WRITTEN EVALUATION UNIVERS…" at bounding box center [836, 237] width 100 height 293
click at [821, 246] on button "RATINGS" at bounding box center [836, 249] width 100 height 27
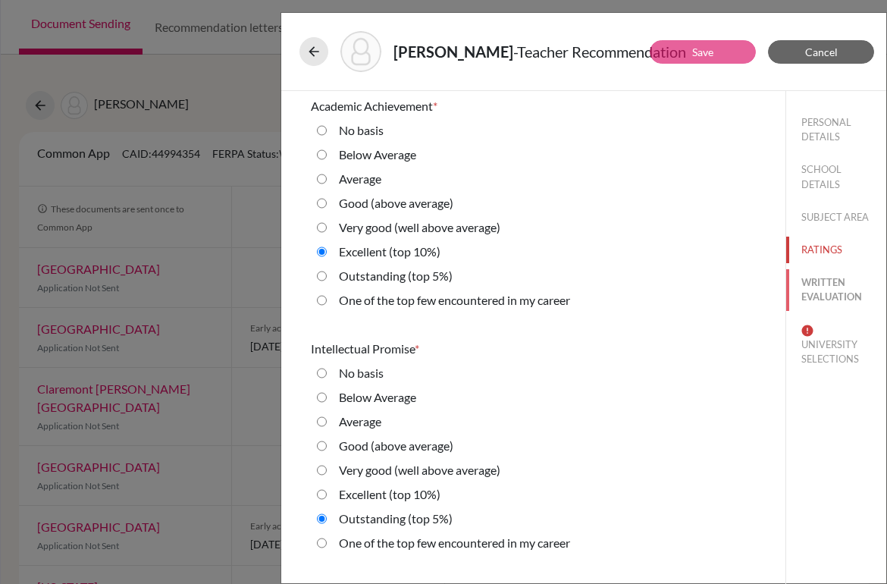
click at [816, 284] on button "WRITTEN EVALUATION" at bounding box center [836, 289] width 100 height 41
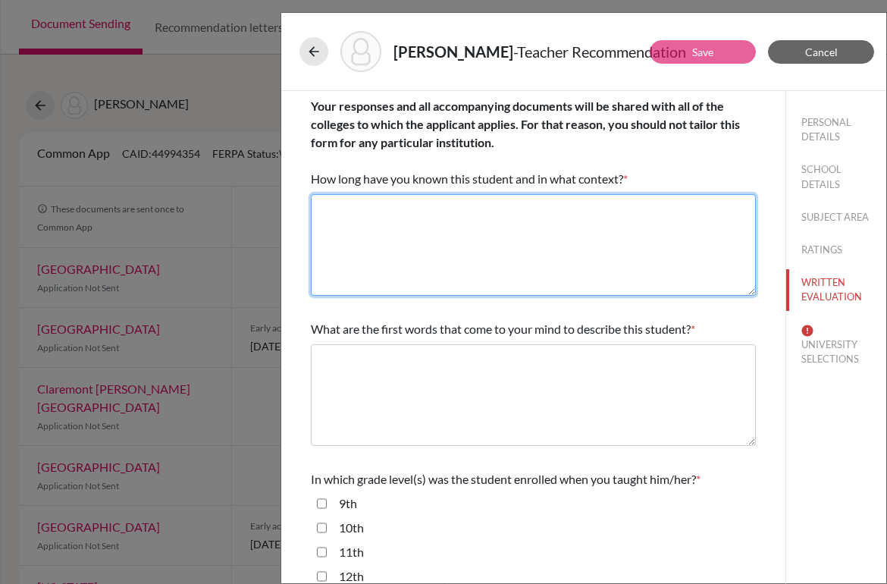
click at [538, 252] on textarea at bounding box center [533, 245] width 445 height 102
click at [341, 214] on textarea "The years as his Economics teacher" at bounding box center [533, 245] width 445 height 102
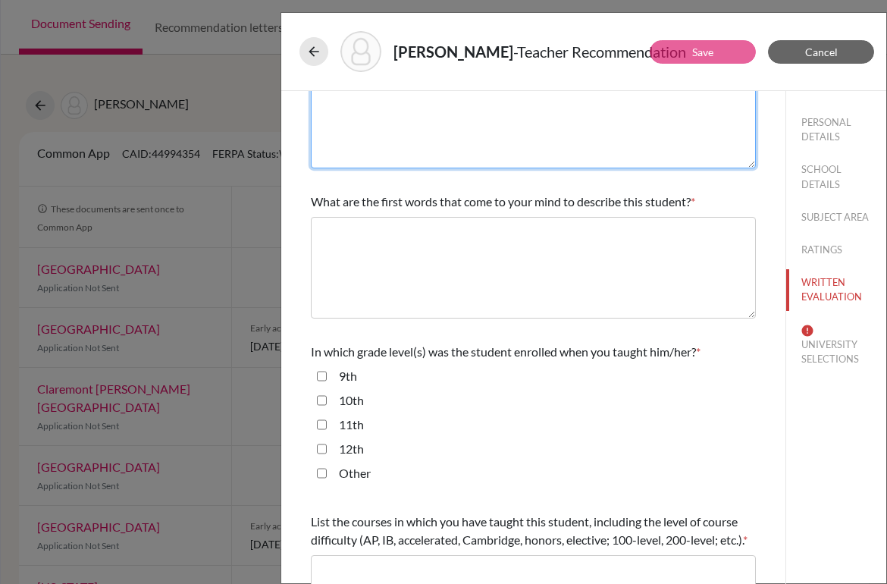
scroll to position [198, 0]
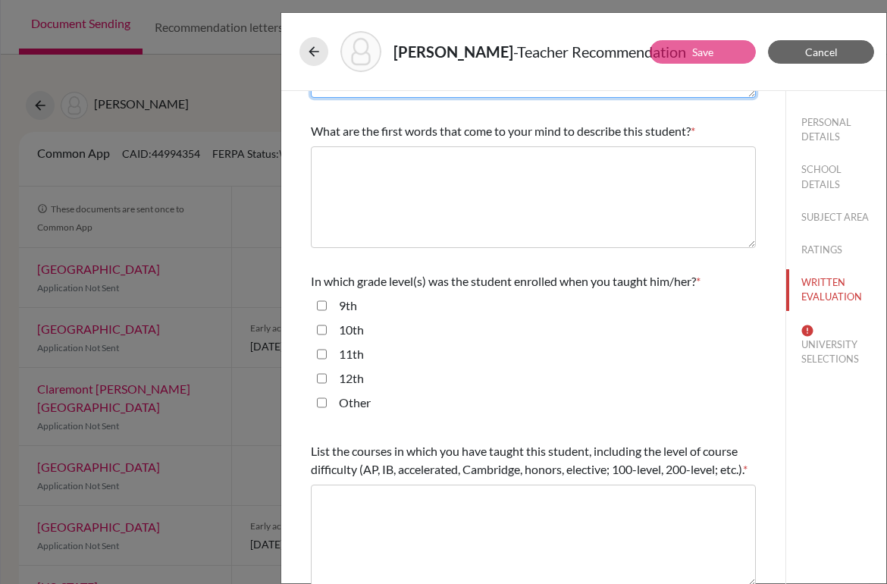
type textarea "Two years as his Economics teacher"
click at [322, 331] on input "10th" at bounding box center [322, 330] width 10 height 18
checkbox input "true"
click at [322, 350] on input "11th" at bounding box center [322, 354] width 10 height 18
checkbox input "true"
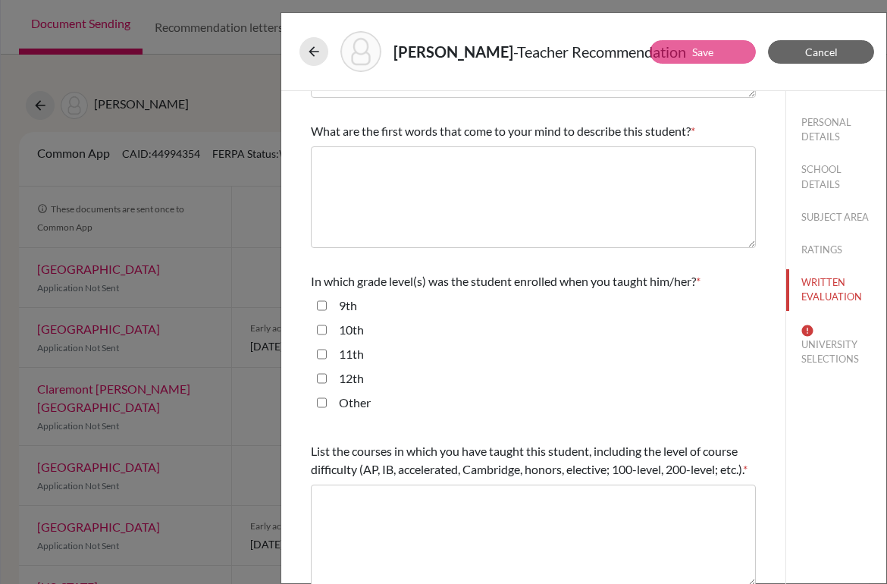
click at [322, 380] on input "12th" at bounding box center [322, 378] width 10 height 18
checkbox input "true"
click at [359, 512] on textarea at bounding box center [533, 535] width 445 height 102
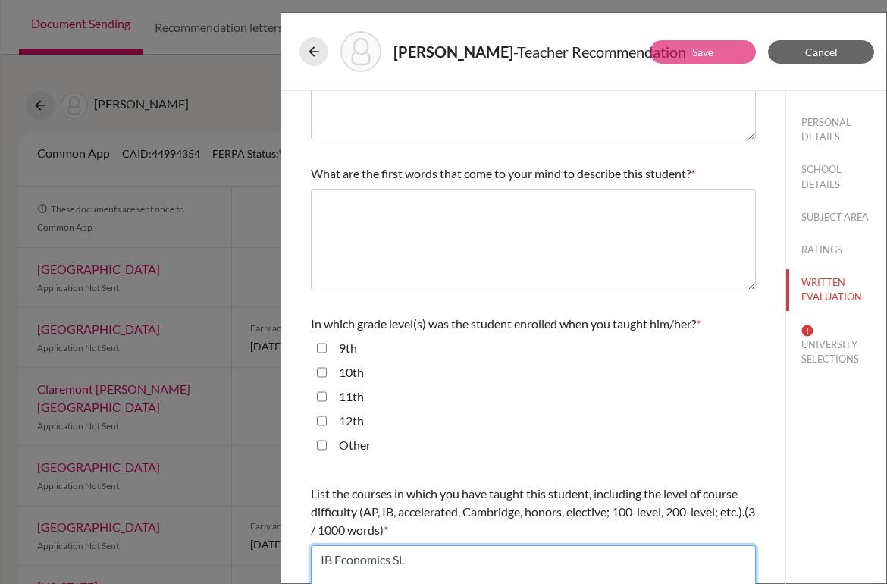
scroll to position [155, 0]
type textarea "IB Economics SL"
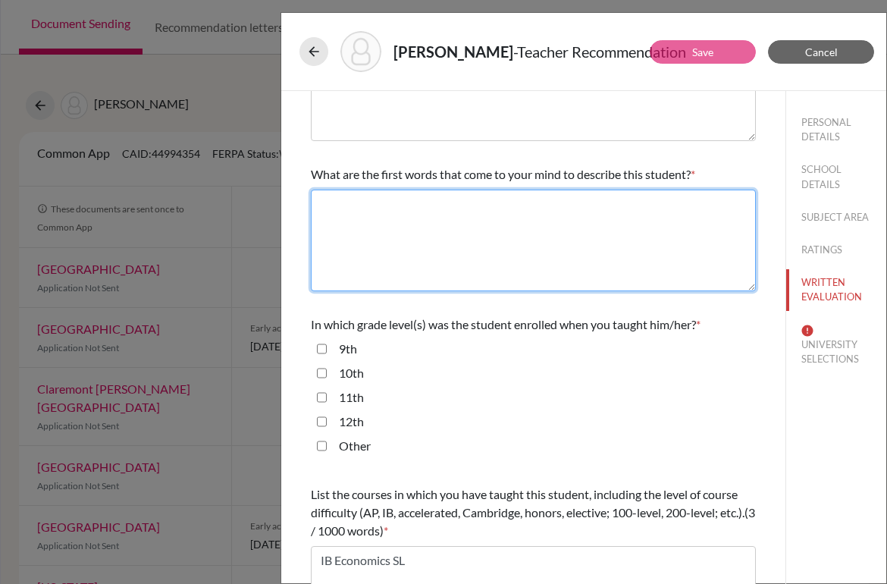
click at [478, 268] on textarea at bounding box center [533, 240] width 445 height 102
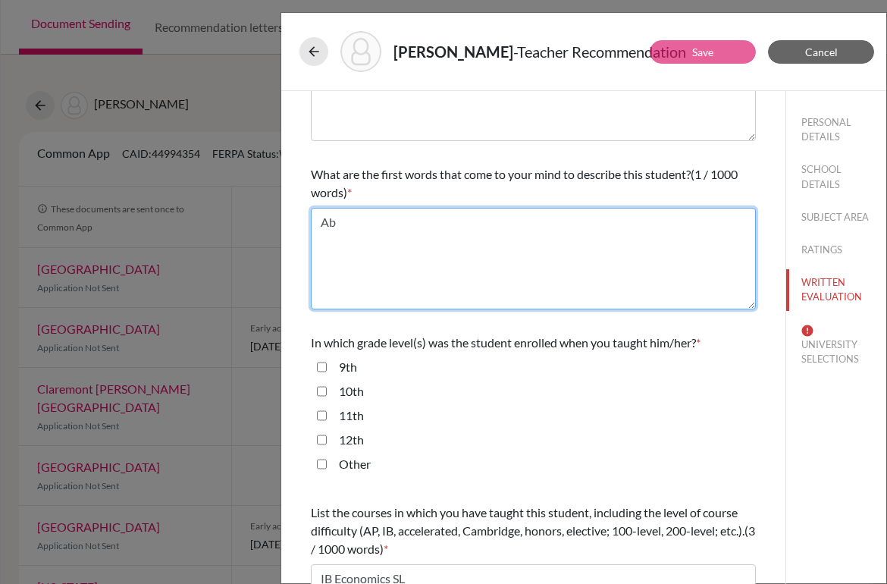
type textarea "A"
type textarea "a"
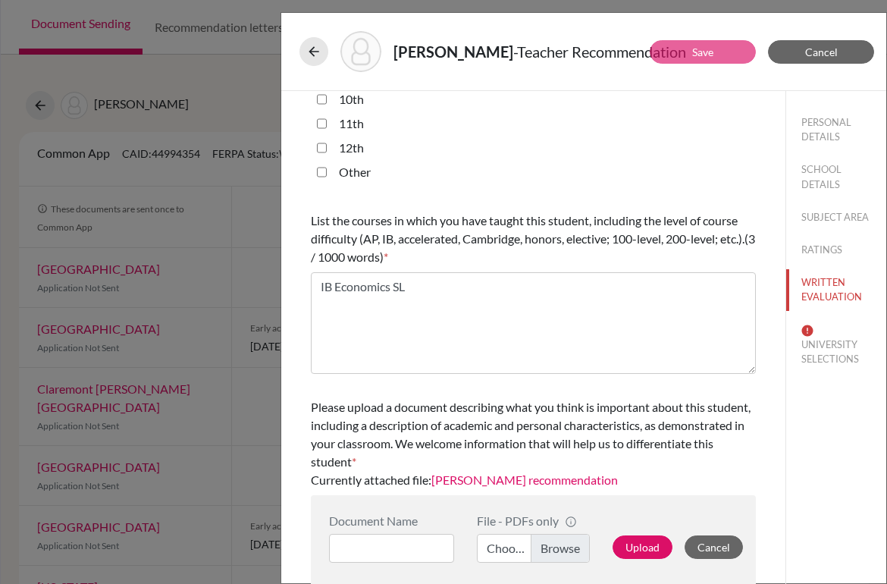
scroll to position [448, 0]
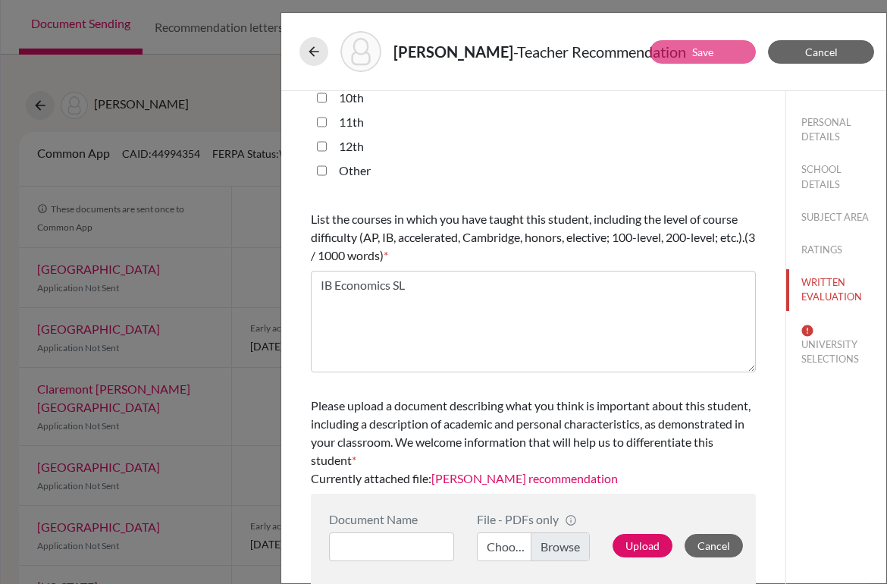
type textarea "Ambitious"
click at [514, 480] on link "Julie Wu's recommendation" at bounding box center [524, 478] width 186 height 14
click at [809, 353] on button "UNIVERSITY SELECTIONS" at bounding box center [836, 345] width 100 height 56
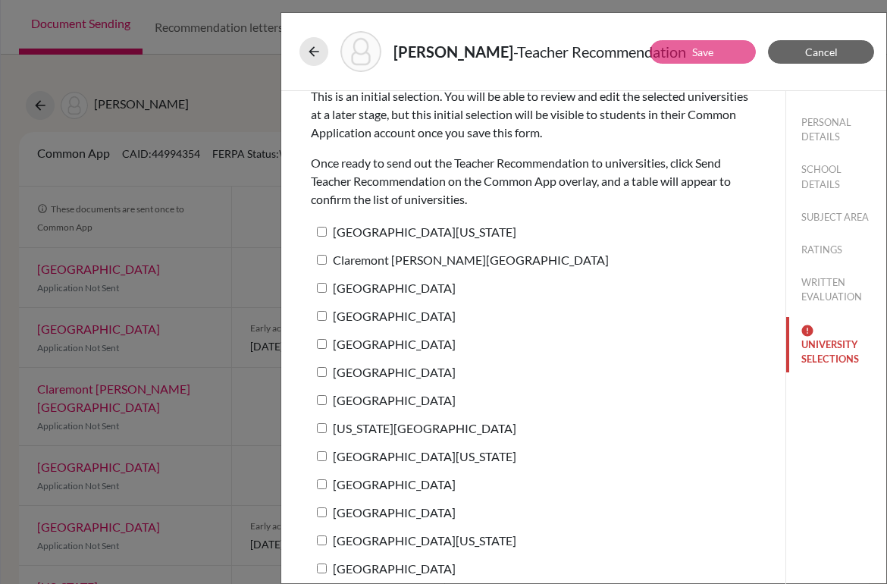
scroll to position [0, 0]
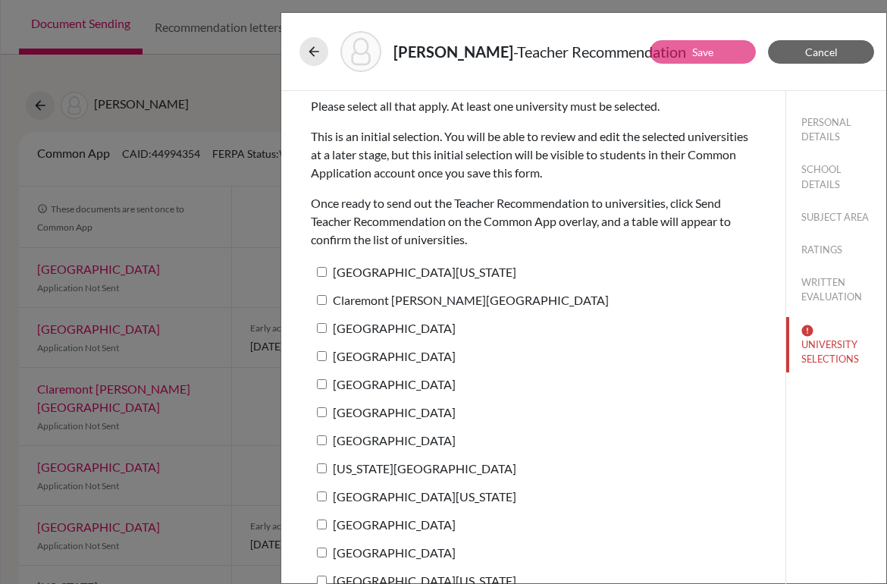
click at [411, 274] on label "University of Texas at Austin" at bounding box center [413, 272] width 205 height 22
click at [327, 274] on input "University of Texas at Austin" at bounding box center [322, 272] width 10 height 10
checkbox input "true"
click at [720, 53] on button "Save" at bounding box center [702, 51] width 106 height 23
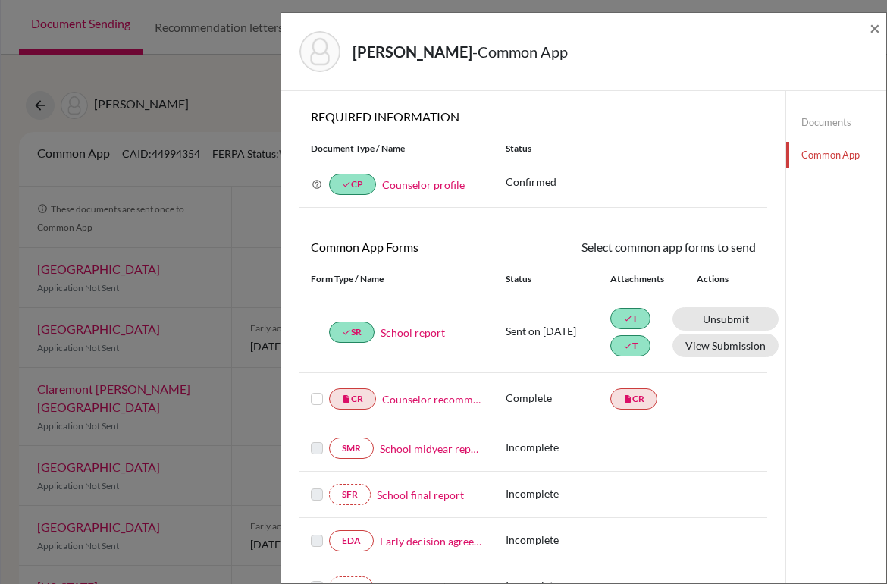
scroll to position [425, 0]
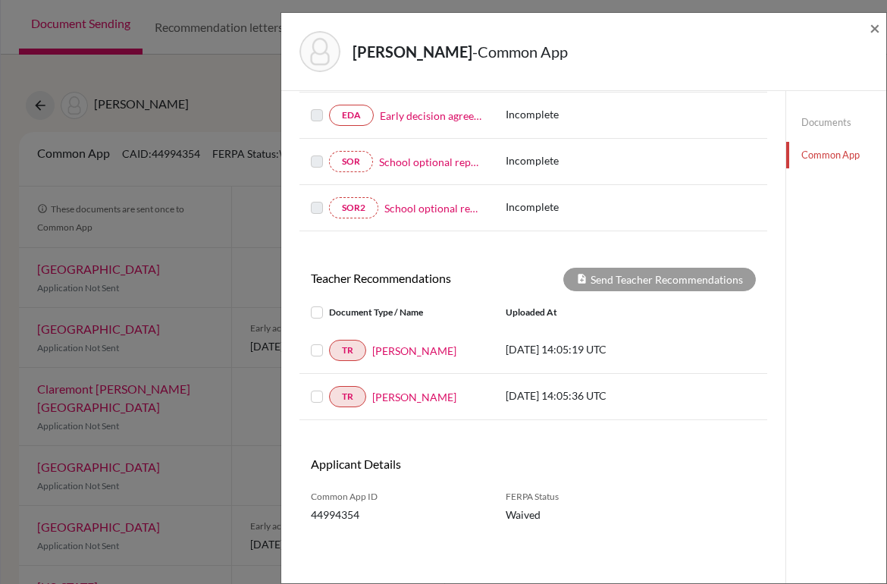
click at [402, 387] on div "TR Marcelo Silva" at bounding box center [397, 396] width 172 height 21
click at [398, 399] on link "Marcelo Silva" at bounding box center [414, 397] width 84 height 16
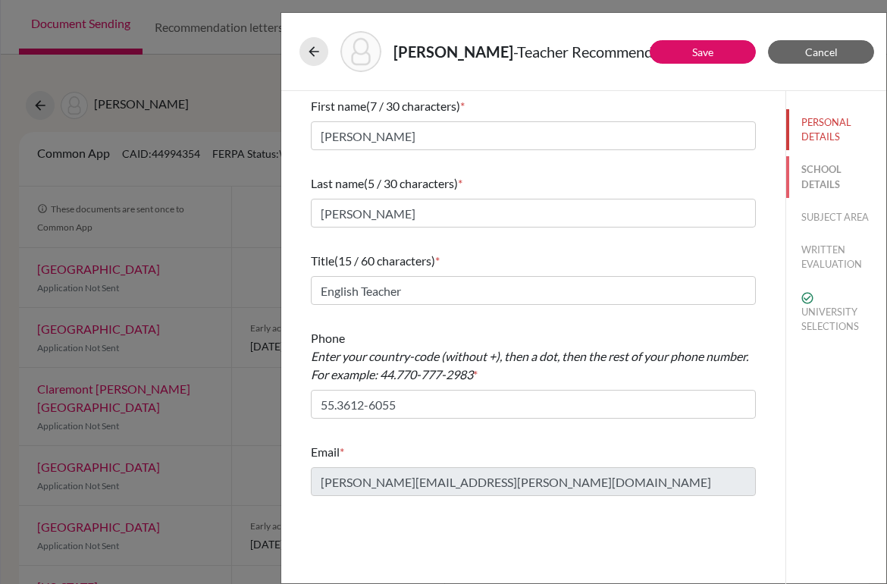
click at [810, 186] on button "SCHOOL DETAILS" at bounding box center [836, 176] width 100 height 41
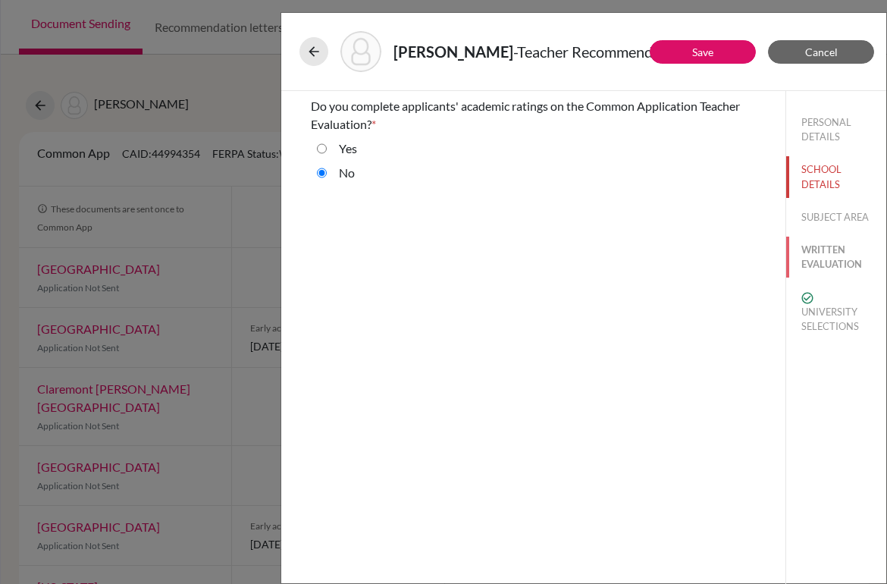
click at [836, 256] on button "WRITTEN EVALUATION" at bounding box center [836, 256] width 100 height 41
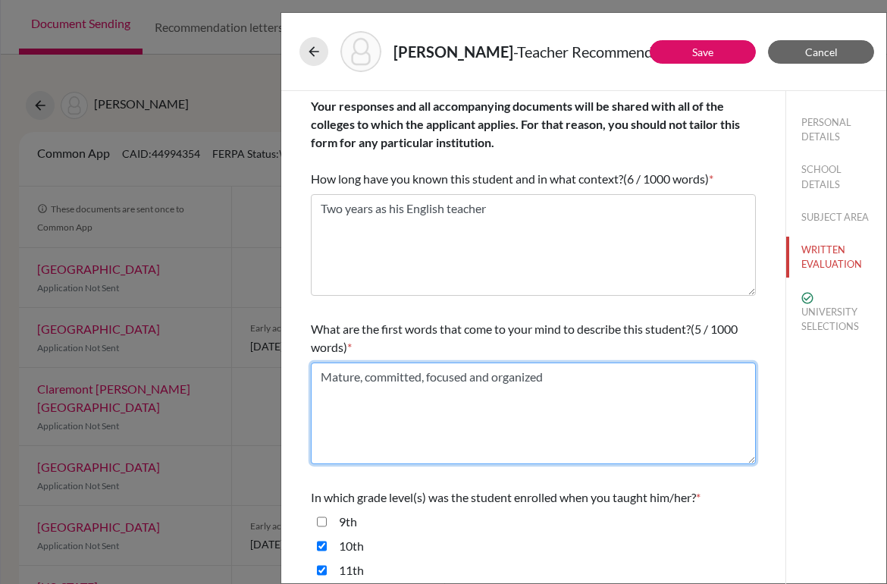
click at [470, 384] on textarea "Mature, committed, focused and organized" at bounding box center [533, 413] width 445 height 102
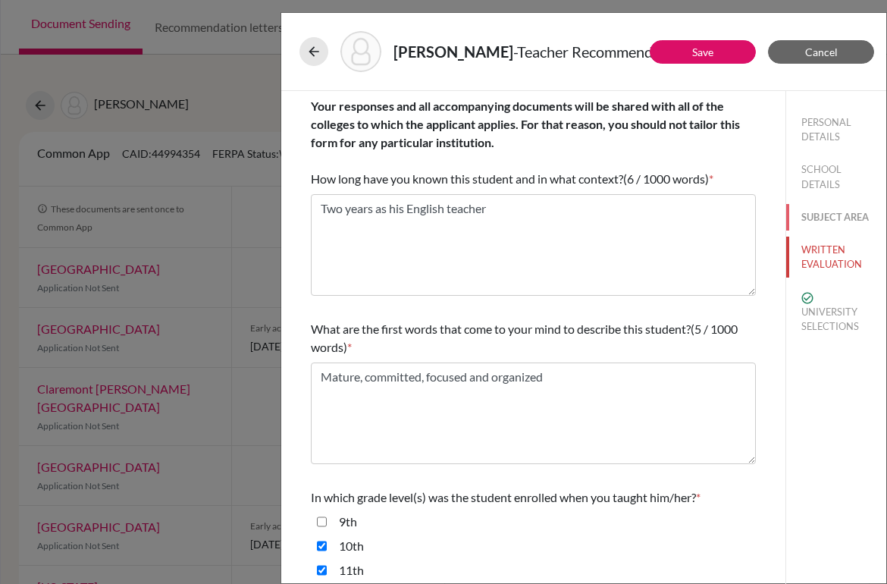
click at [832, 209] on button "SUBJECT AREA" at bounding box center [836, 217] width 100 height 27
select select "1"
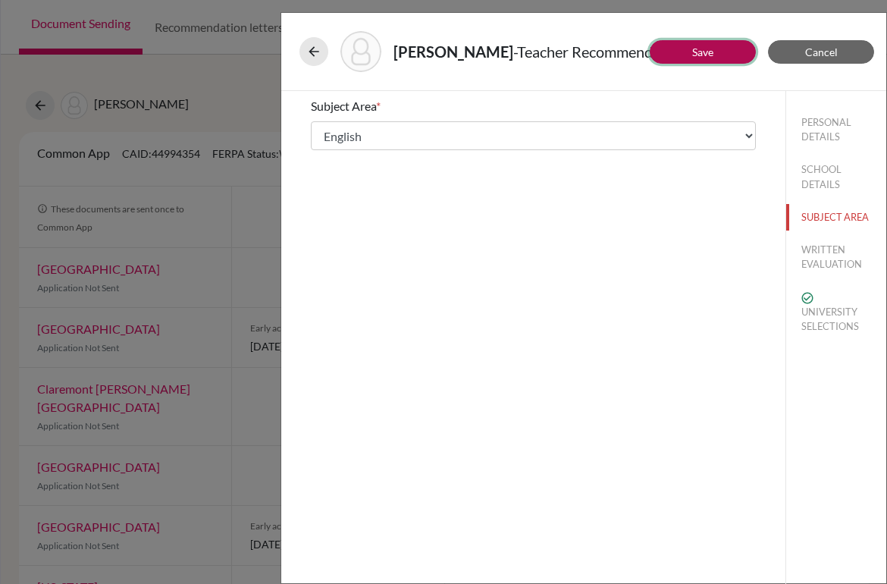
click at [696, 41] on button "Save" at bounding box center [702, 51] width 106 height 23
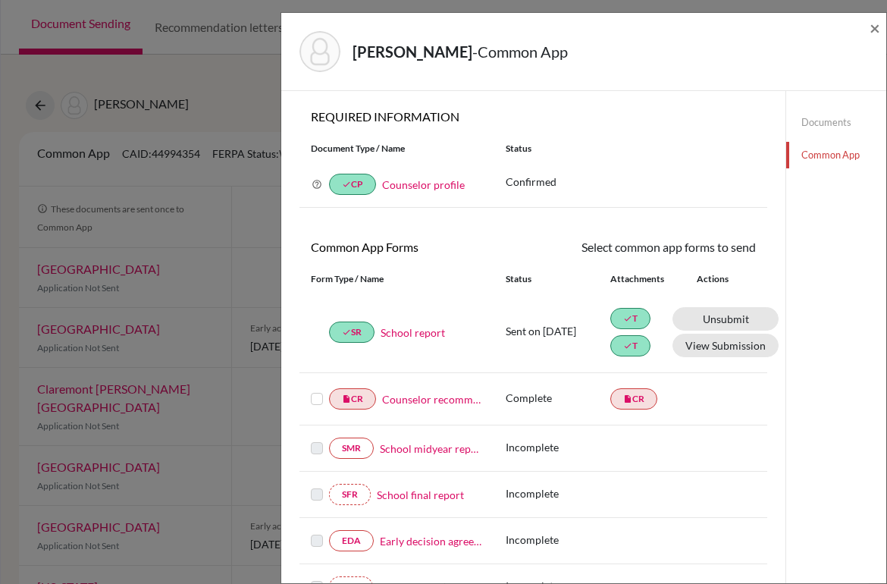
scroll to position [425, 0]
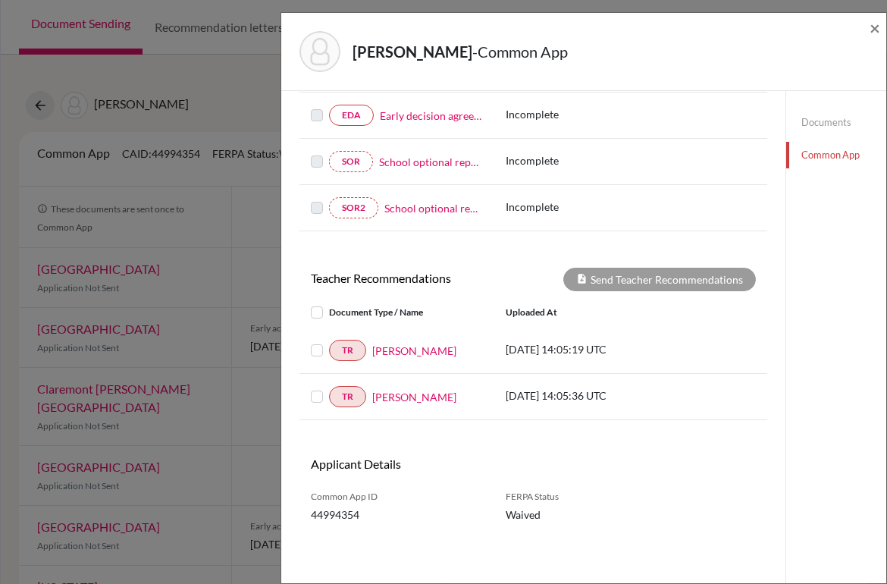
click at [329, 387] on label at bounding box center [329, 387] width 0 height 0
click at [0, 0] on input "checkbox" at bounding box center [0, 0] width 0 height 0
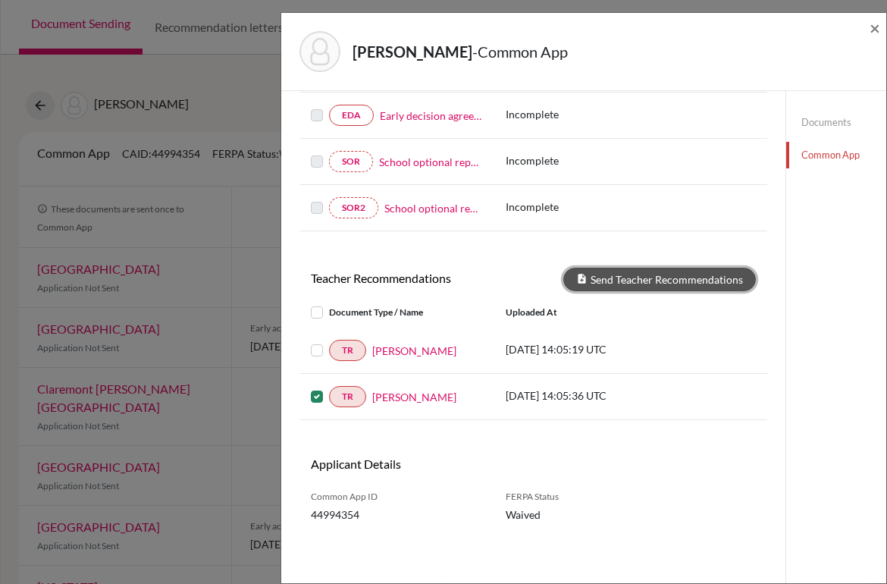
click at [698, 276] on button "Send Teacher Recommendations" at bounding box center [659, 279] width 192 height 23
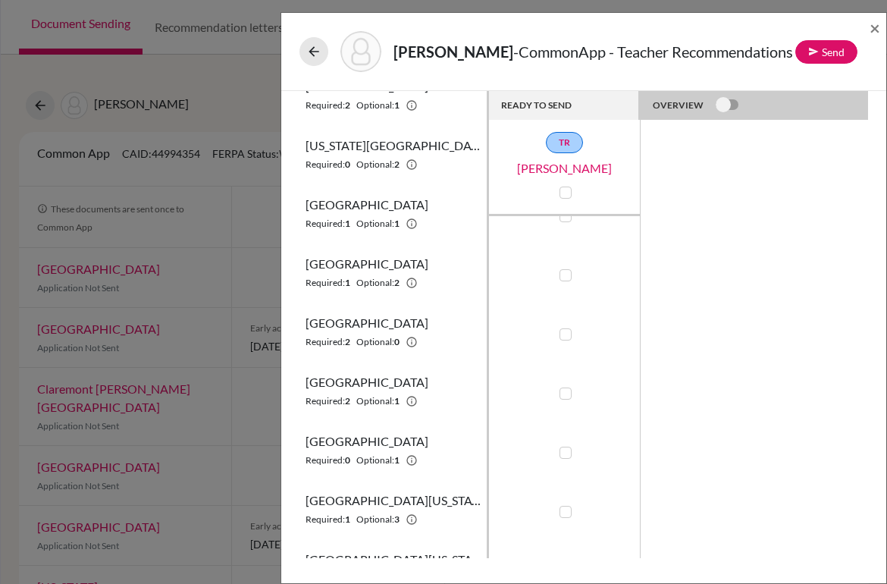
scroll to position [427, 0]
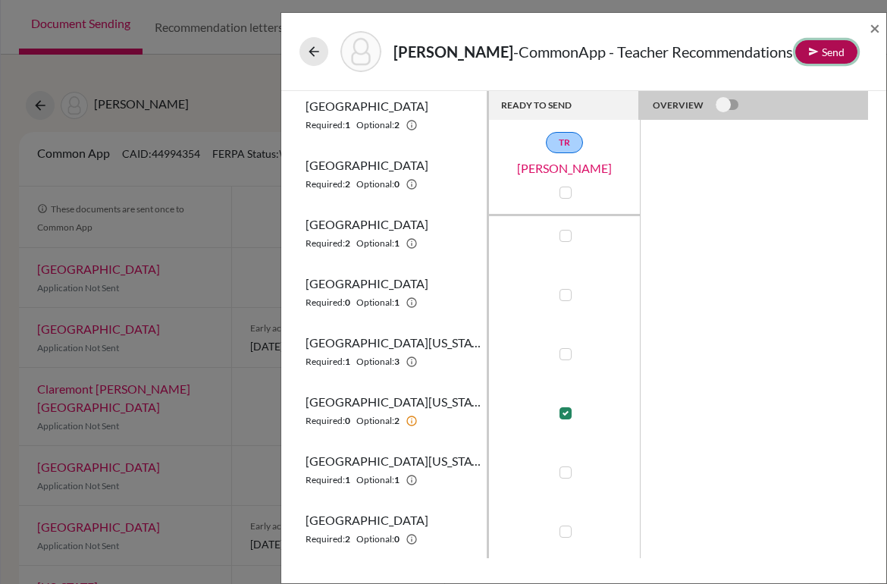
click at [832, 56] on button "Send" at bounding box center [826, 51] width 62 height 23
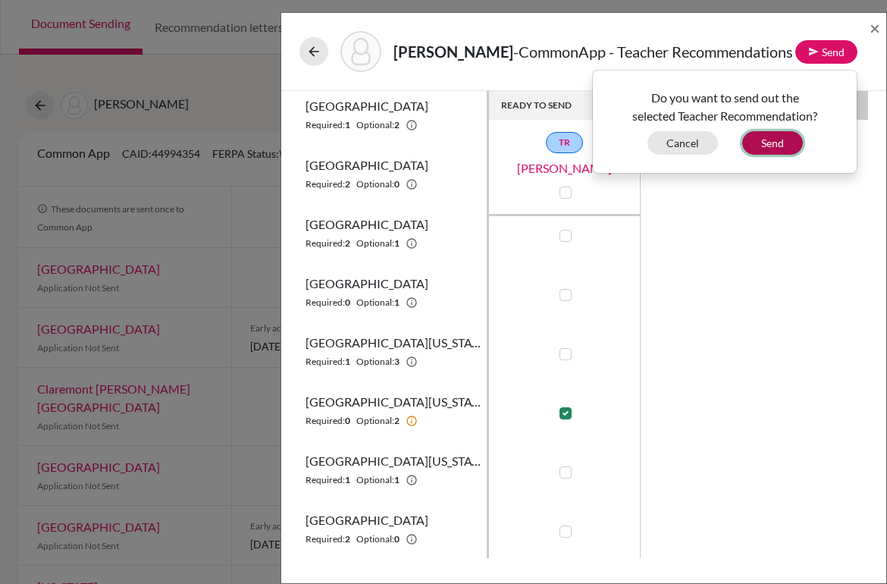
click at [784, 140] on button "Send" at bounding box center [772, 142] width 61 height 23
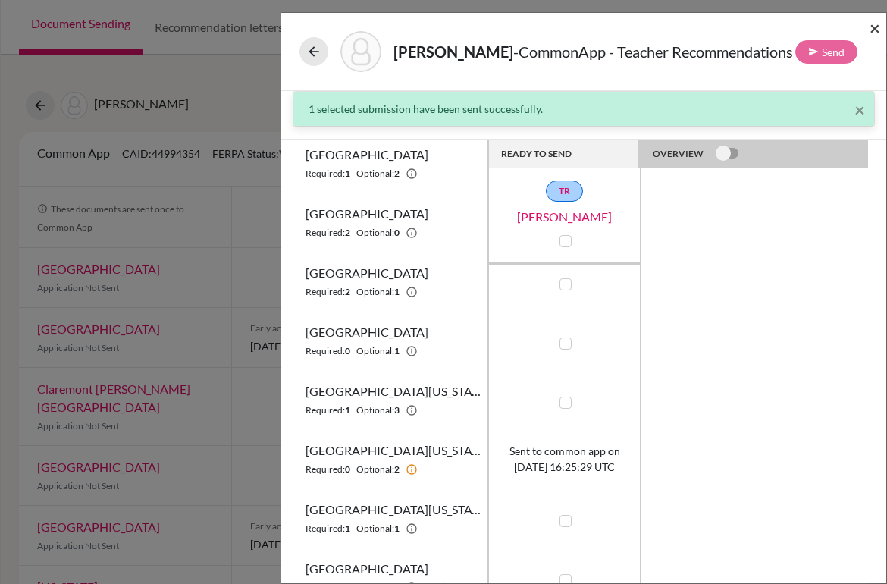
click at [872, 24] on span "×" at bounding box center [874, 28] width 11 height 22
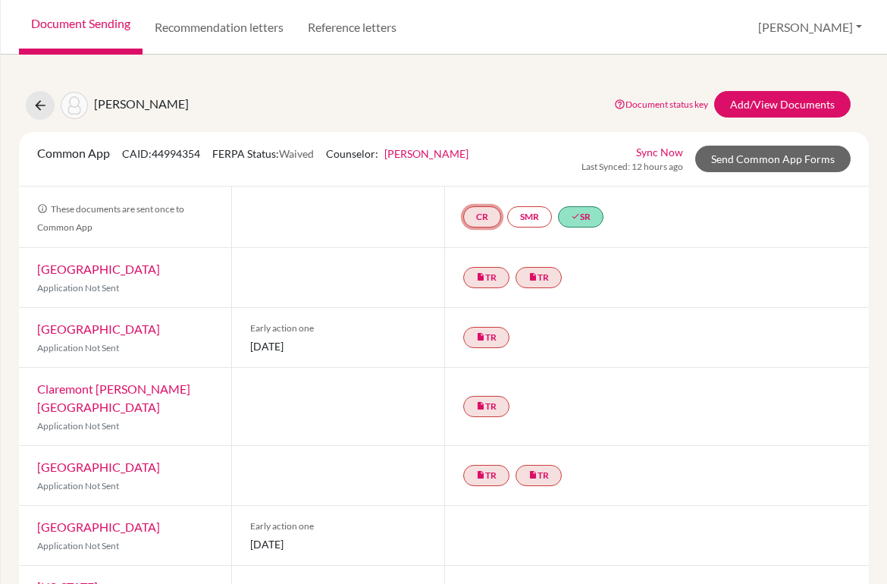
click at [479, 221] on link "CR" at bounding box center [482, 216] width 38 height 21
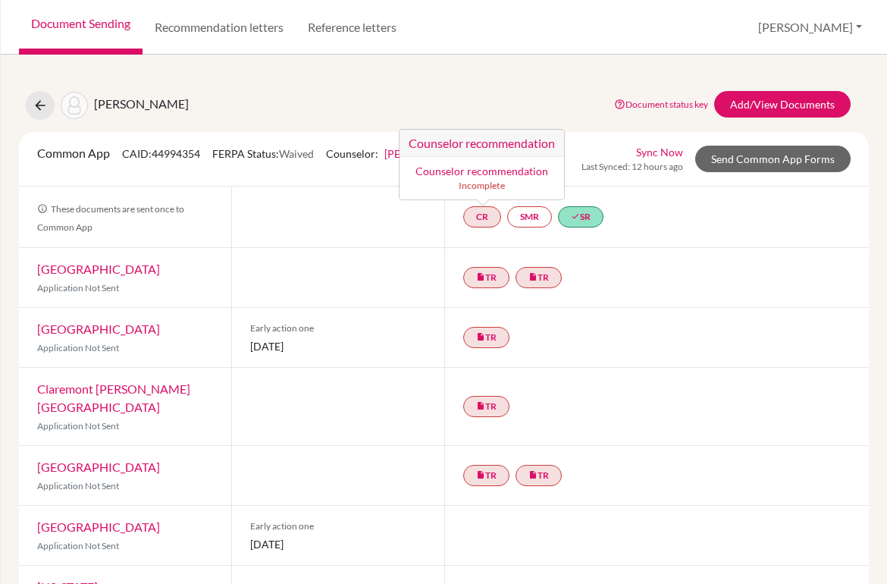
click at [475, 174] on link "Counselor recommendation" at bounding box center [481, 170] width 133 height 13
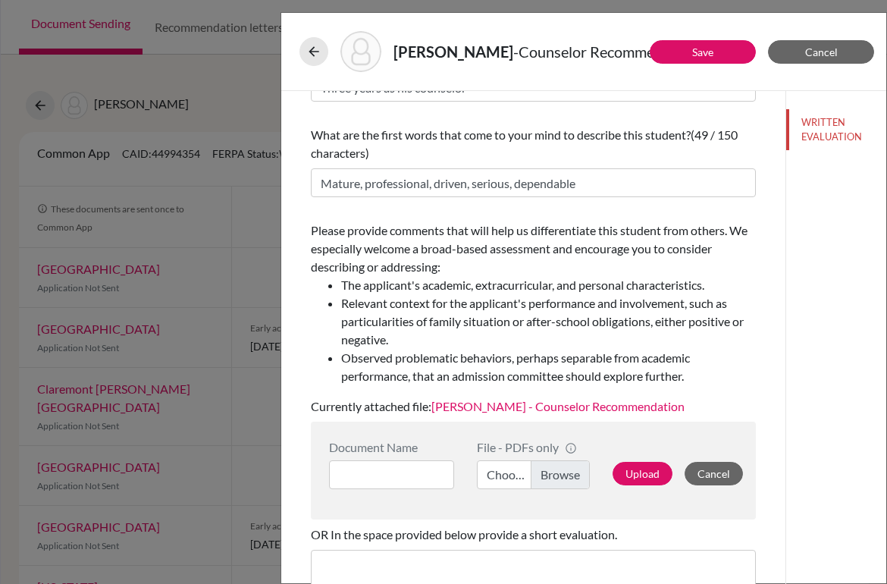
scroll to position [369, 0]
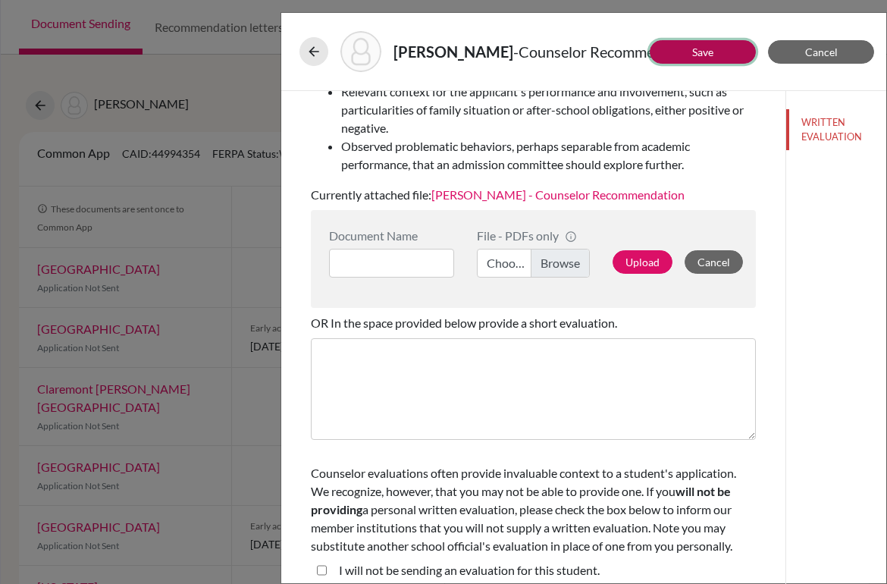
click at [710, 55] on link "Save" at bounding box center [702, 51] width 21 height 13
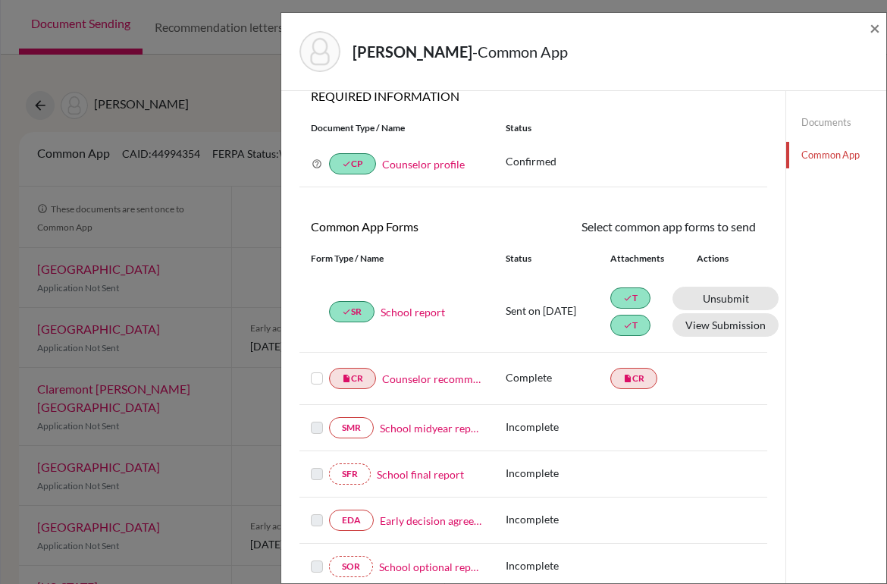
scroll to position [18, 0]
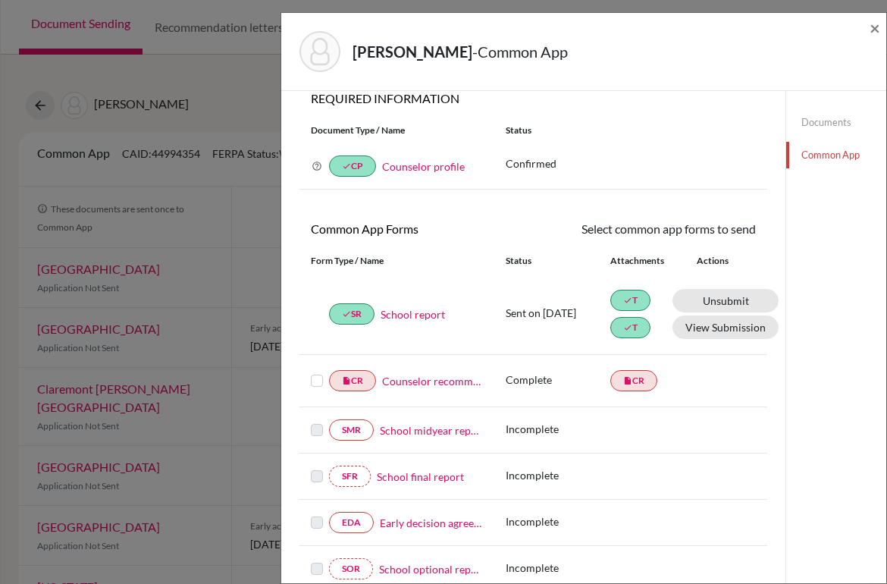
click at [318, 371] on label at bounding box center [317, 371] width 12 height 0
click at [0, 0] on input "checkbox" at bounding box center [0, 0] width 0 height 0
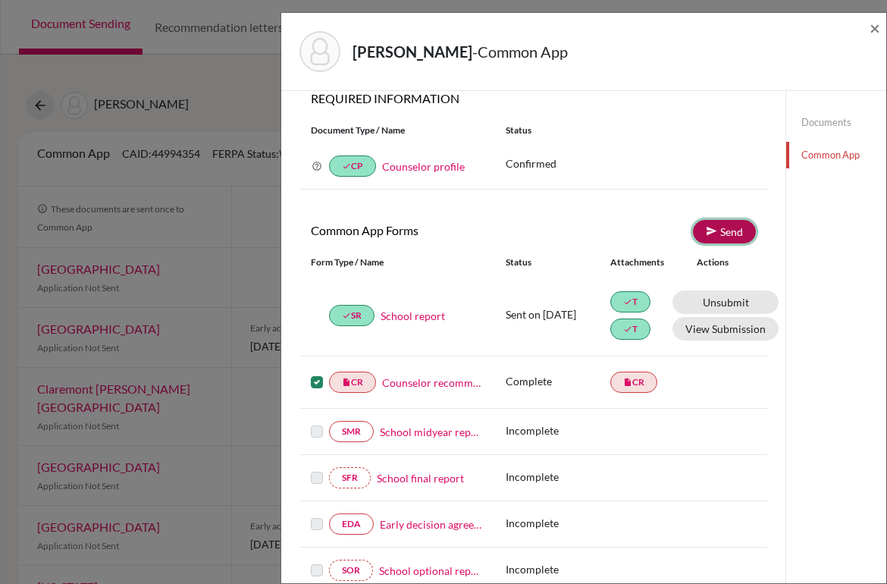
click at [723, 225] on link "Send" at bounding box center [724, 231] width 63 height 23
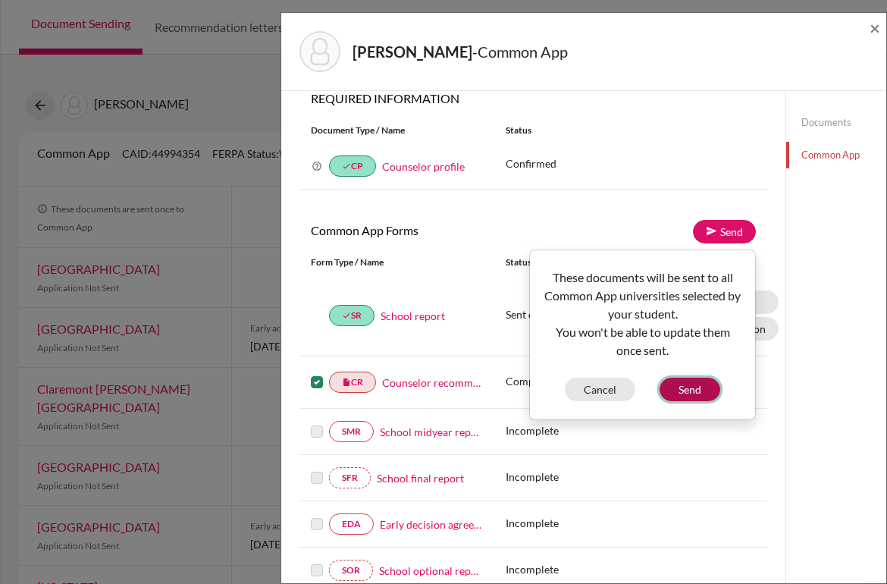
click at [697, 393] on button "Send" at bounding box center [689, 388] width 61 height 23
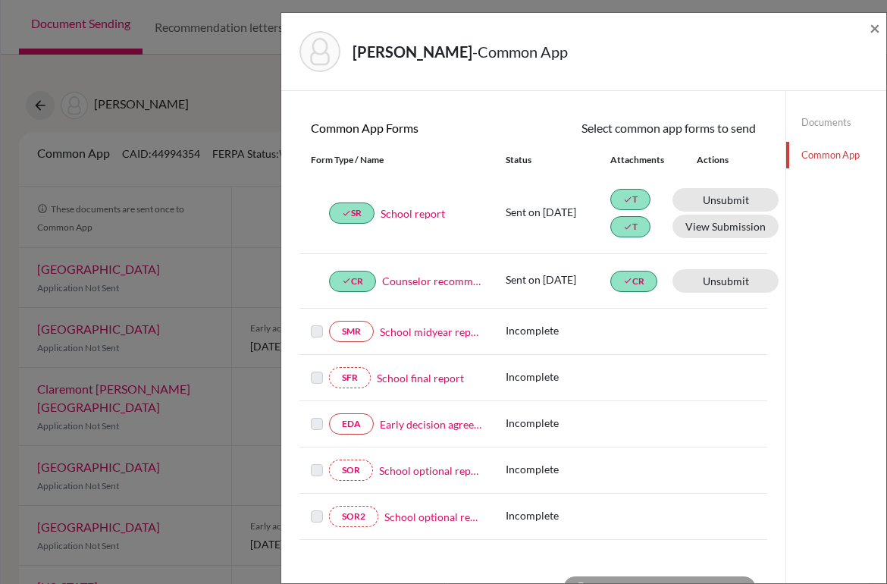
scroll to position [427, 0]
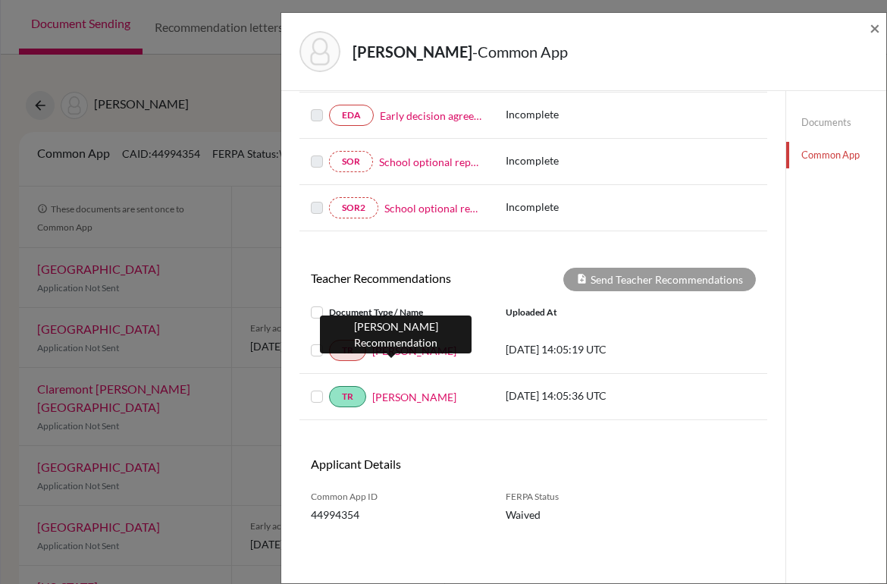
click at [383, 355] on link "Julie Wu" at bounding box center [414, 351] width 84 height 16
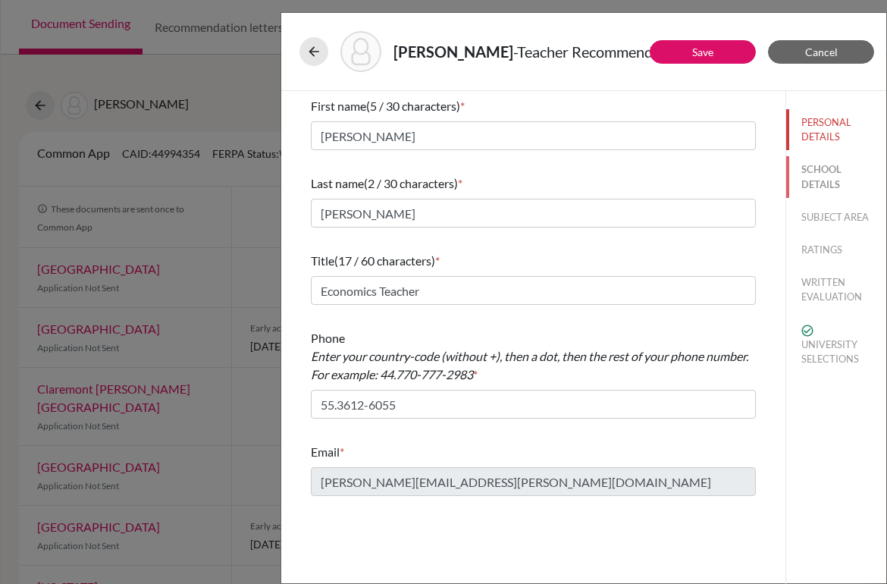
click at [809, 175] on button "SCHOOL DETAILS" at bounding box center [836, 176] width 100 height 41
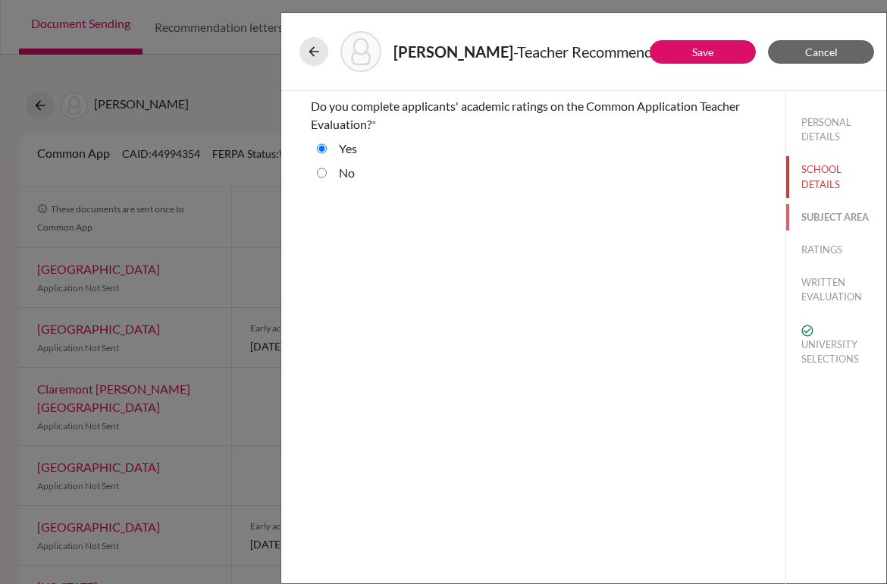
click at [825, 224] on button "SUBJECT AREA" at bounding box center [836, 217] width 100 height 27
select select "5"
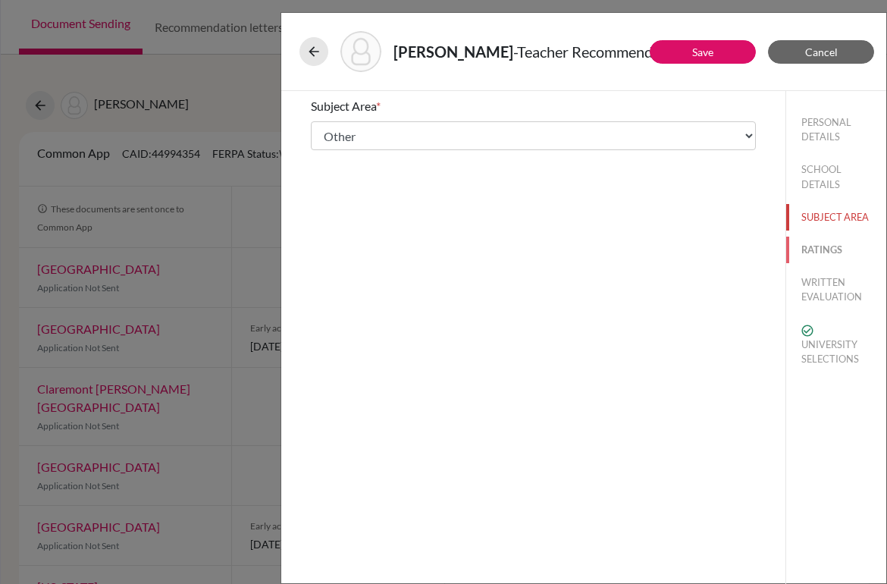
click at [820, 246] on button "RATINGS" at bounding box center [836, 249] width 100 height 27
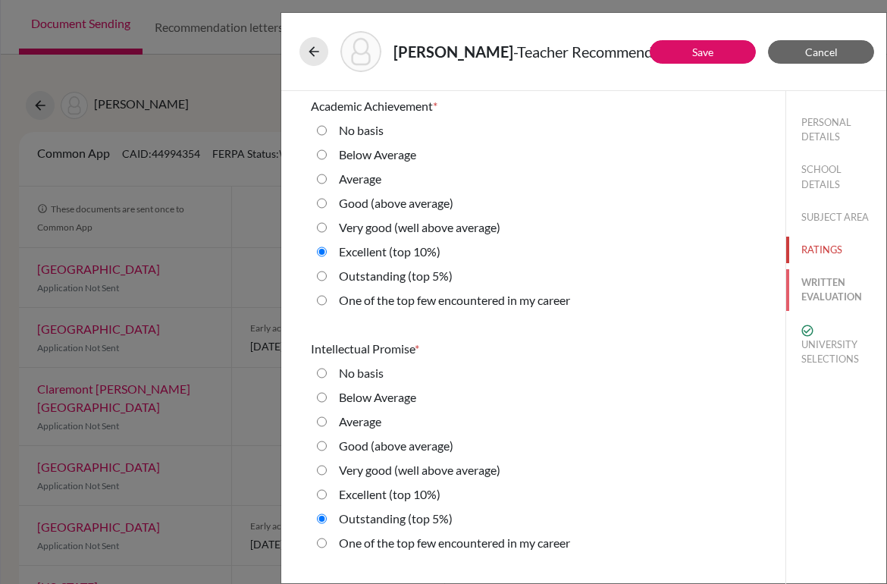
click at [818, 282] on button "WRITTEN EVALUATION" at bounding box center [836, 289] width 100 height 41
radio Average "true"
radio input "true"
radio average\) "true"
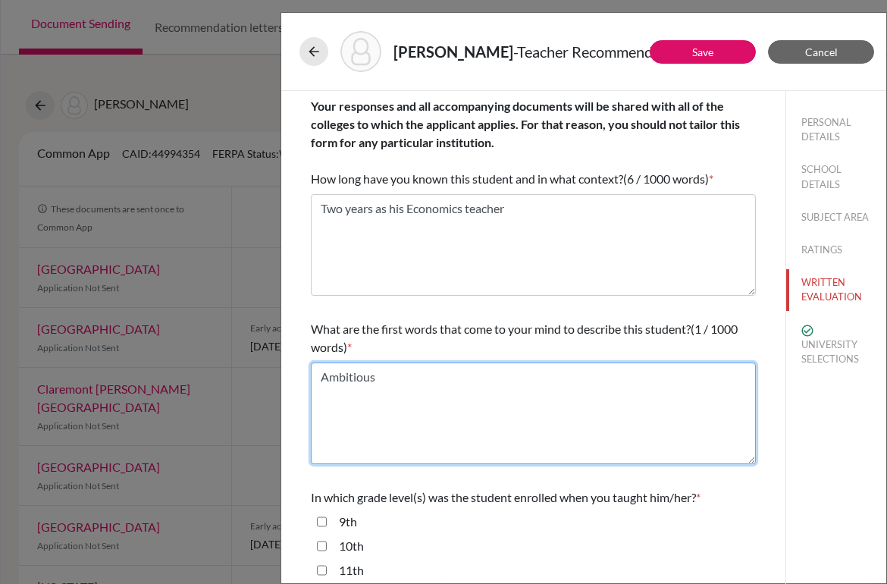
click at [423, 390] on textarea "Ambitious" at bounding box center [533, 413] width 445 height 102
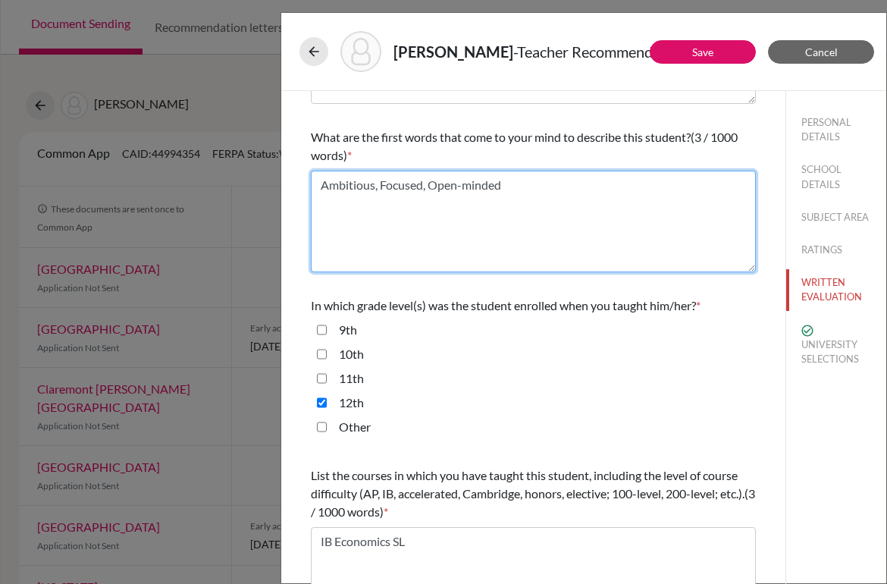
scroll to position [448, 0]
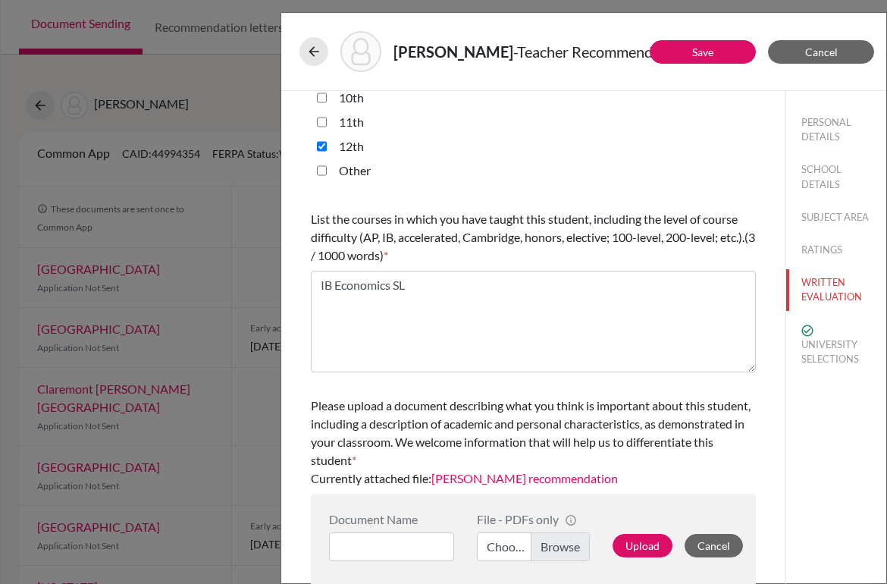
type textarea "Ambitious, Focused, Open-minded"
click at [818, 352] on button "UNIVERSITY SELECTIONS" at bounding box center [836, 345] width 100 height 56
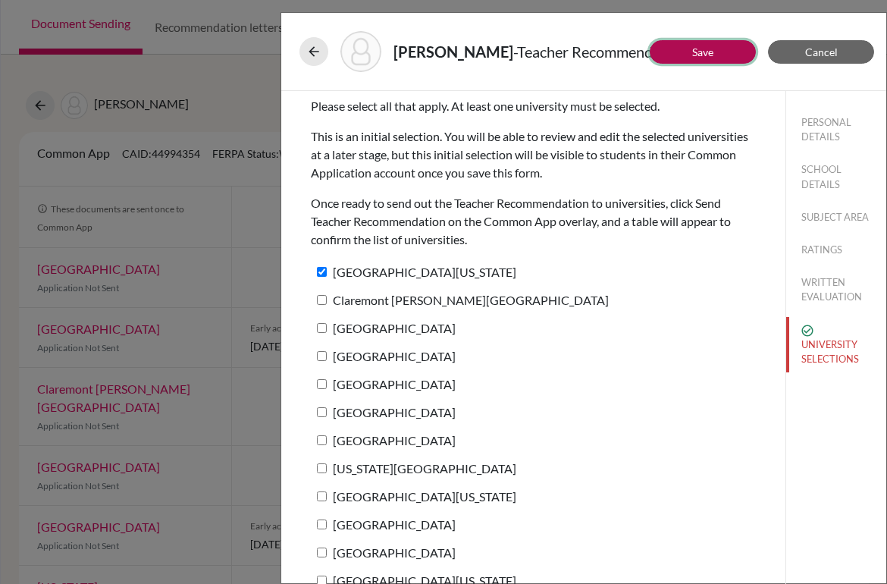
click at [721, 49] on button "Save" at bounding box center [702, 51] width 106 height 23
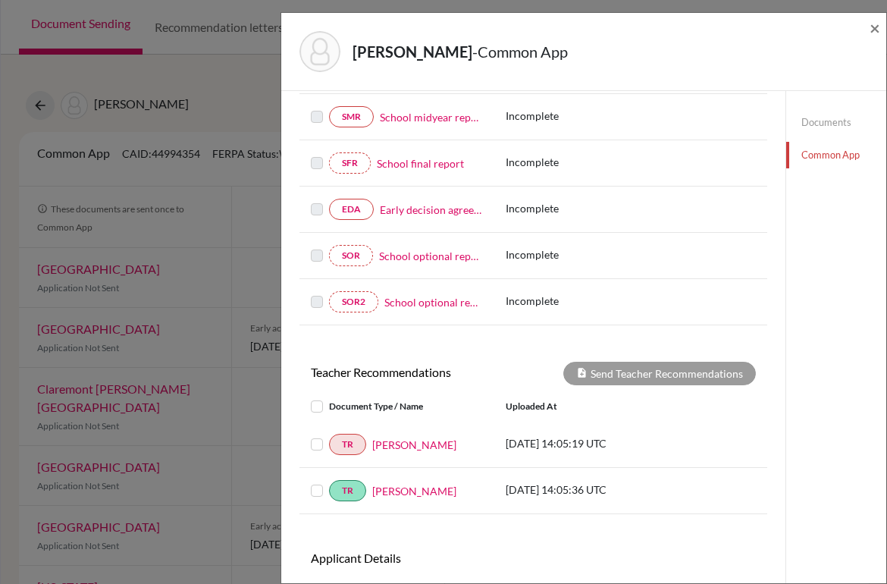
scroll to position [334, 0]
click at [329, 434] on label at bounding box center [329, 434] width 0 height 0
click at [0, 0] on input "checkbox" at bounding box center [0, 0] width 0 height 0
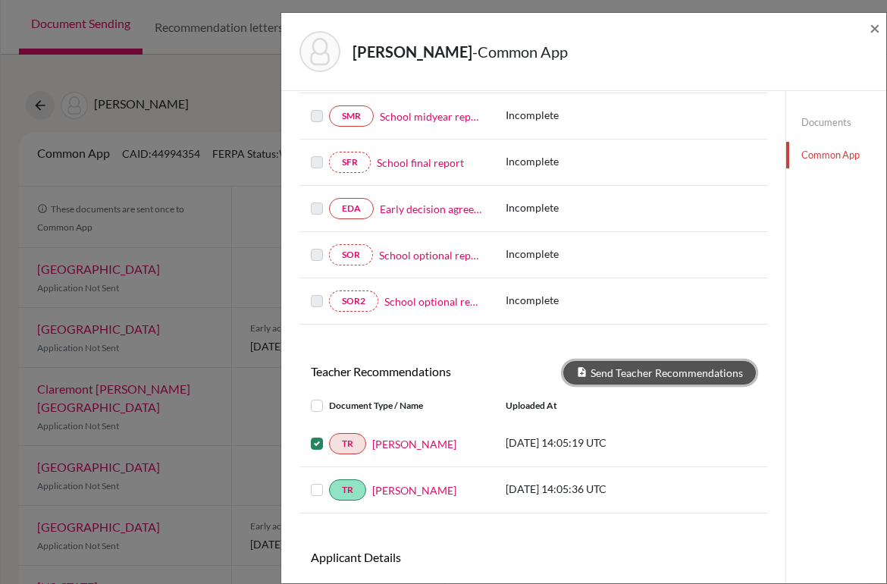
click at [624, 371] on button "Send Teacher Recommendations" at bounding box center [659, 372] width 192 height 23
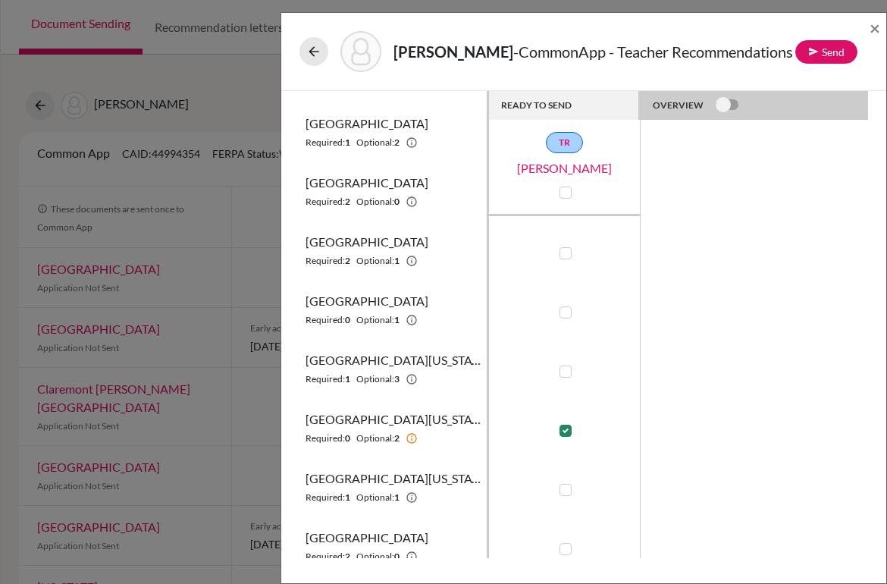
scroll to position [427, 0]
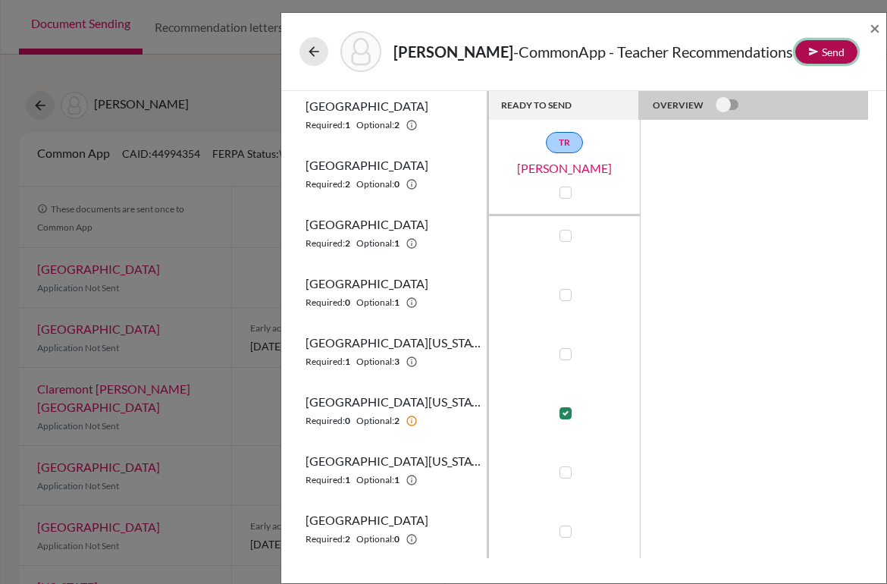
click at [828, 46] on button "Send" at bounding box center [826, 51] width 62 height 23
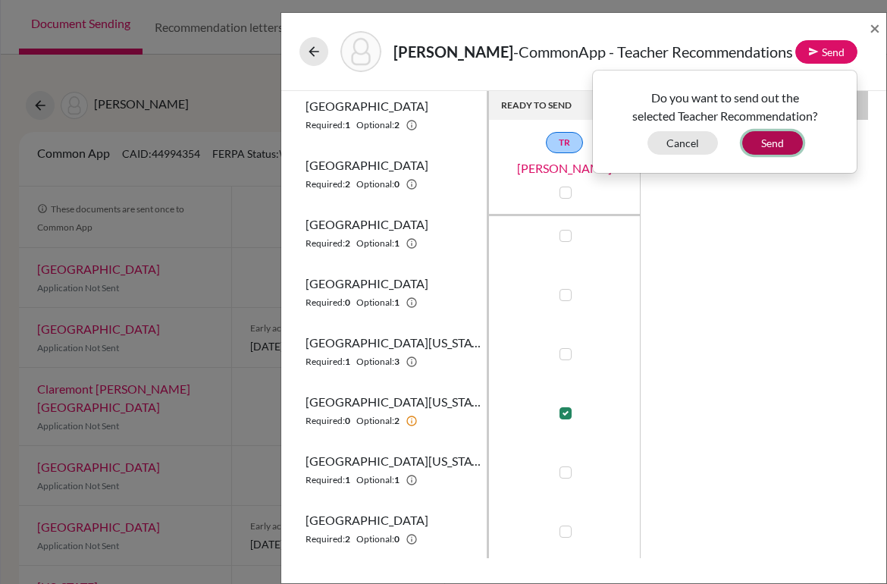
click at [779, 148] on button "Send" at bounding box center [772, 142] width 61 height 23
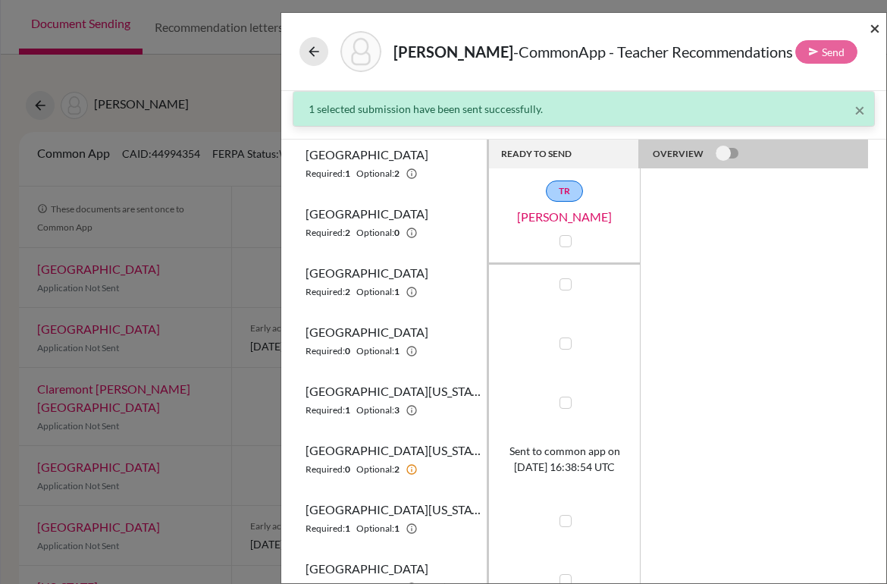
click at [873, 22] on span "×" at bounding box center [874, 28] width 11 height 22
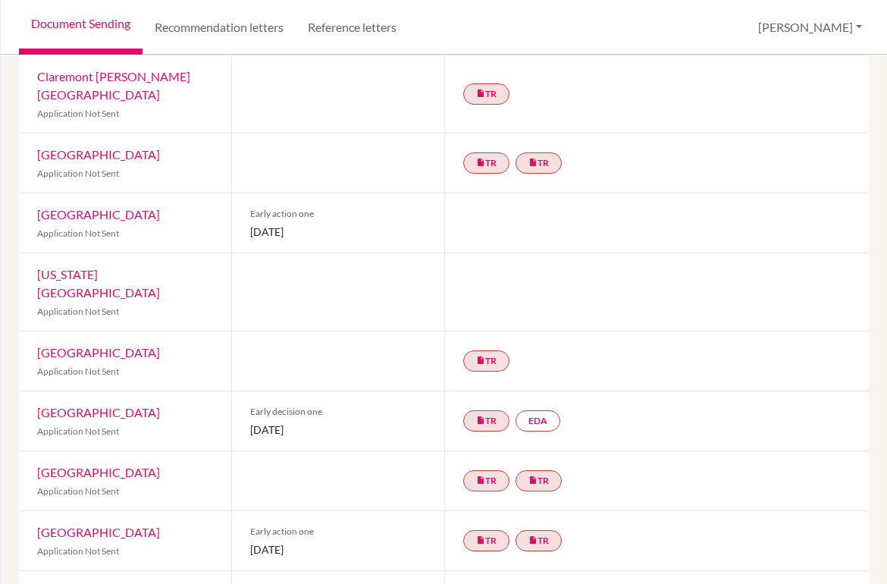
scroll to position [377, 0]
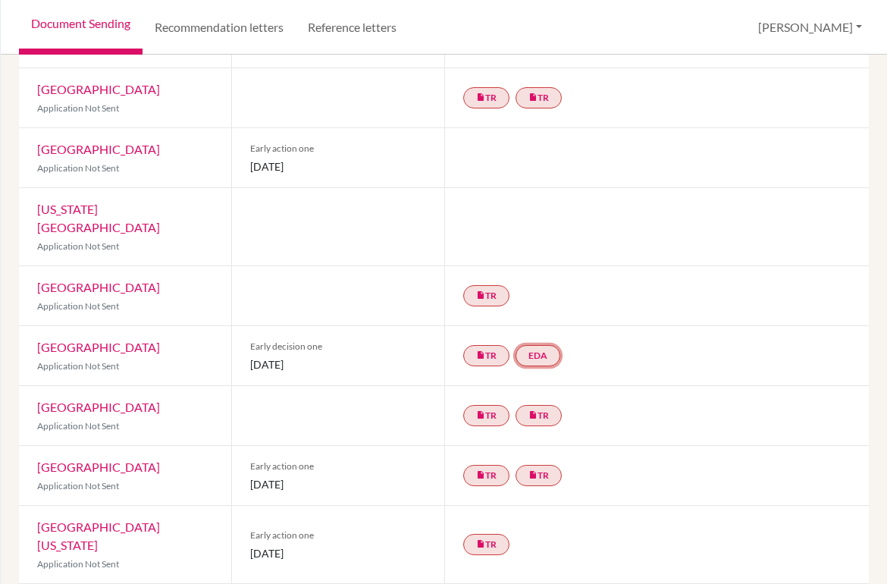
click at [533, 345] on link "EDA" at bounding box center [537, 355] width 45 height 21
click at [534, 303] on link "Early decision agreement" at bounding box center [539, 309] width 118 height 13
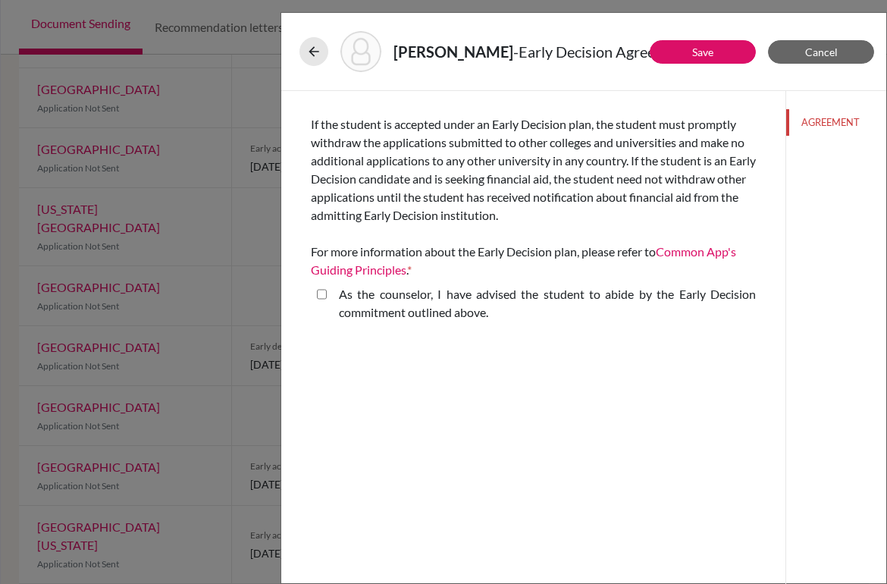
click at [315, 286] on div "As the counselor, I have advised the student to abide by the Early Decision com…" at bounding box center [533, 306] width 445 height 42
click at [318, 298] on above\ "As the counselor, I have advised the student to abide by the Early Decision com…" at bounding box center [322, 294] width 10 height 18
checkbox above\ "true"
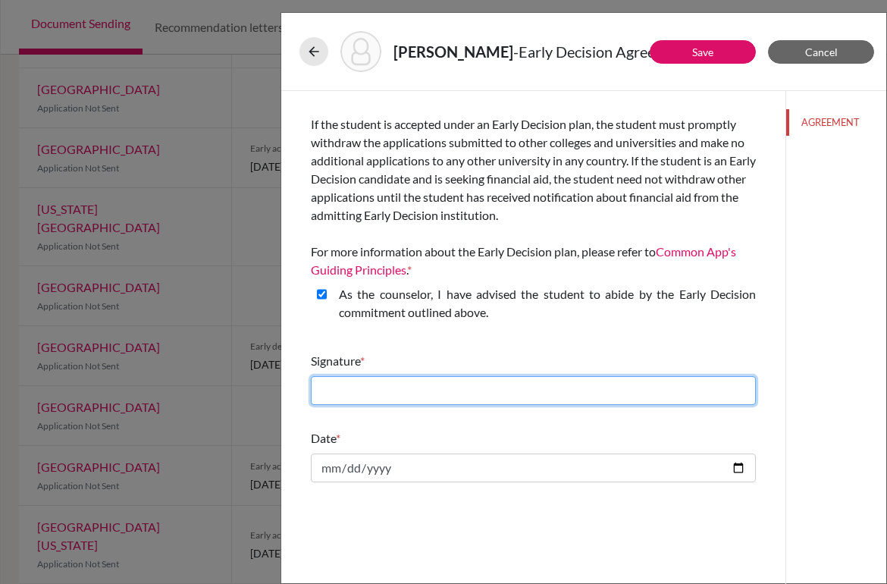
click at [408, 396] on input "text" at bounding box center [533, 390] width 445 height 29
type input "Evan Joubert Rush"
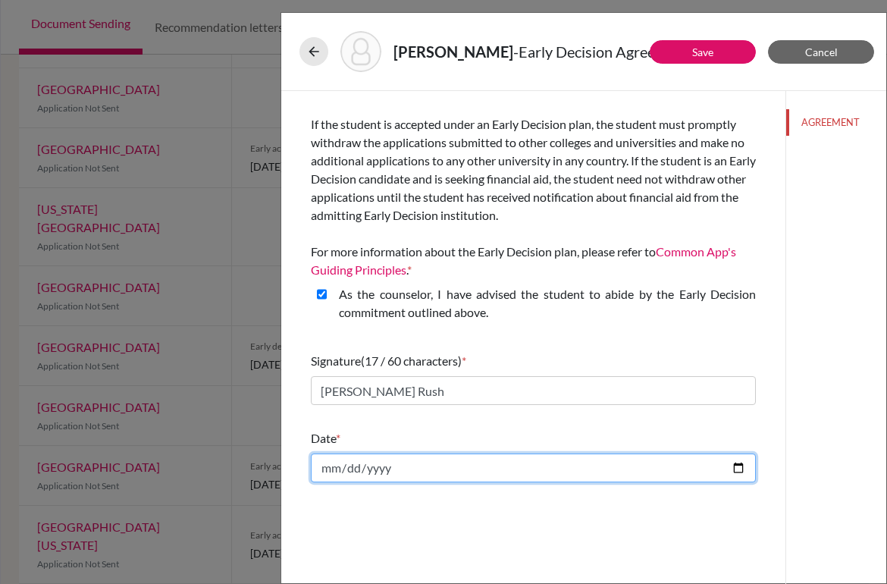
click at [411, 461] on input "date" at bounding box center [533, 467] width 445 height 29
type input "2025-10-15"
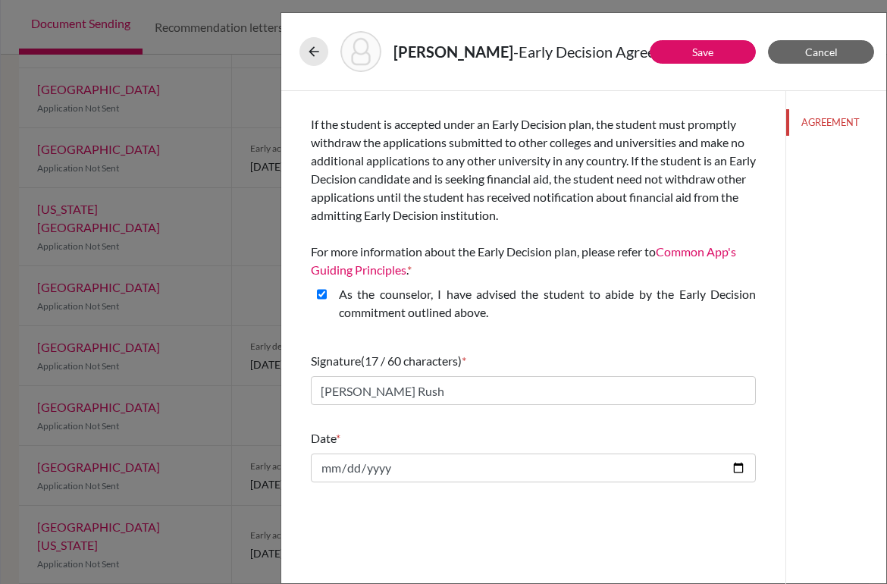
click at [433, 496] on div "If the student is accepted under an Early Decision plan, the student must promp…" at bounding box center [533, 341] width 504 height 500
click at [696, 74] on div "Shayo, Elie - Early Decision Agreement" at bounding box center [583, 51] width 593 height 65
click at [712, 51] on link "Save" at bounding box center [702, 51] width 21 height 13
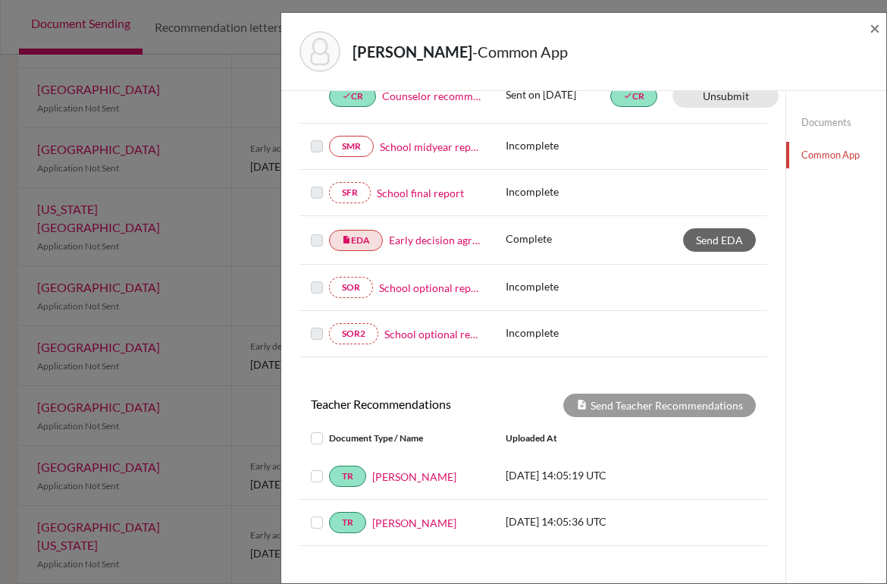
scroll to position [302, 0]
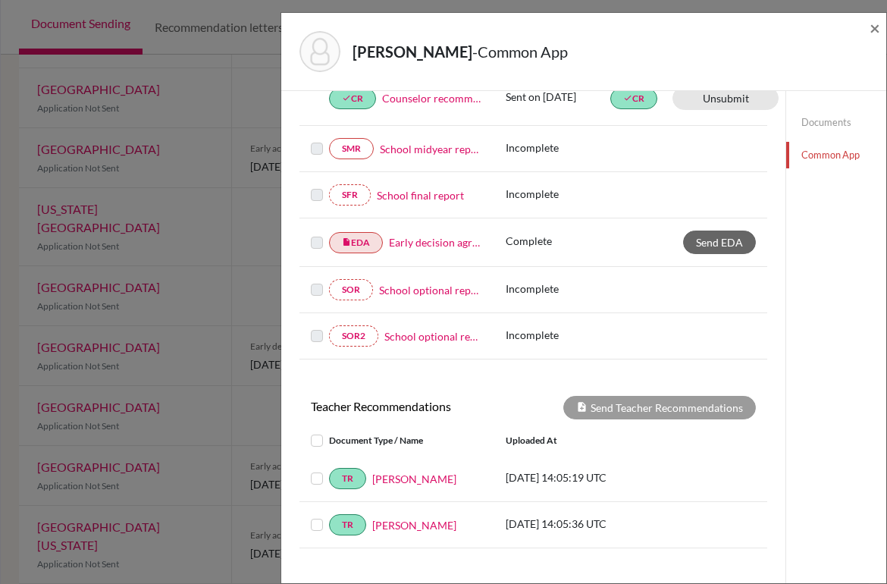
click at [258, 113] on div "Shayo, Elie - Common App × × REQUIRED INFORMATION Document Type / Name Status W…" at bounding box center [443, 292] width 887 height 584
click at [872, 29] on span "×" at bounding box center [874, 28] width 11 height 22
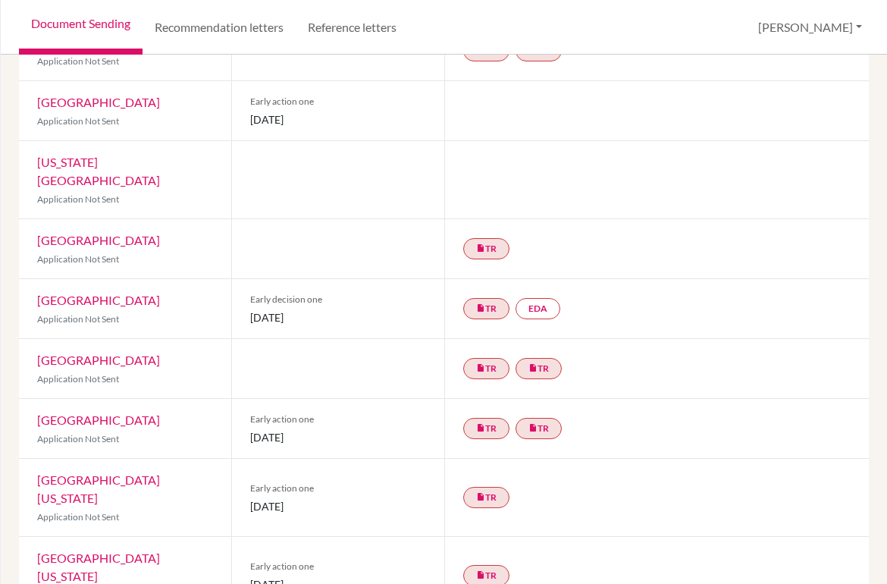
scroll to position [462, 0]
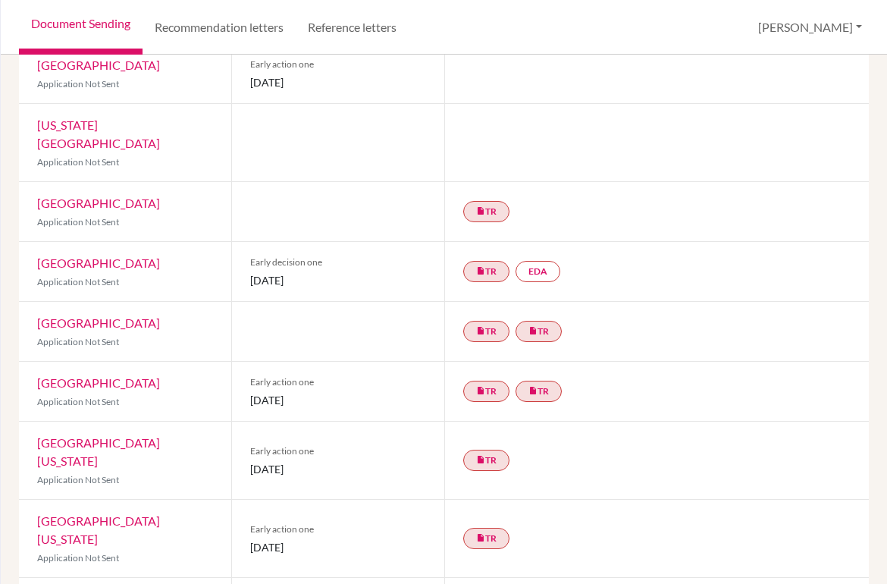
click at [493, 527] on link "insert_drive_file TR" at bounding box center [486, 537] width 46 height 21
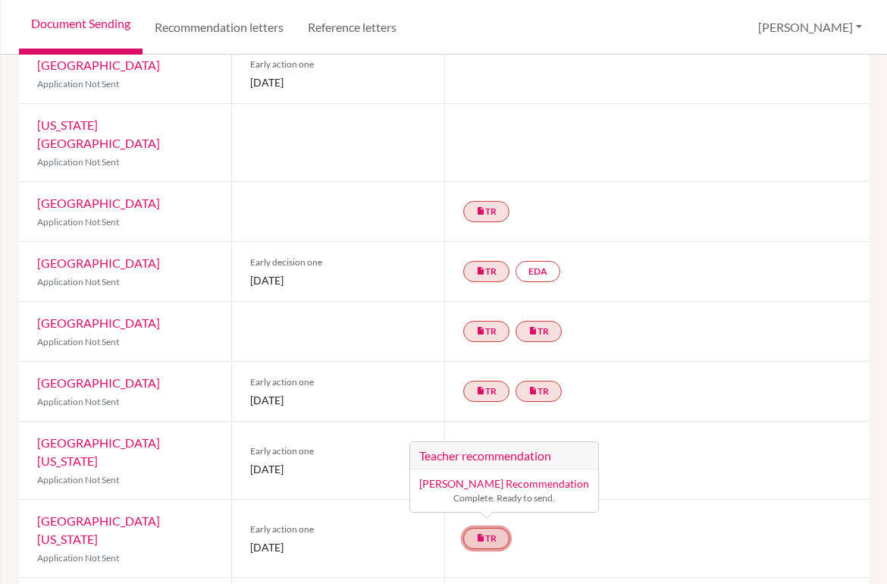
click at [493, 527] on link "insert_drive_file TR Teacher recommendation Julie Wu’s Recommendation Complete.…" at bounding box center [486, 537] width 46 height 21
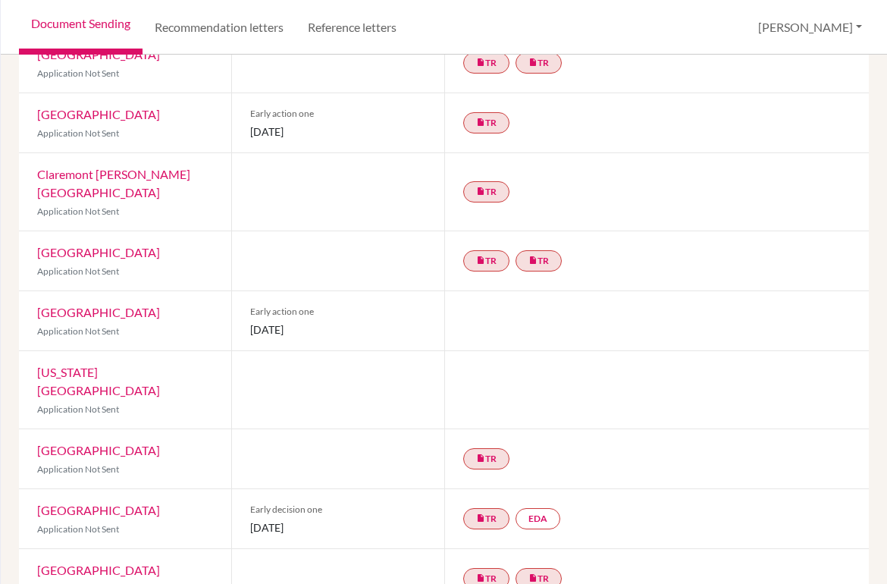
scroll to position [0, 0]
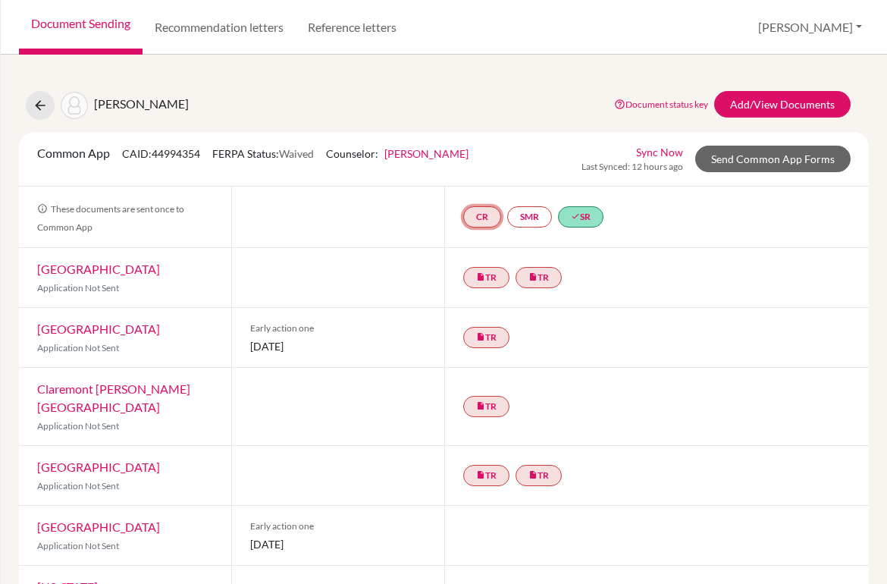
click at [477, 213] on link "CR" at bounding box center [482, 216] width 38 height 21
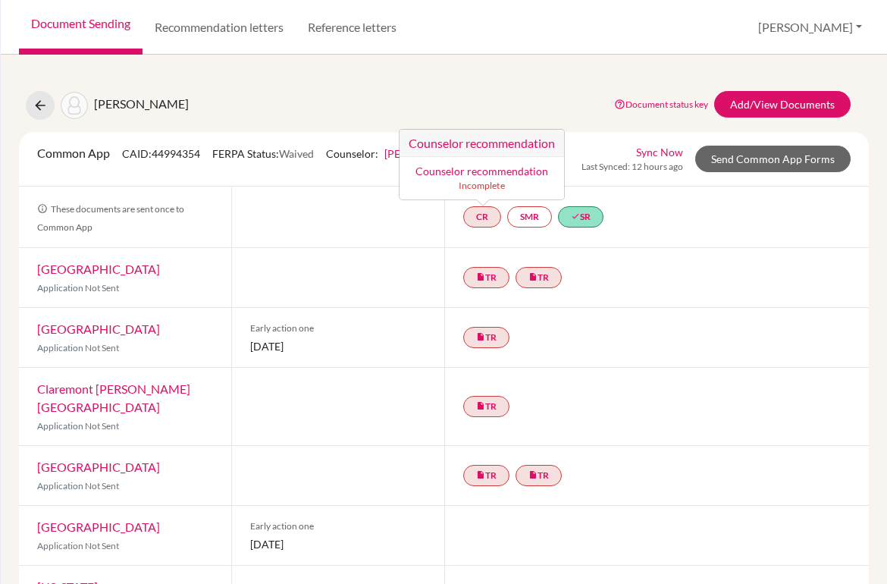
click at [492, 173] on link "Counselor recommendation" at bounding box center [481, 170] width 133 height 13
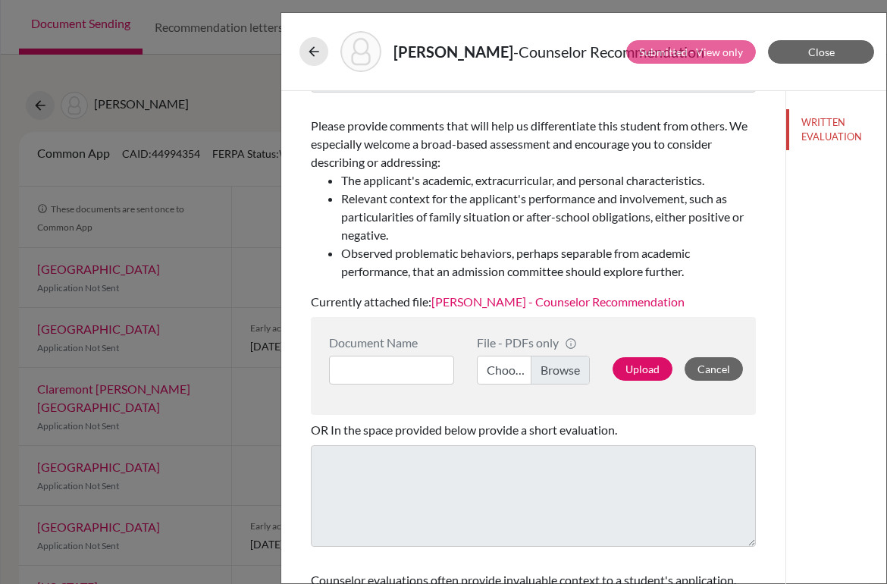
scroll to position [369, 0]
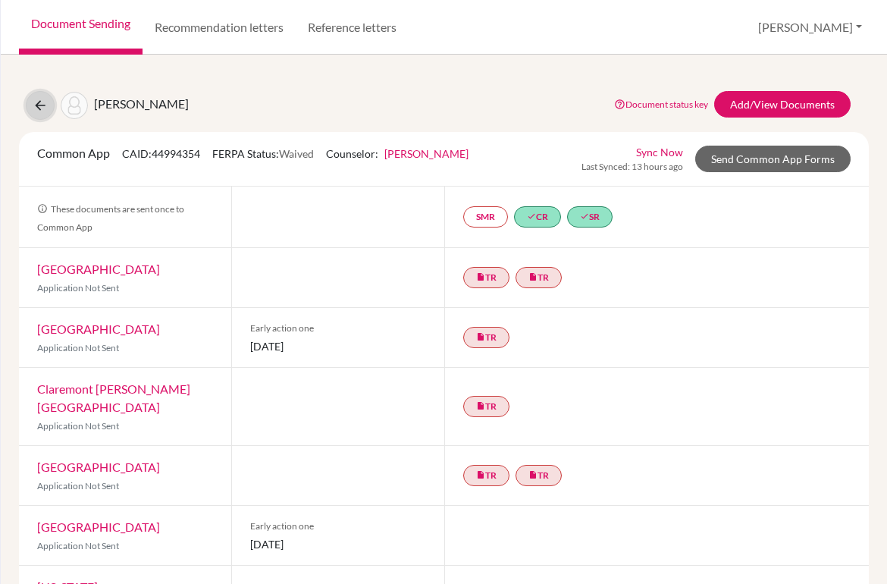
click at [38, 99] on icon at bounding box center [40, 105] width 15 height 15
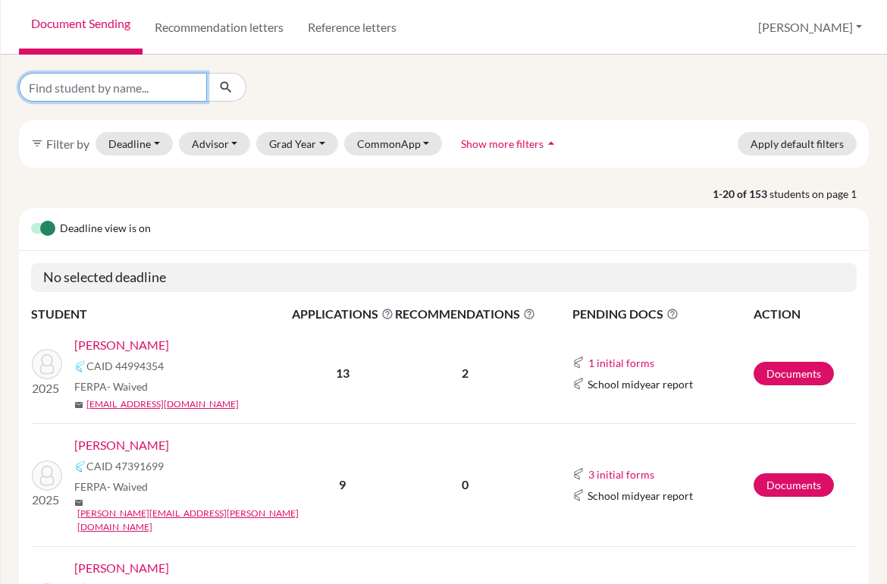
click at [134, 86] on input "Find student by name..." at bounding box center [113, 87] width 188 height 29
type input "zaitz"
click button "submit" at bounding box center [226, 87] width 40 height 29
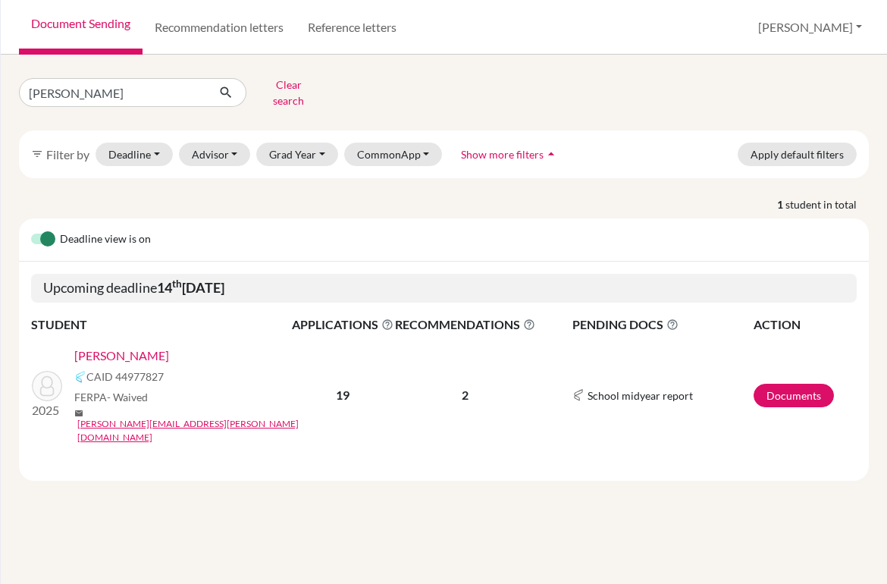
click at [118, 346] on link "[PERSON_NAME]" at bounding box center [121, 355] width 95 height 18
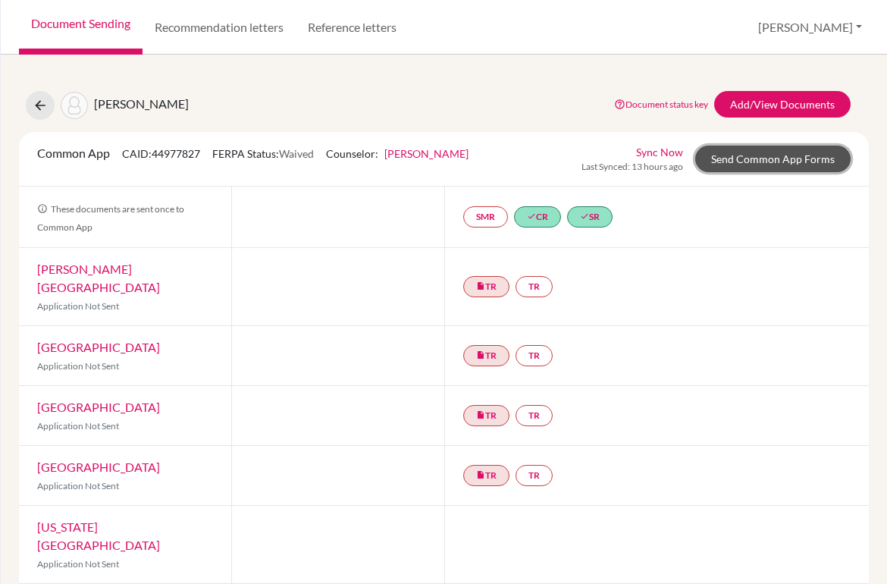
click at [784, 165] on link "Send Common App Forms" at bounding box center [772, 159] width 155 height 27
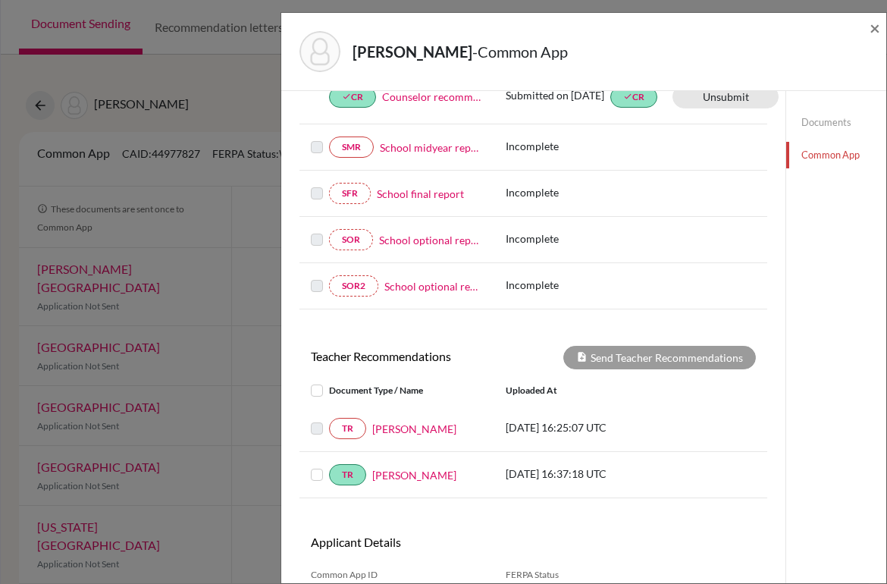
scroll to position [386, 0]
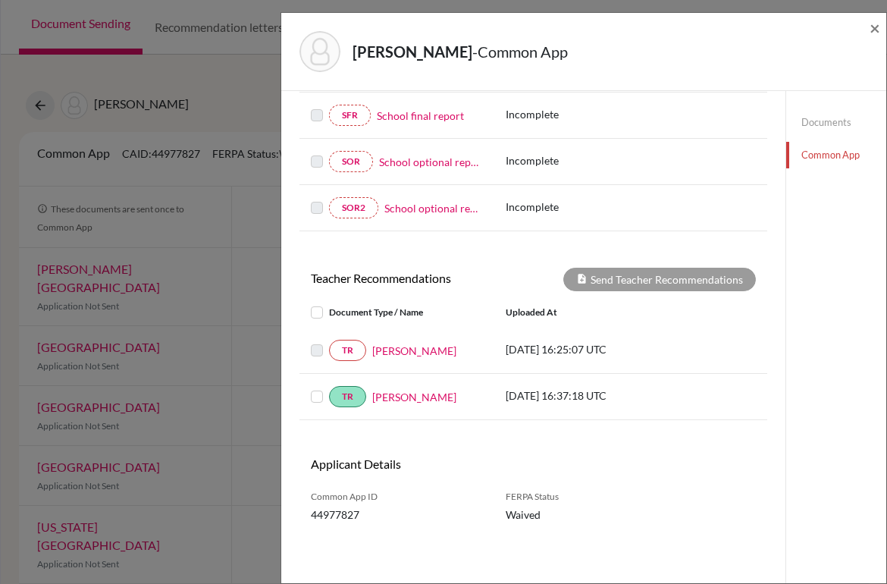
click at [239, 155] on div "[PERSON_NAME] - Common App × × REQUIRED INFORMATION Document Type / Name Status…" at bounding box center [443, 292] width 887 height 584
click at [875, 27] on span "×" at bounding box center [874, 28] width 11 height 22
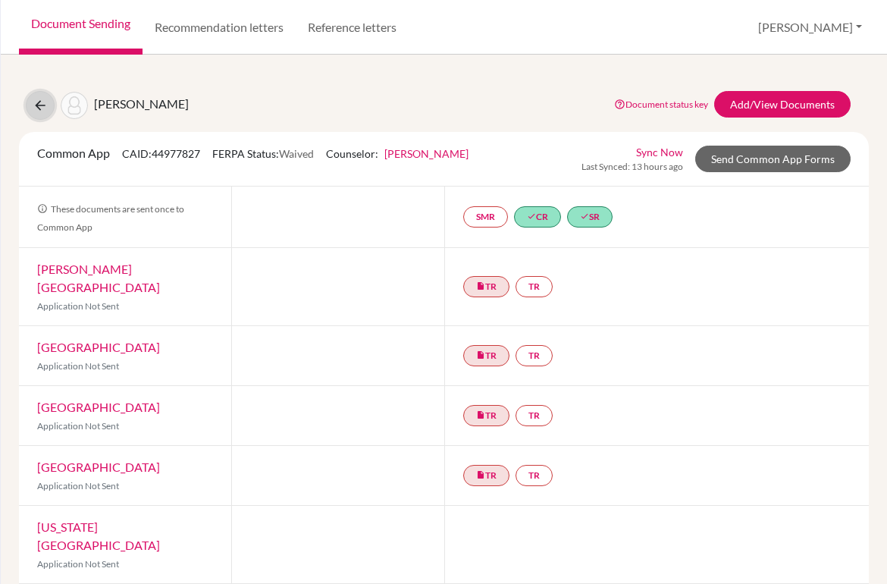
click at [32, 106] on button at bounding box center [40, 105] width 29 height 29
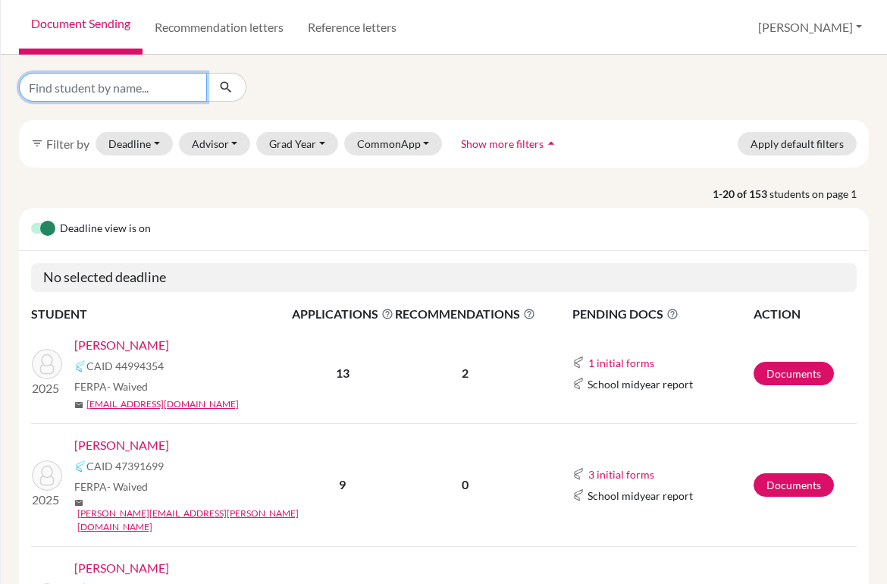
click at [130, 90] on input "Find student by name..." at bounding box center [113, 87] width 188 height 29
type input "[PERSON_NAME]"
click button "submit" at bounding box center [226, 87] width 40 height 29
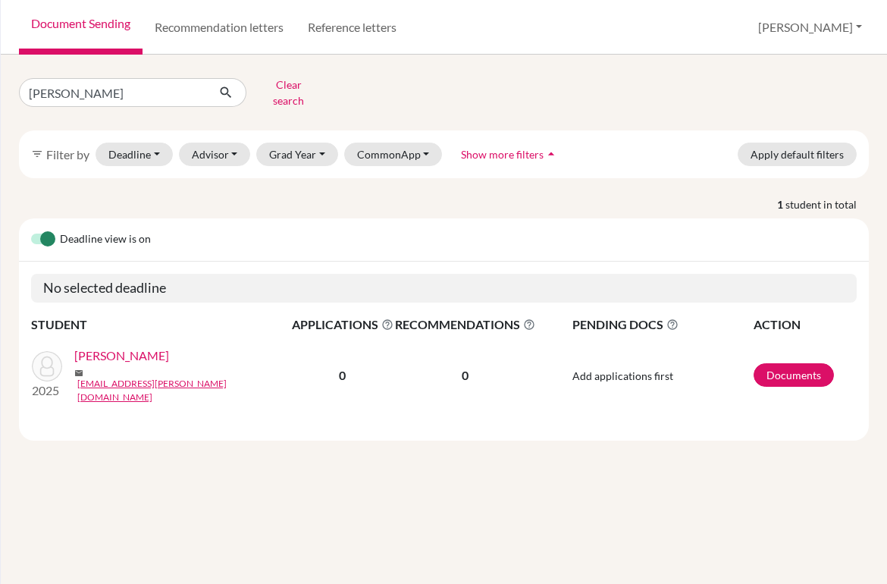
click at [646, 370] on td "Add applications first" at bounding box center [644, 375] width 217 height 82
click at [132, 352] on link "[PERSON_NAME]" at bounding box center [121, 355] width 95 height 18
